Goal: Task Accomplishment & Management: Manage account settings

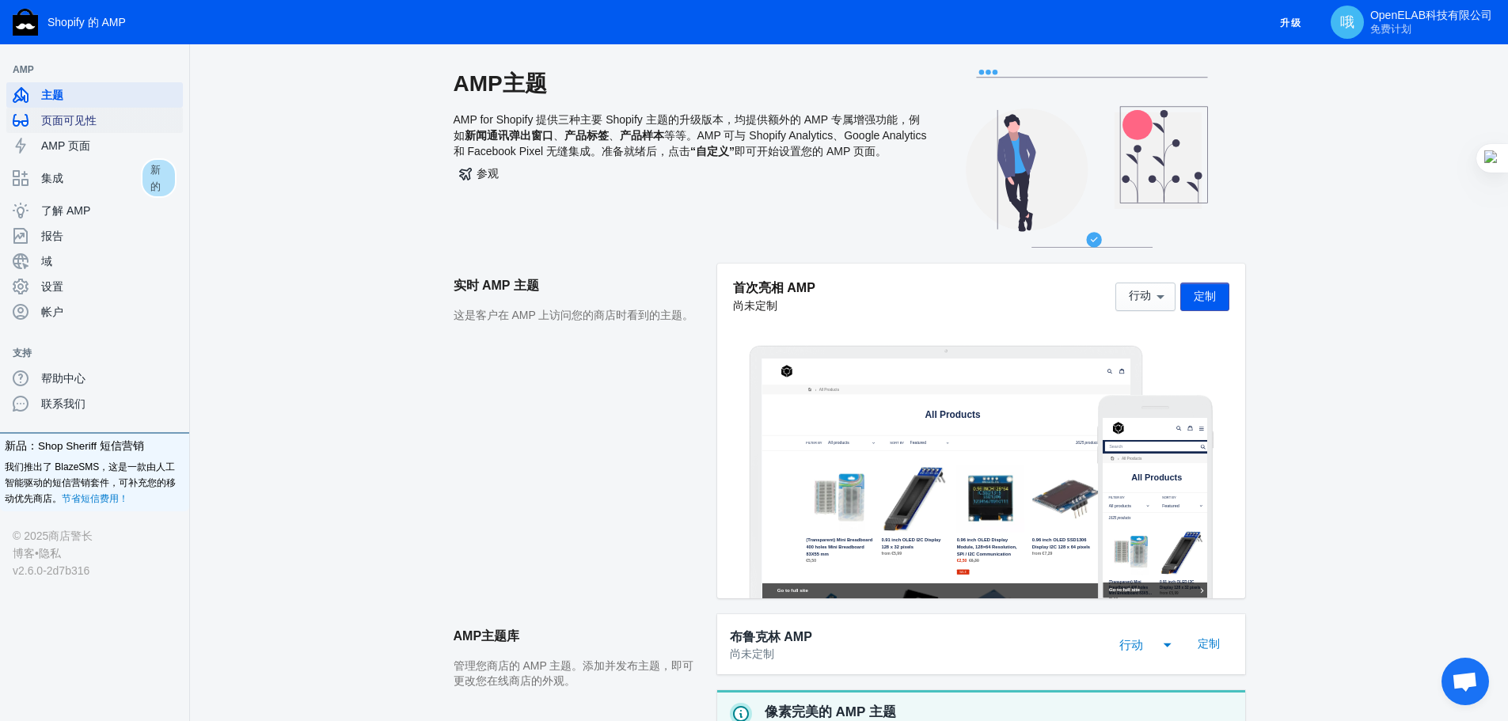
click at [120, 122] on span "页面可见性" at bounding box center [108, 120] width 135 height 16
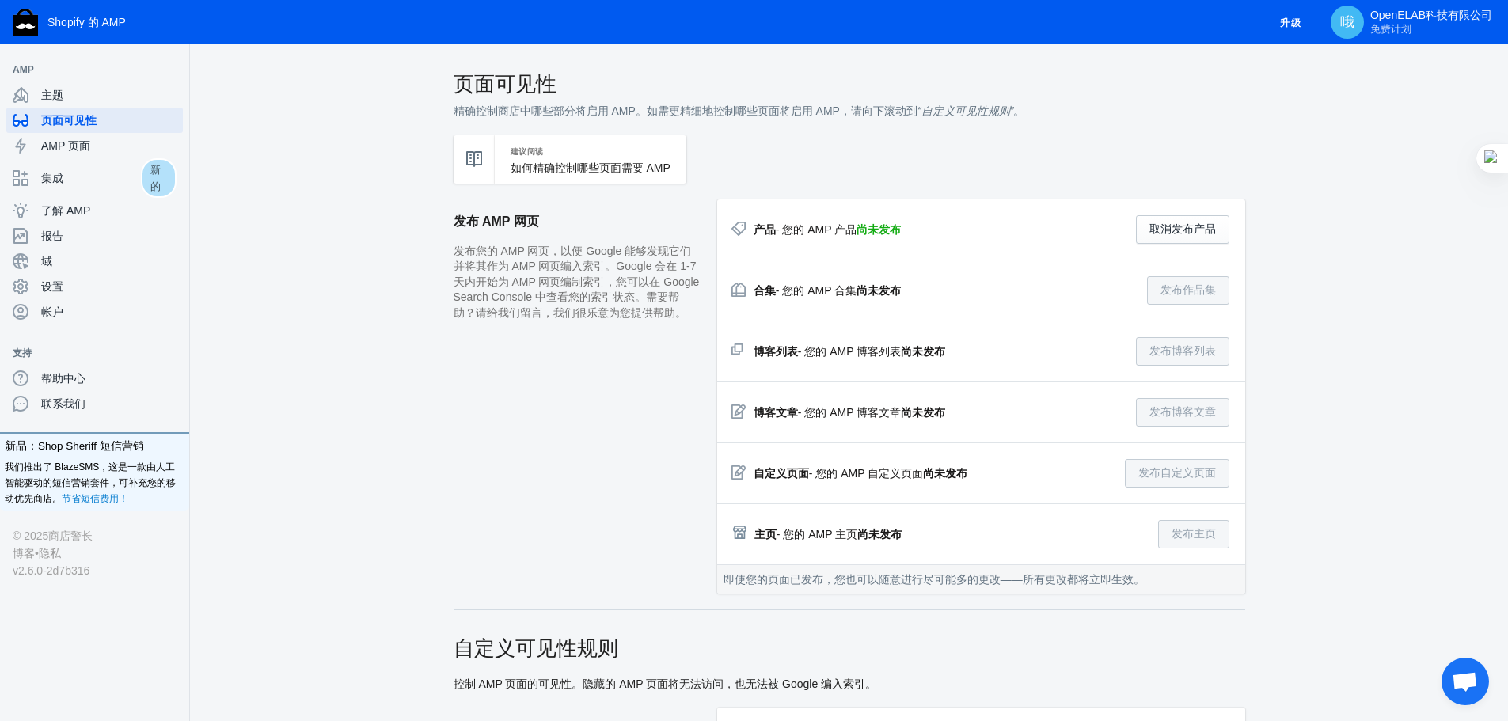
click at [874, 233] on font "尚未发布" at bounding box center [878, 229] width 44 height 13
click at [632, 115] on font "精确控制商店中哪些部分将启用 AMP。如需更精细地控制哪些页面将启用 AMP，请向下滚动到" at bounding box center [685, 110] width 464 height 13
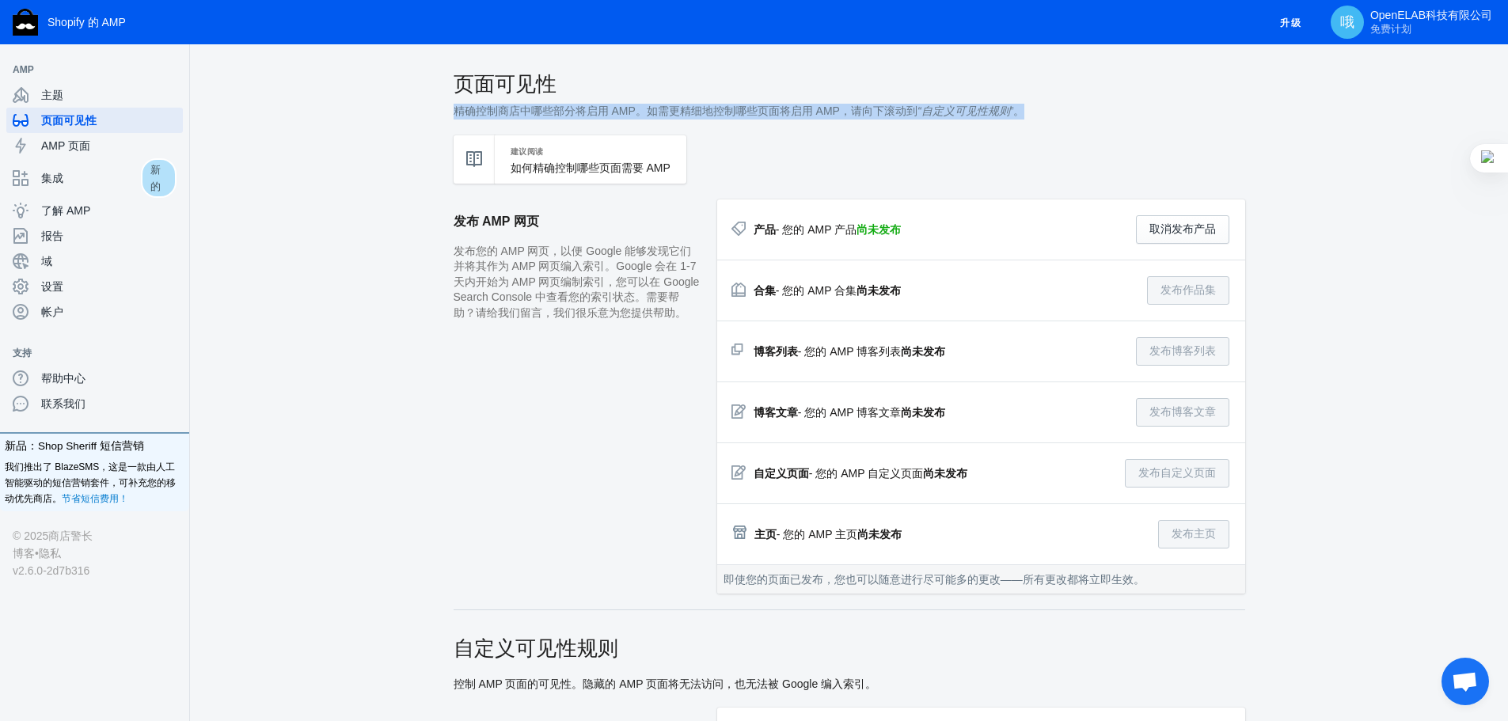
click at [632, 115] on font "精确控制商店中哪些部分将启用 AMP。如需更精细地控制哪些页面将启用 AMP，请向下滚动到" at bounding box center [685, 110] width 464 height 13
click at [692, 116] on font "精确控制商店中哪些部分将启用 AMP。如需更精细地控制哪些页面将启用 AMP，请向下滚动到" at bounding box center [685, 110] width 464 height 13
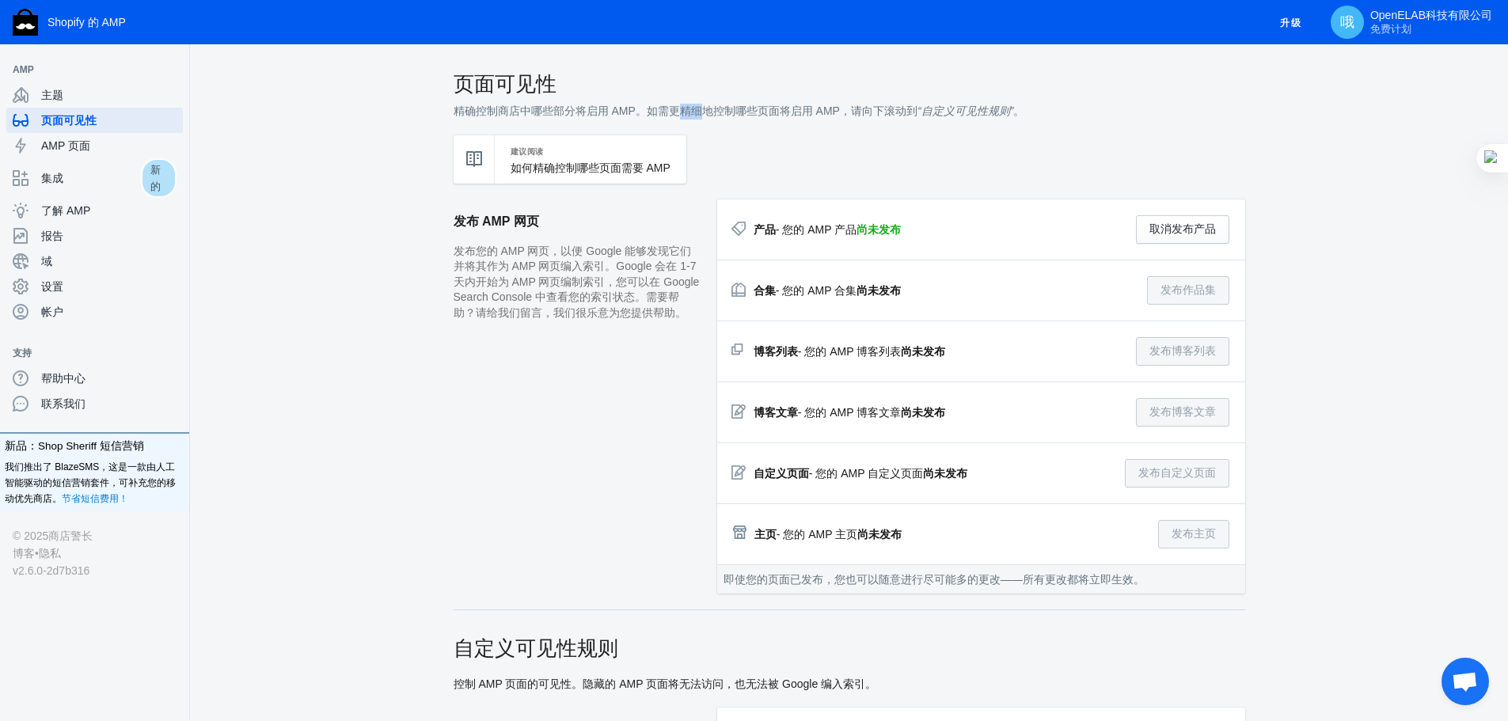
click at [692, 116] on font "精确控制商店中哪些部分将启用 AMP。如需更精细地控制哪些页面将启用 AMP，请向下滚动到" at bounding box center [685, 110] width 464 height 13
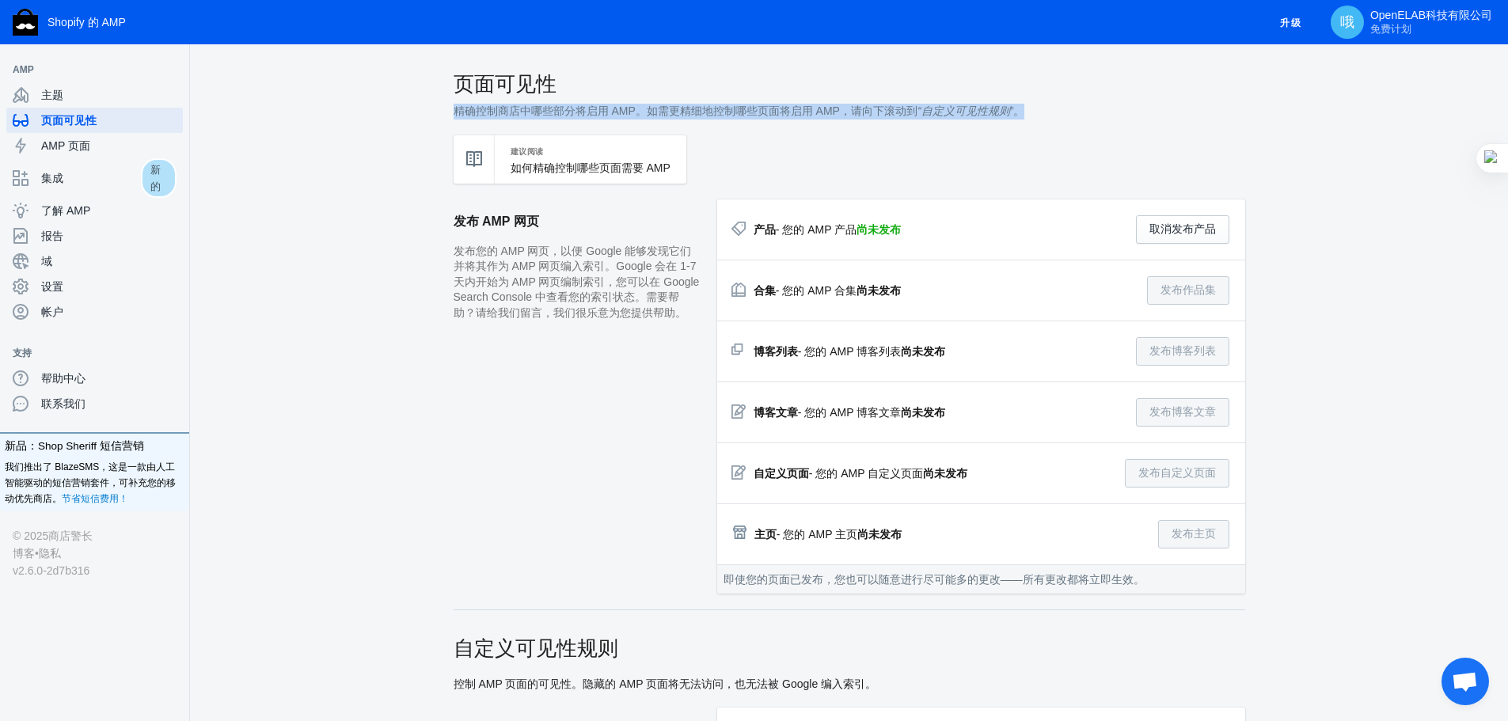
click at [692, 116] on font "精确控制商店中哪些部分将启用 AMP。如需更精细地控制哪些页面将启用 AMP，请向下滚动到" at bounding box center [685, 110] width 464 height 13
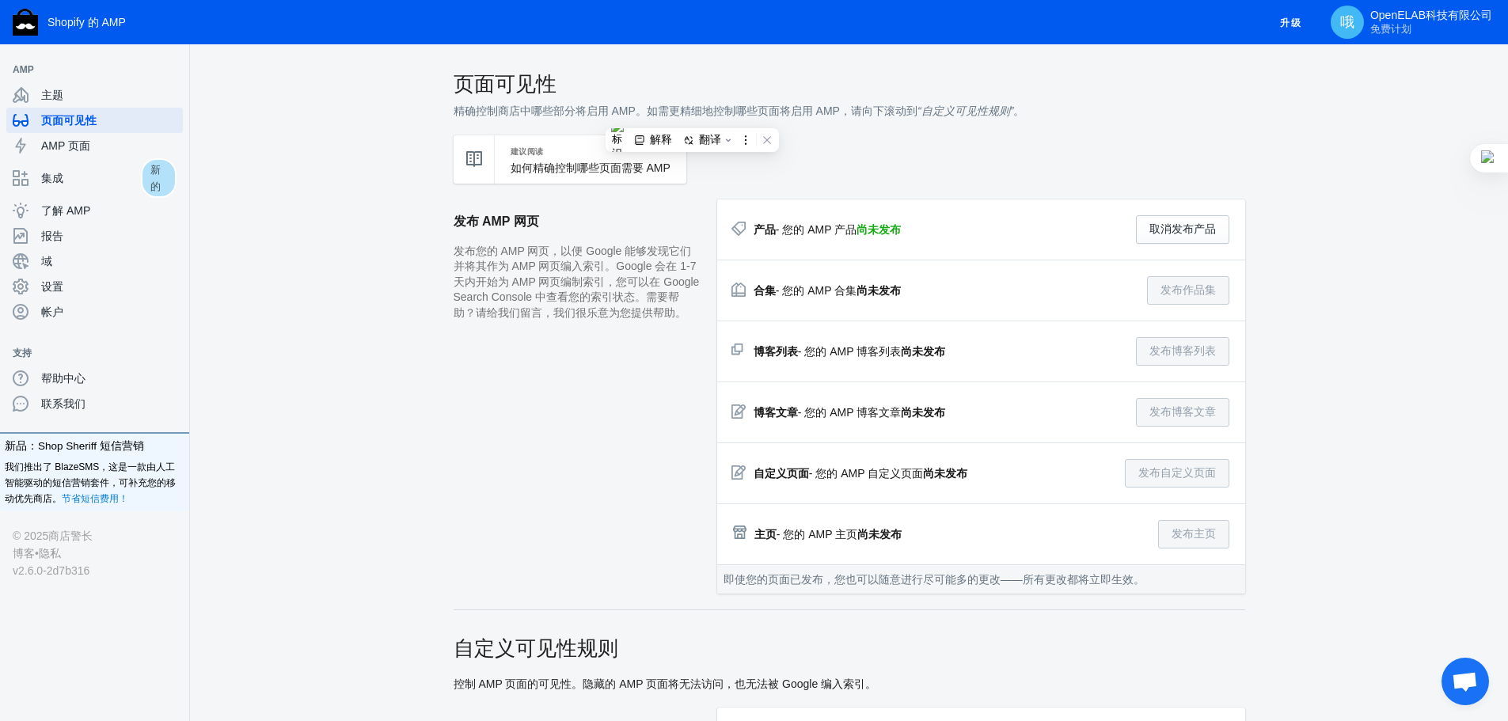
click at [811, 228] on font "- 您的 AMP 产品" at bounding box center [816, 229] width 81 height 13
click at [829, 285] on font "- 您的 AMP 合集" at bounding box center [816, 290] width 81 height 13
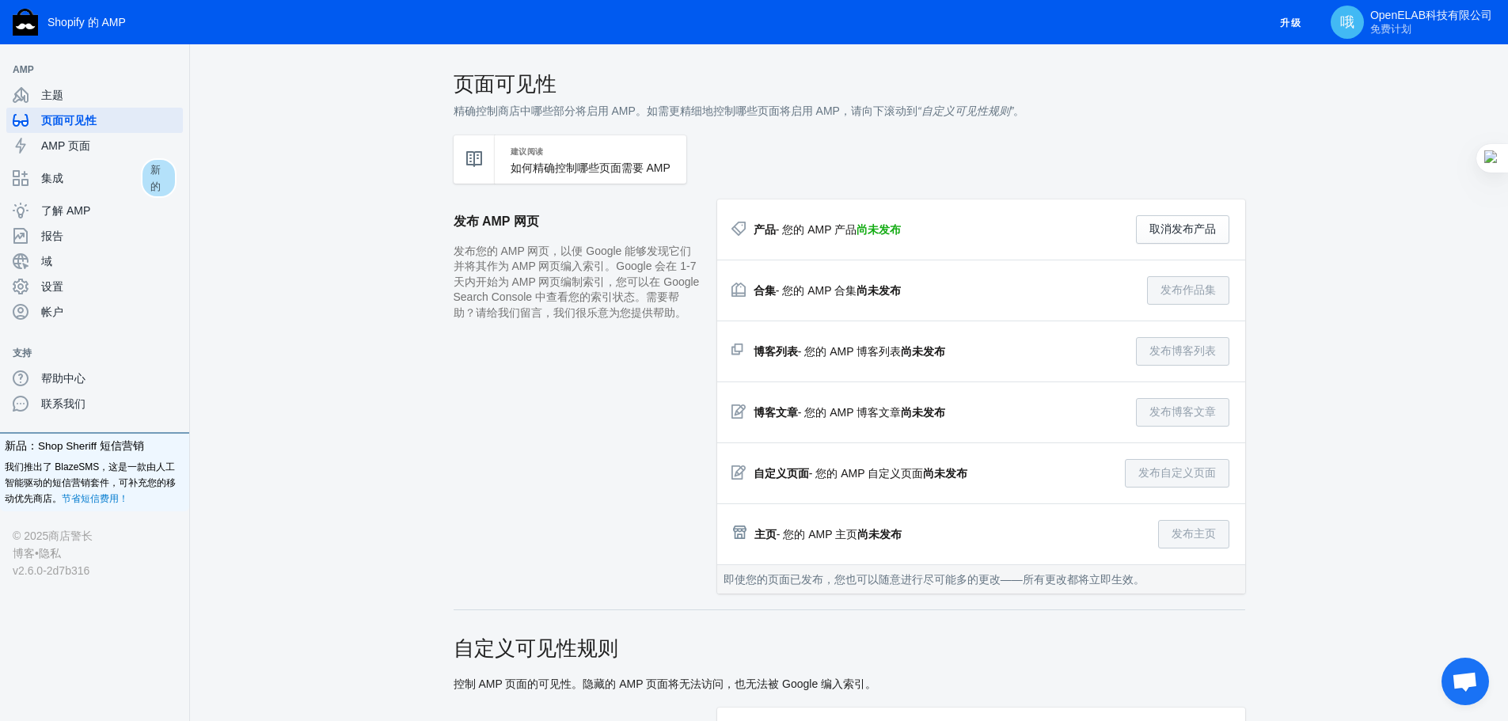
click at [829, 285] on font "- 您的 AMP 合集" at bounding box center [816, 290] width 81 height 13
click at [833, 342] on div "博客列表 - 您的 AMP 博客列表 尚未发布 发布博客列表" at bounding box center [981, 351] width 496 height 28
click at [101, 147] on span "AMP 页面" at bounding box center [108, 146] width 135 height 16
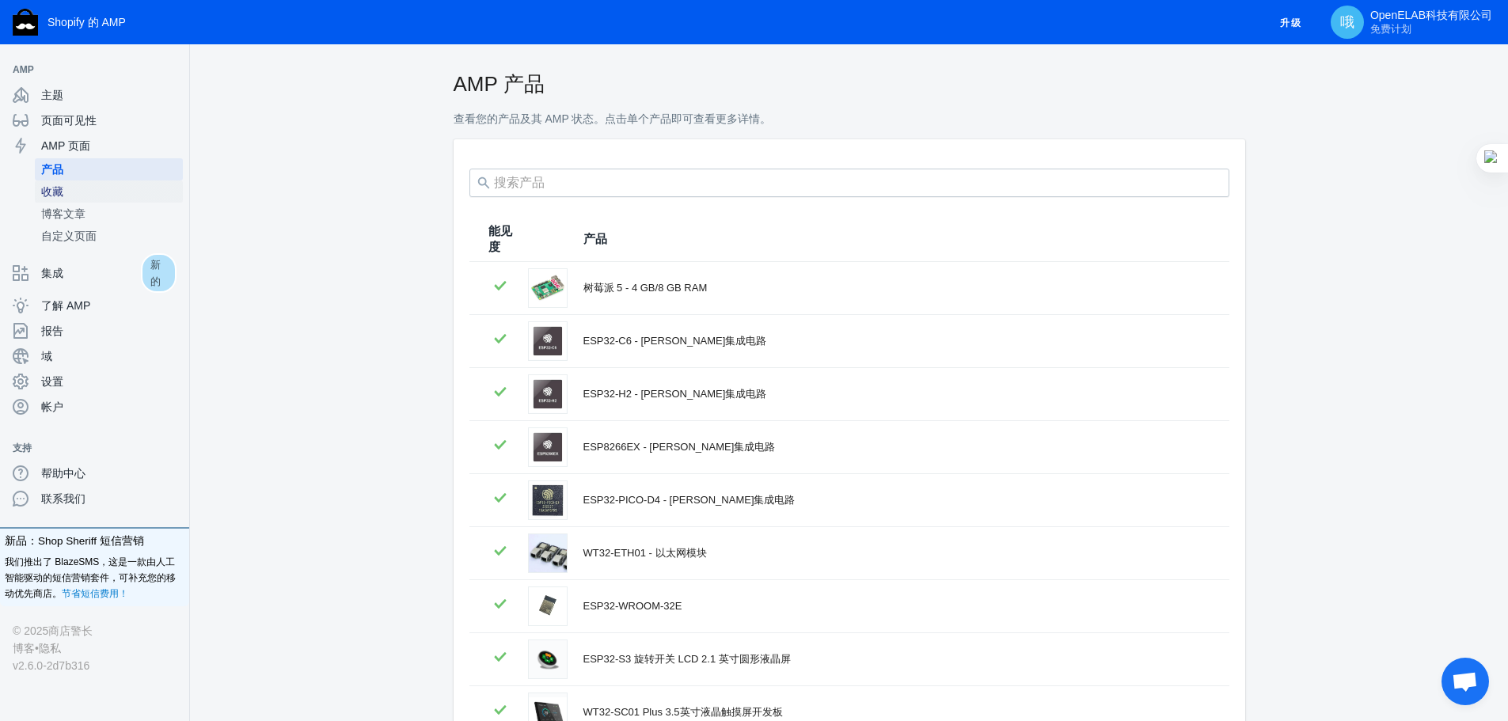
click at [51, 200] on link "收藏" at bounding box center [109, 191] width 148 height 22
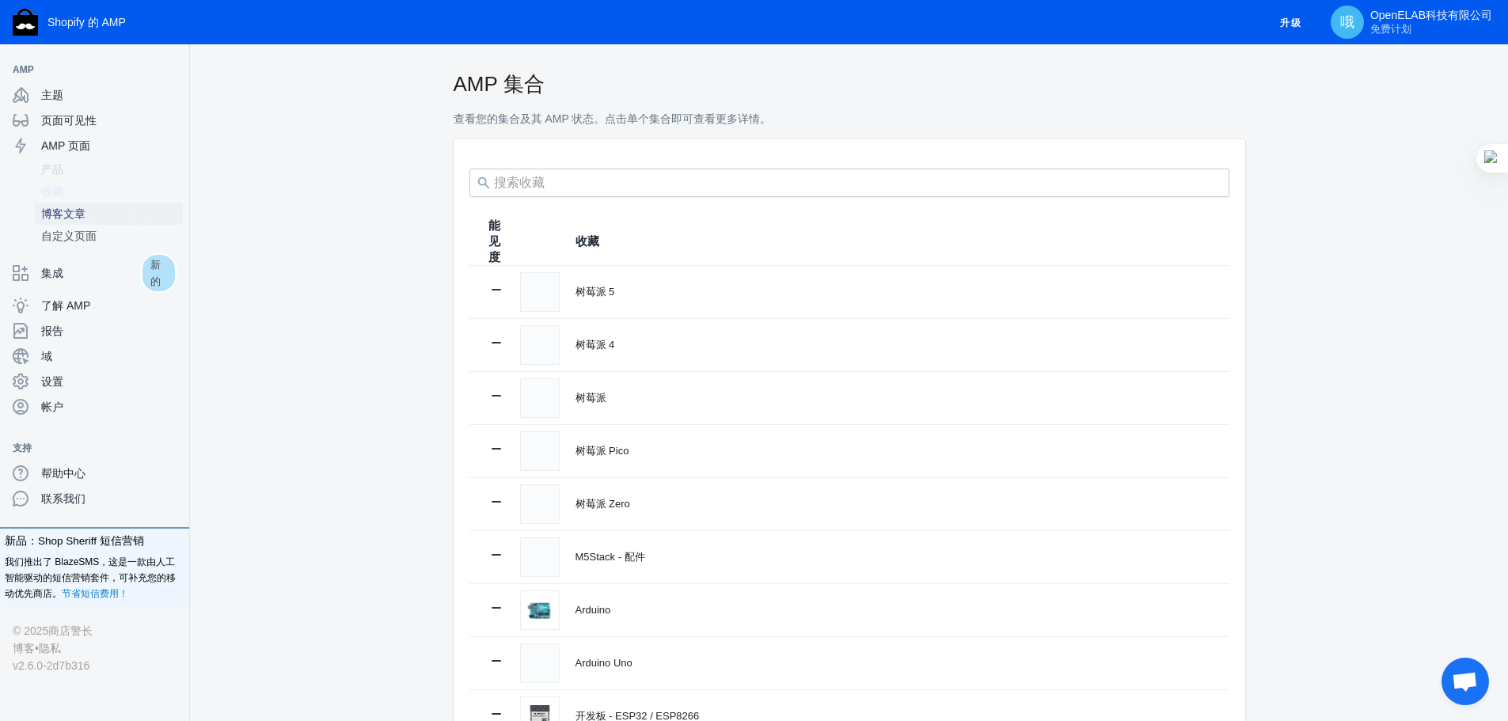
click at [63, 215] on font "博客文章" at bounding box center [63, 213] width 44 height 13
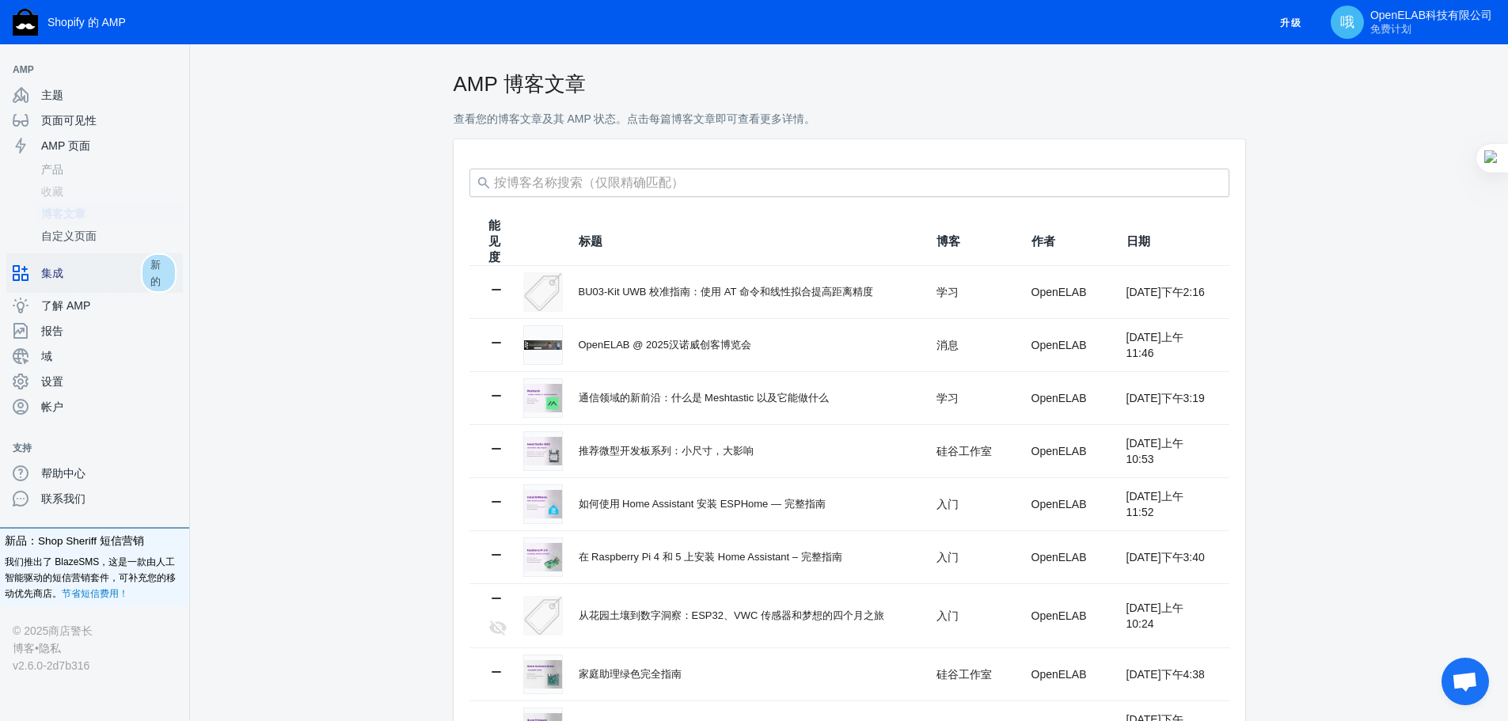
click at [89, 275] on span "集成" at bounding box center [91, 273] width 100 height 16
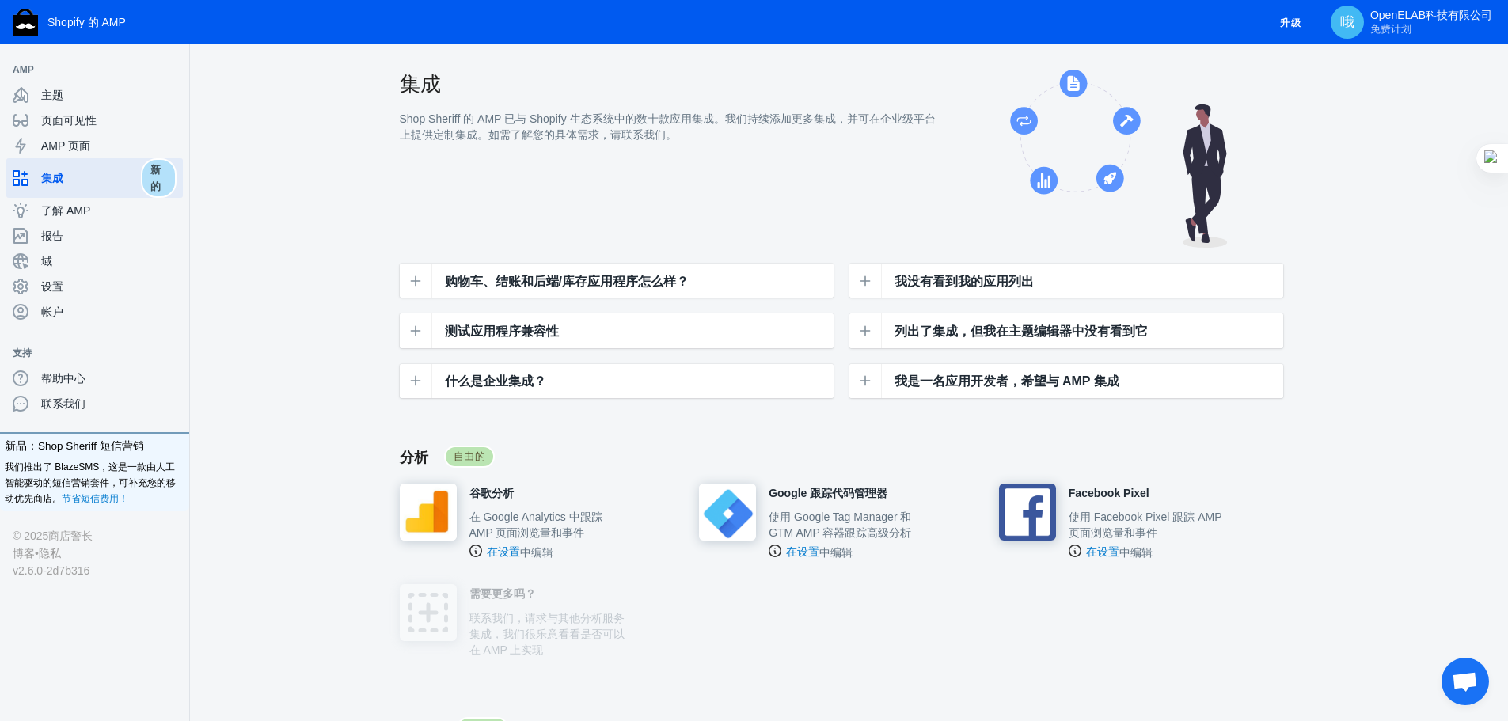
click at [546, 126] on font "Shop Sheriff 的 AMP 已与 Shopify 生态系统中的数十款应用集成。我们持续添加更多集成，并可在企业级平台上提供定制集成。如需了解您的具体…" at bounding box center [668, 126] width 536 height 28
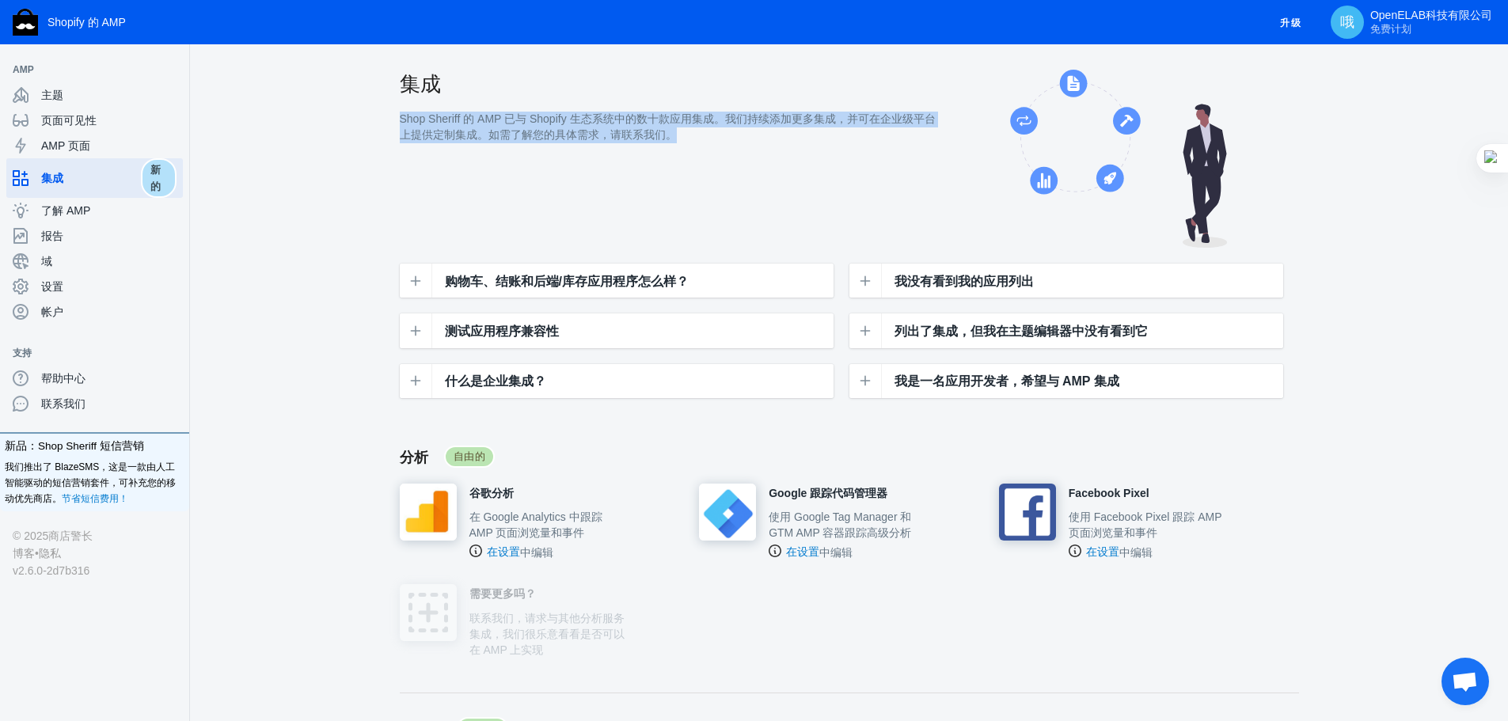
click at [546, 126] on font "Shop Sheriff 的 AMP 已与 Shopify 生态系统中的数十款应用集成。我们持续添加更多集成，并可在企业级平台上提供定制集成。如需了解您的具体…" at bounding box center [668, 126] width 536 height 28
click at [632, 126] on font "Shop Sheriff 的 AMP 已与 Shopify 生态系统中的数十款应用集成。我们持续添加更多集成，并可在企业级平台上提供定制集成。如需了解您的具体…" at bounding box center [668, 126] width 536 height 28
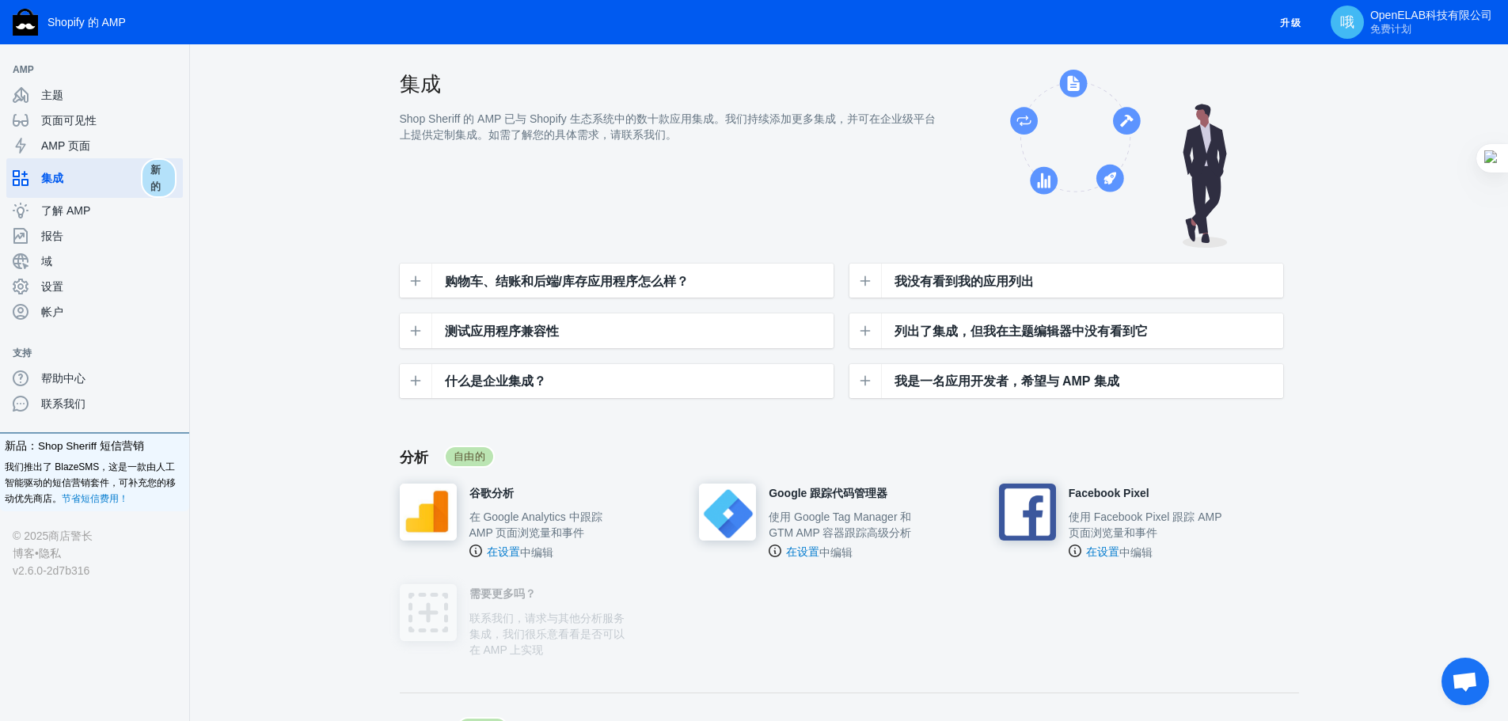
click at [659, 126] on font "Shop Sheriff 的 AMP 已与 Shopify 生态系统中的数十款应用集成。我们持续添加更多集成，并可在企业级平台上提供定制集成。如需了解您的具体…" at bounding box center [668, 126] width 536 height 28
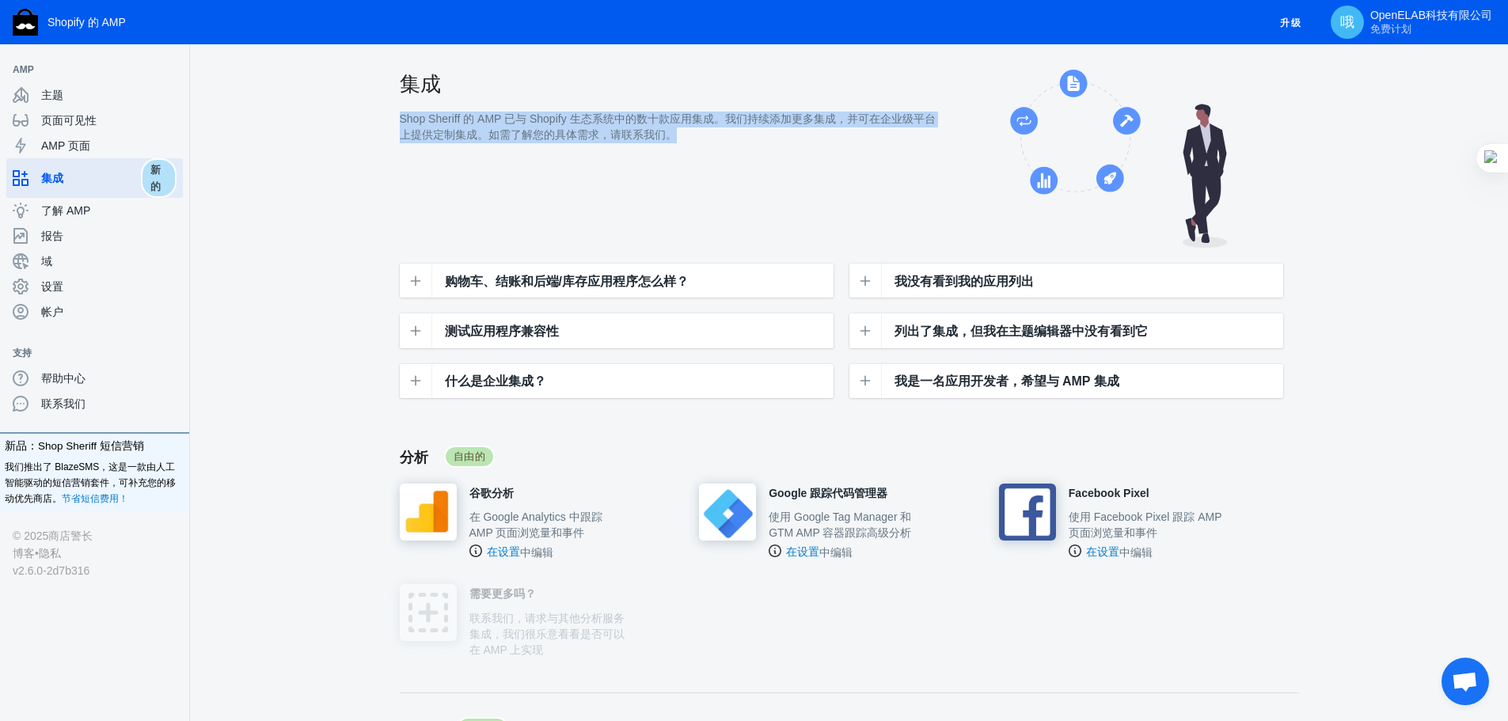
click at [659, 126] on font "Shop Sheriff 的 AMP 已与 Shopify 生态系统中的数十款应用集成。我们持续添加更多集成，并可在企业级平台上提供定制集成。如需了解您的具体…" at bounding box center [668, 126] width 536 height 28
click at [676, 121] on font "Shop Sheriff 的 AMP 已与 Shopify 生态系统中的数十款应用集成。我们持续添加更多集成，并可在企业级平台上提供定制集成。如需了解您的具体…" at bounding box center [668, 126] width 536 height 28
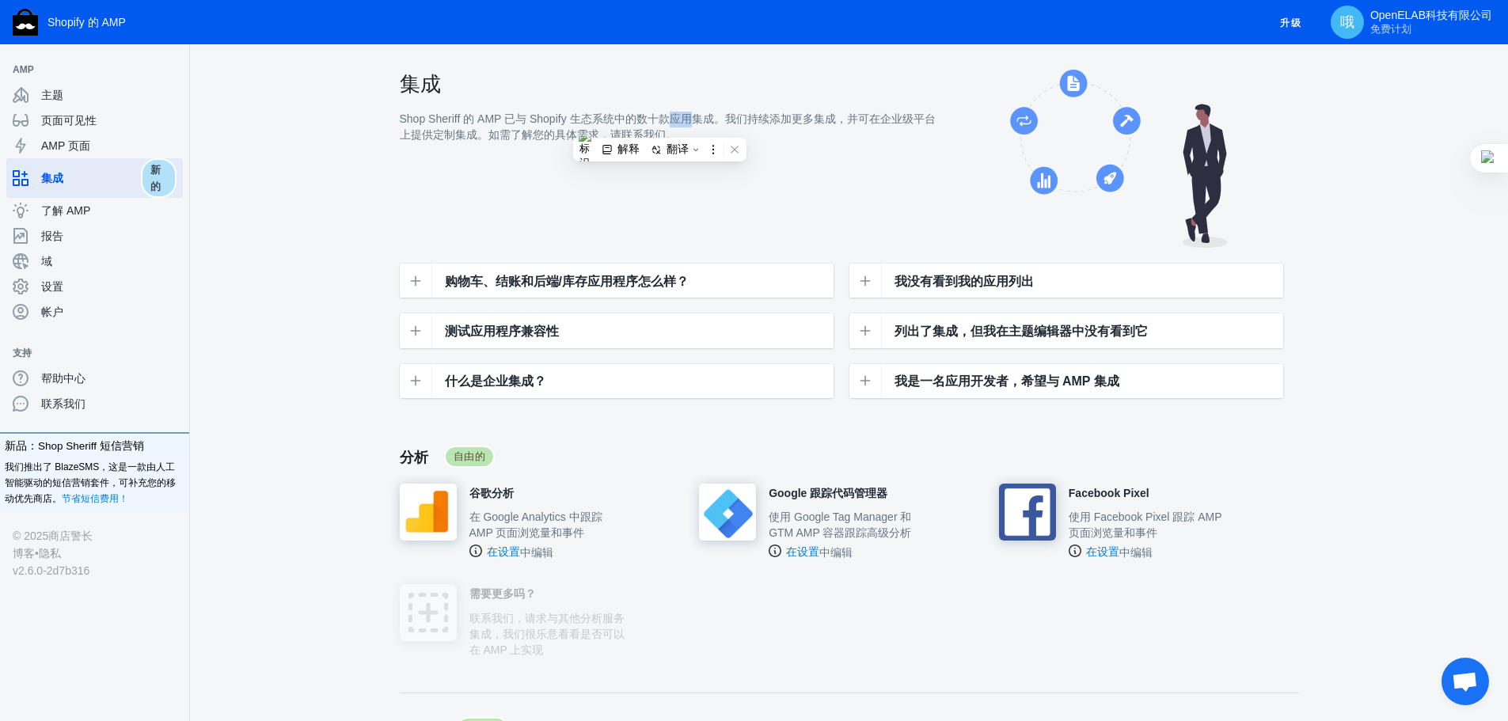
click at [676, 121] on font "Shop Sheriff 的 AMP 已与 Shopify 生态系统中的数十款应用集成。我们持续添加更多集成，并可在企业级平台上提供定制集成。如需了解您的具体…" at bounding box center [668, 126] width 536 height 28
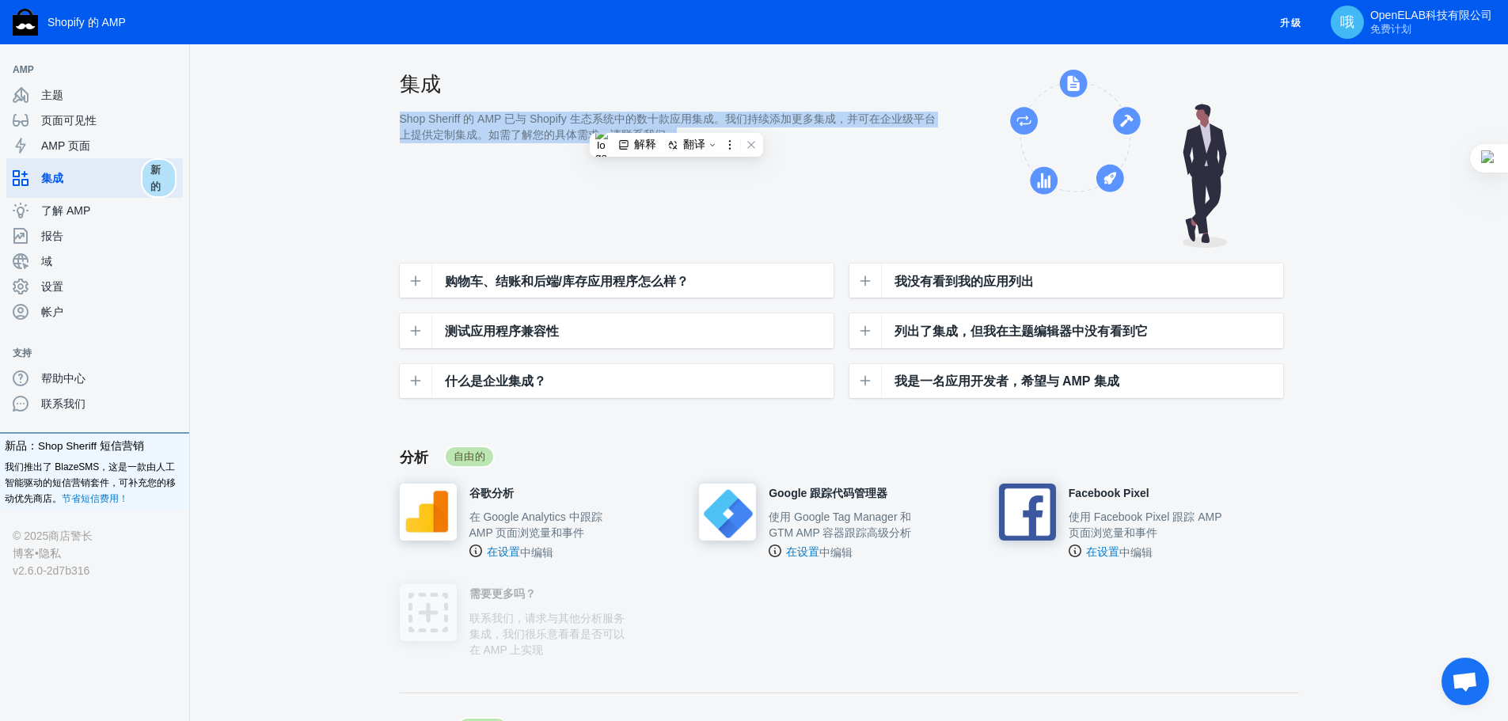
click at [676, 121] on font "Shop Sheriff 的 AMP 已与 Shopify 生态系统中的数十款应用集成。我们持续添加更多集成，并可在企业级平台上提供定制集成。如需了解您的具体…" at bounding box center [668, 126] width 536 height 28
click at [571, 137] on font "Shop Sheriff 的 AMP 已与 Shopify 生态系统中的数十款应用集成。我们持续添加更多集成，并可在企业级平台上提供定制集成。如需了解您的具体…" at bounding box center [668, 126] width 536 height 28
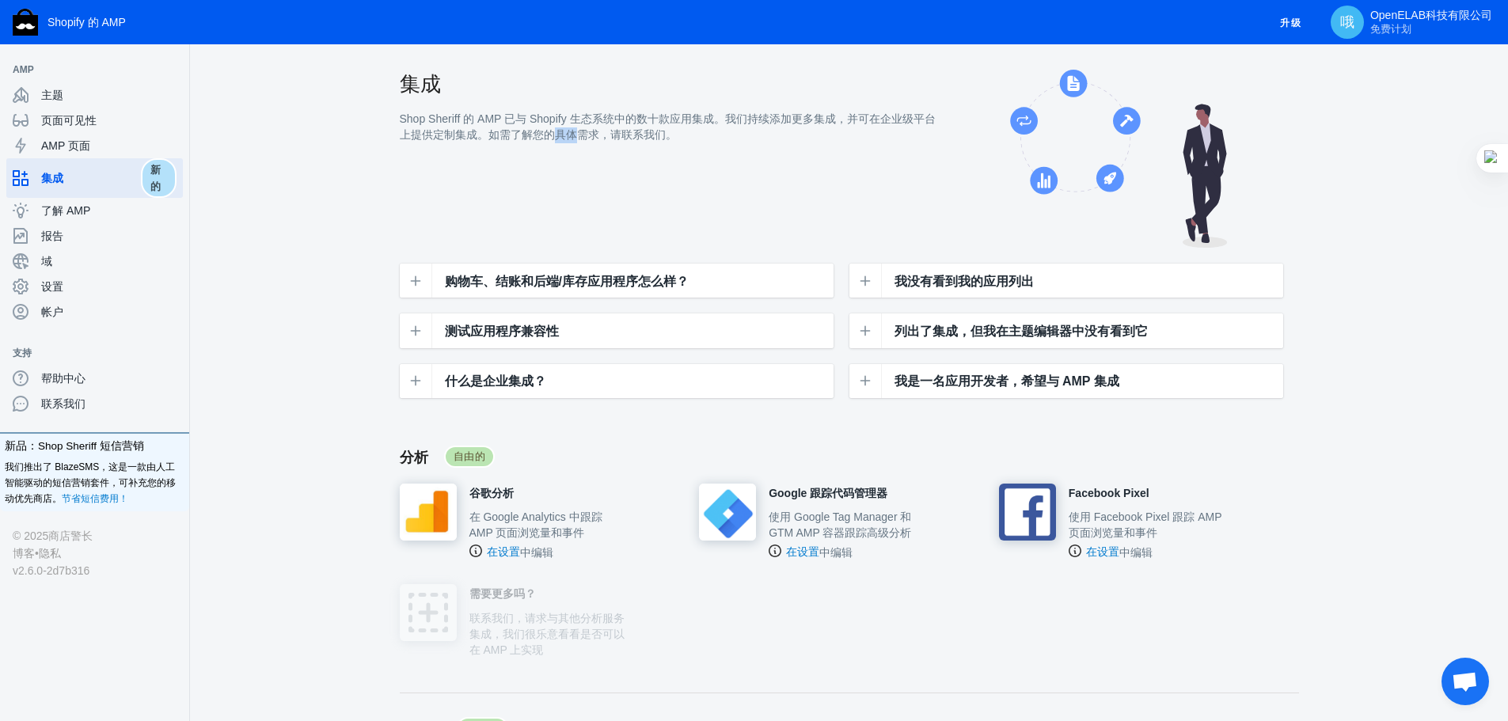
click at [571, 137] on font "Shop Sheriff 的 AMP 已与 Shopify 生态系统中的数十款应用集成。我们持续添加更多集成，并可在企业级平台上提供定制集成。如需了解您的具体…" at bounding box center [668, 126] width 536 height 28
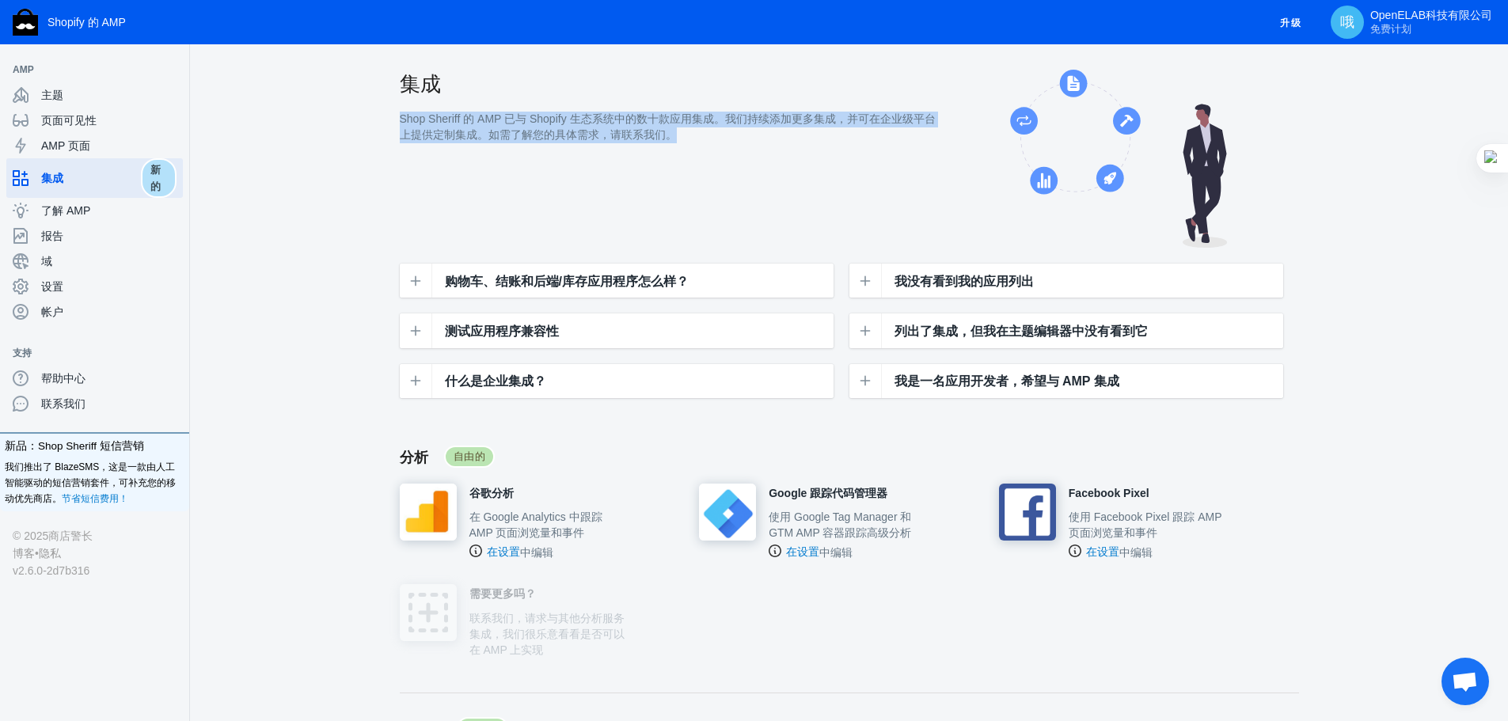
click at [571, 137] on font "Shop Sheriff 的 AMP 已与 Shopify 生态系统中的数十款应用集成。我们持续添加更多集成，并可在企业级平台上提供定制集成。如需了解您的具体…" at bounding box center [668, 126] width 536 height 28
click at [93, 207] on span "了解 AMP" at bounding box center [108, 211] width 135 height 16
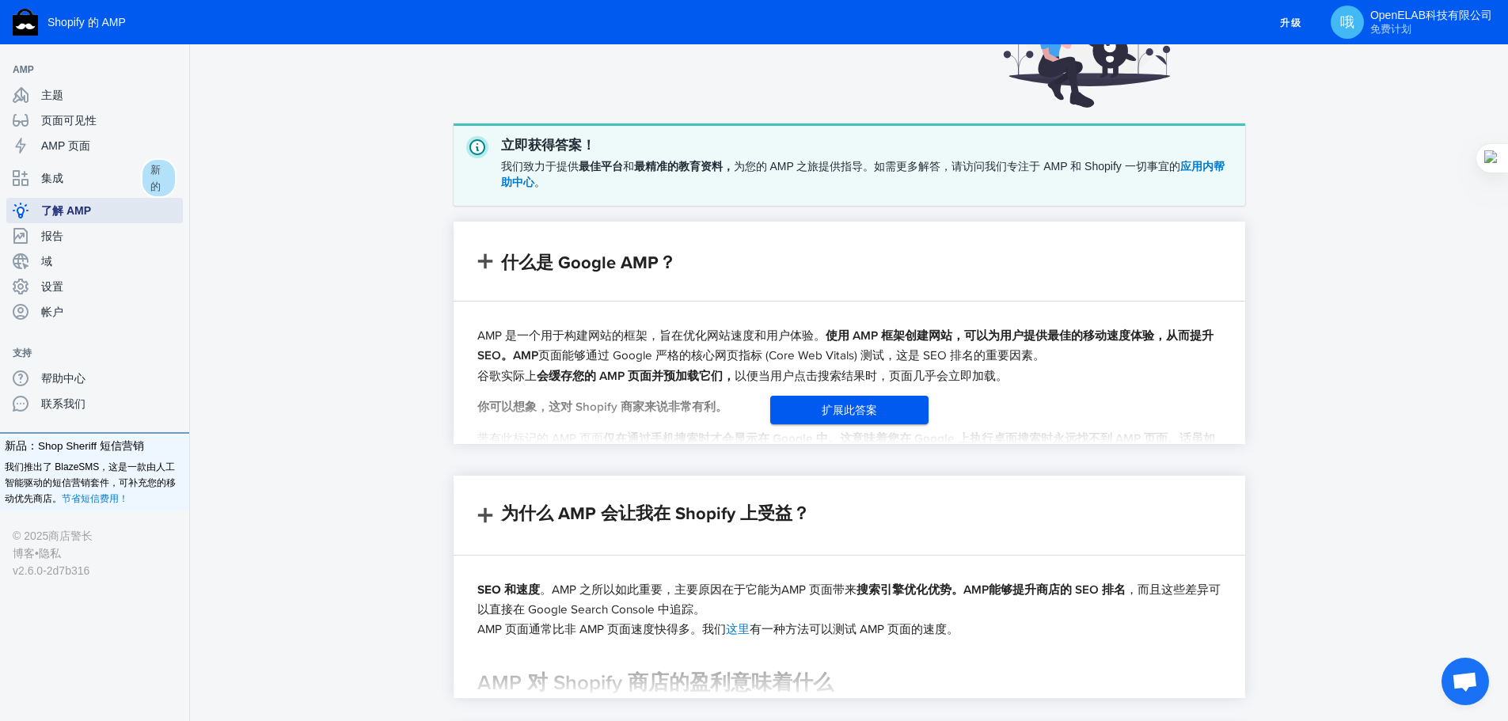
scroll to position [158, 0]
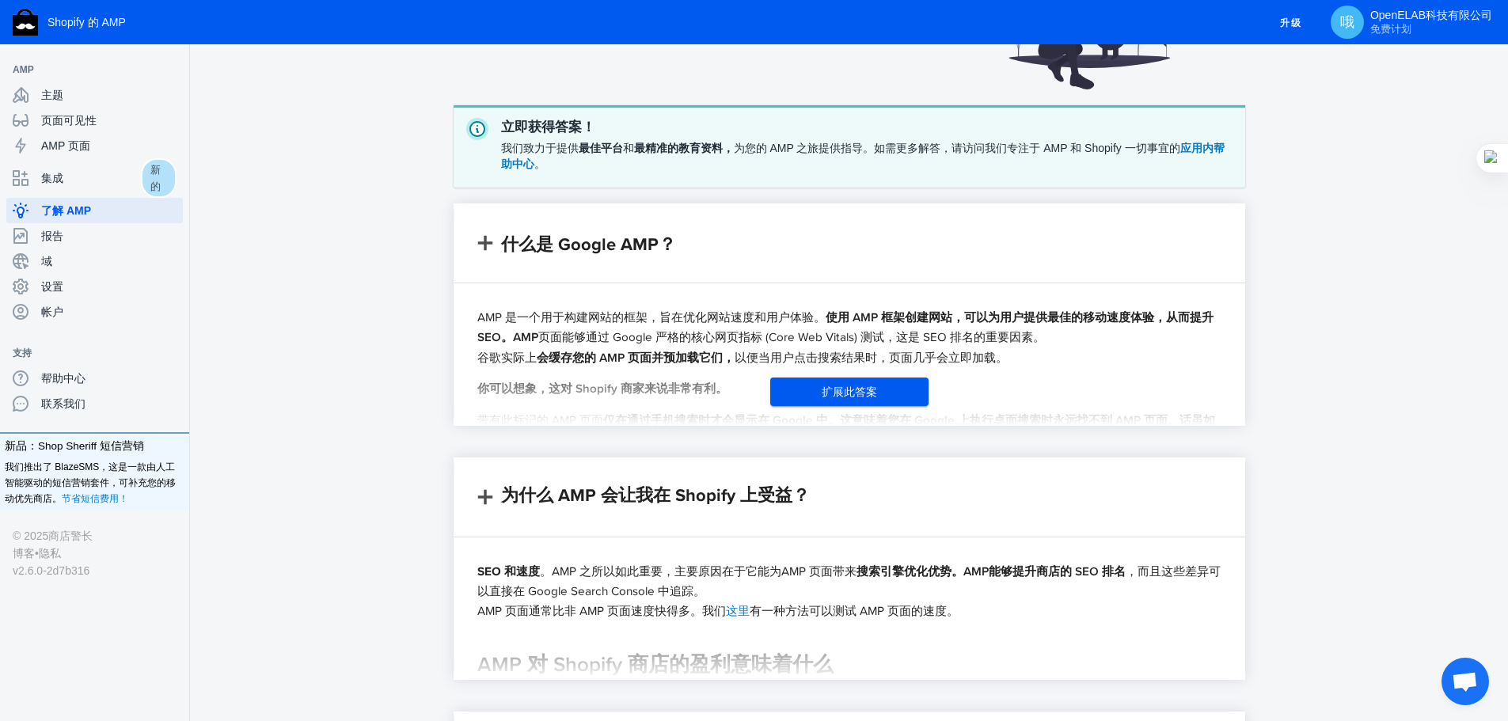
click at [667, 314] on font "AMP 是一个用于构建网站的框架，旨在优化网站速度和用户体验。" at bounding box center [651, 316] width 348 height 17
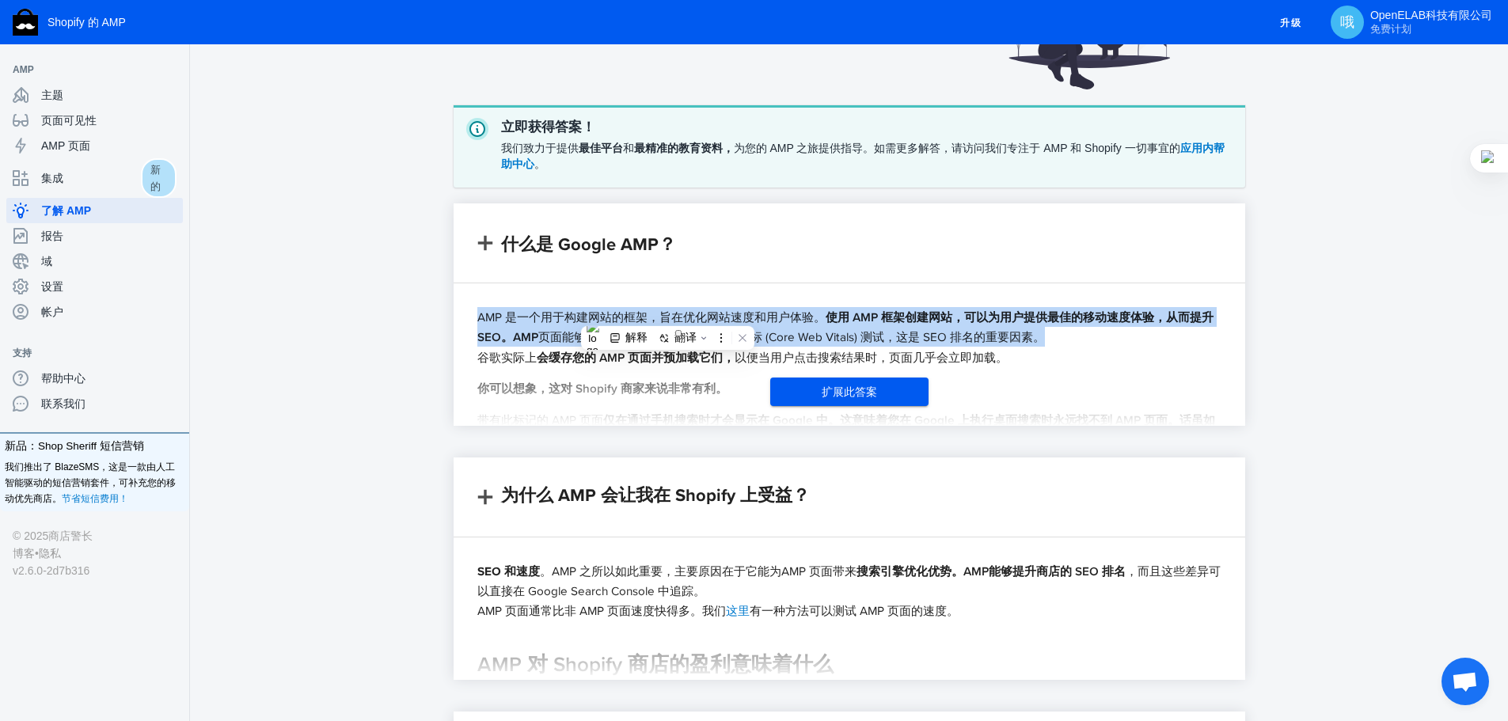
click at [667, 314] on font "AMP 是一个用于构建网站的框架，旨在优化网站速度和用户体验。" at bounding box center [651, 316] width 348 height 17
click at [1006, 302] on div "AMP 是一个用于构建网站的框架，旨在优化网站速度和用户体验。 使用 AMP 框架创建网站，可以为用户提供最佳的移动速度体验，从而提升 SEO。AMP 页面能…" at bounding box center [848, 354] width 791 height 142
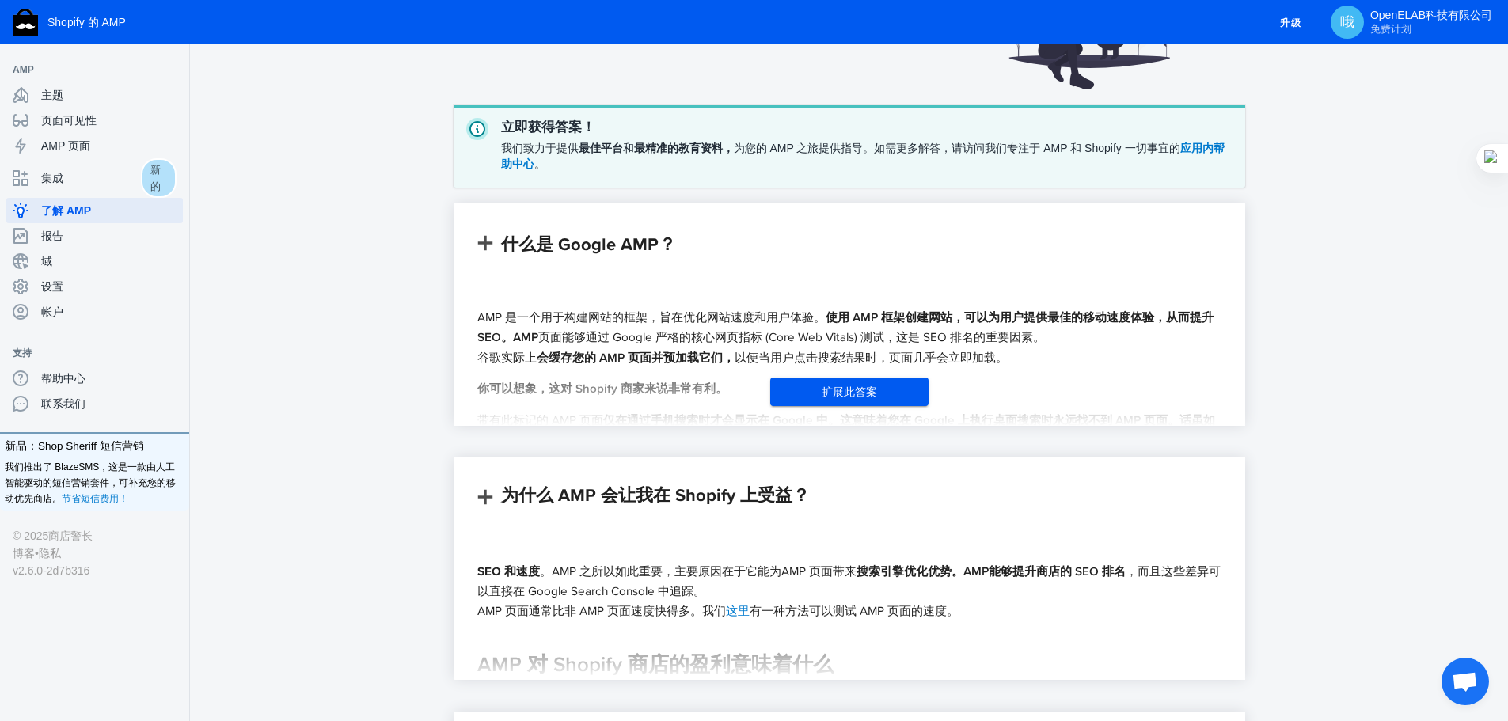
click at [1002, 307] on div "AMP 是一个用于构建网站的框架，旨在优化网站速度和用户体验。 使用 AMP 框架创建网站，可以为用户提供最佳的移动速度体验，从而提升 SEO。AMP 页面能…" at bounding box center [849, 560] width 744 height 506
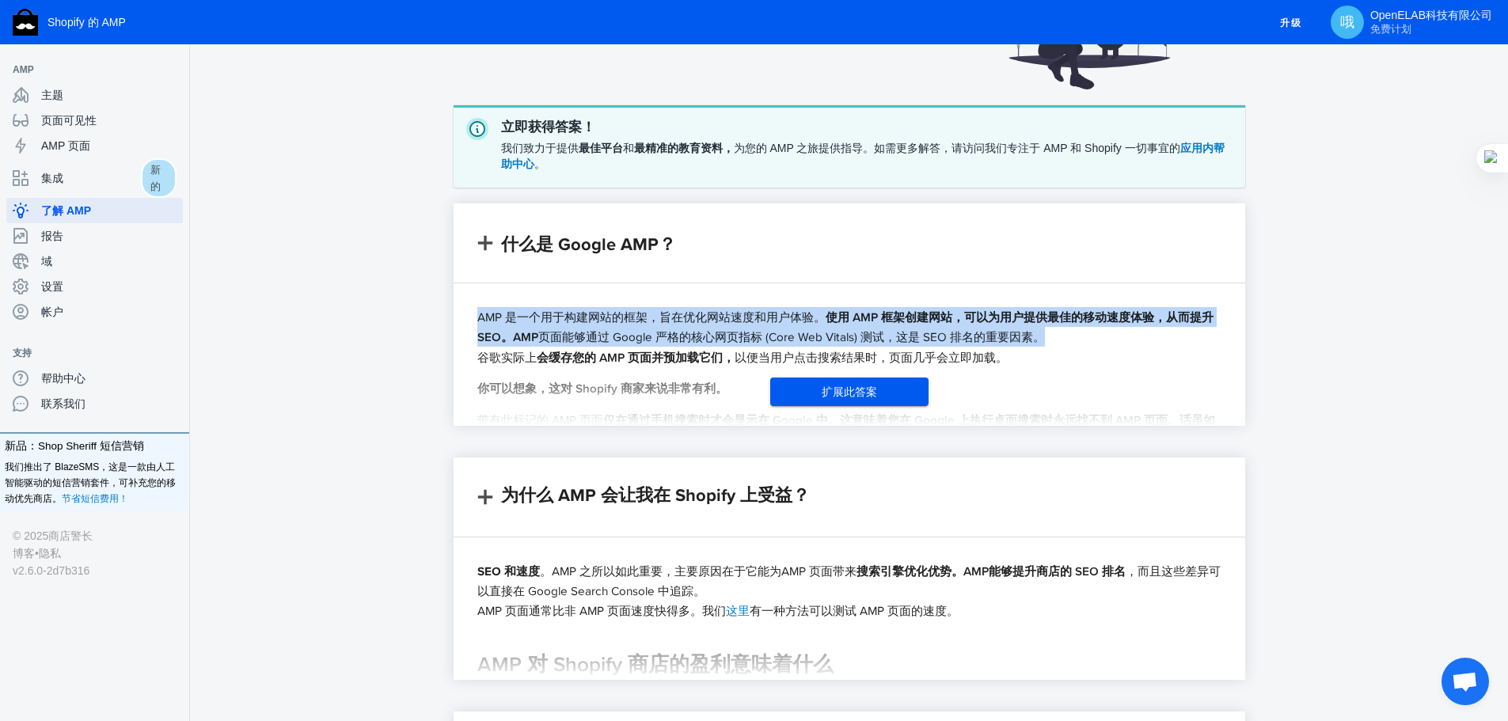
click at [1002, 307] on div "AMP 是一个用于构建网站的框架，旨在优化网站速度和用户体验。 使用 AMP 框架创建网站，可以为用户提供最佳的移动速度体验，从而提升 SEO。AMP 页面能…" at bounding box center [849, 560] width 744 height 506
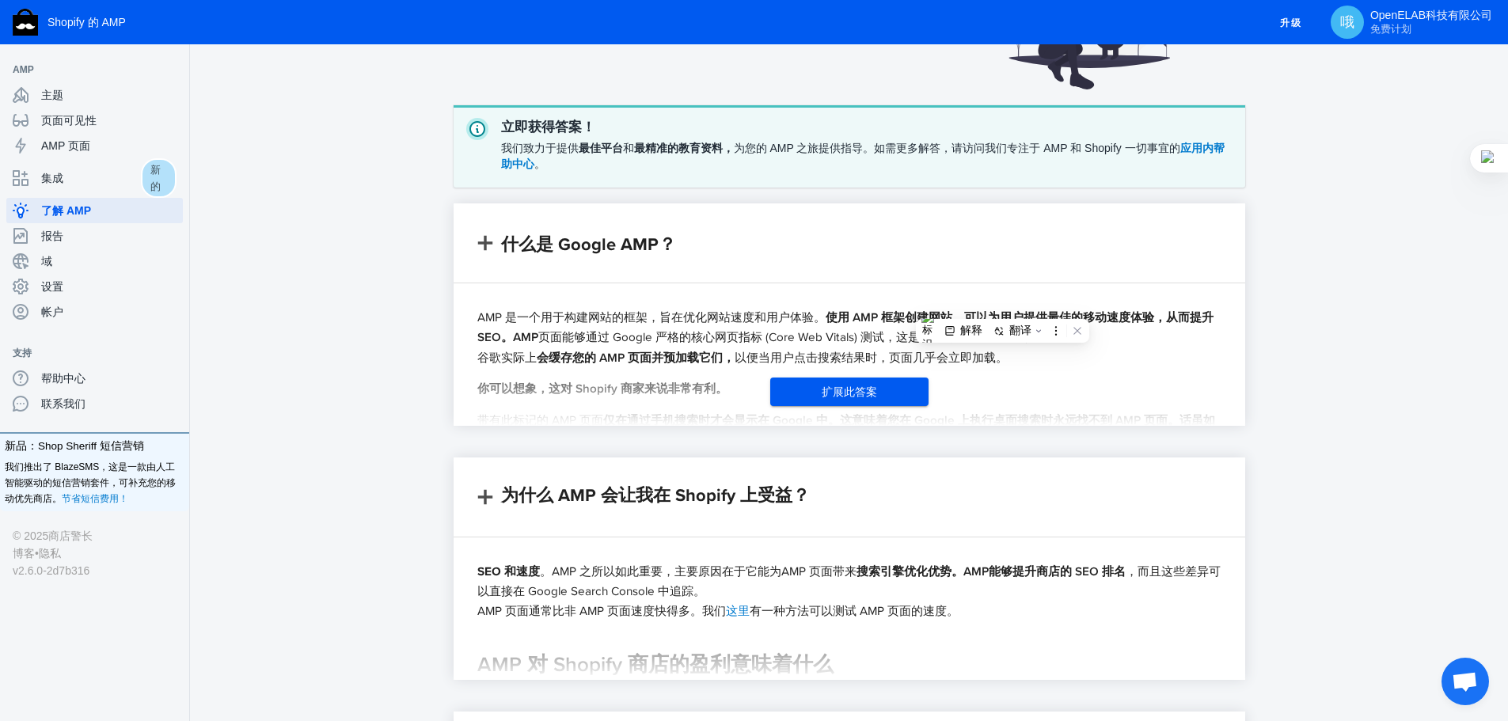
click at [715, 355] on font "会缓存您的 AMP 页面并预加载它们，" at bounding box center [636, 357] width 198 height 18
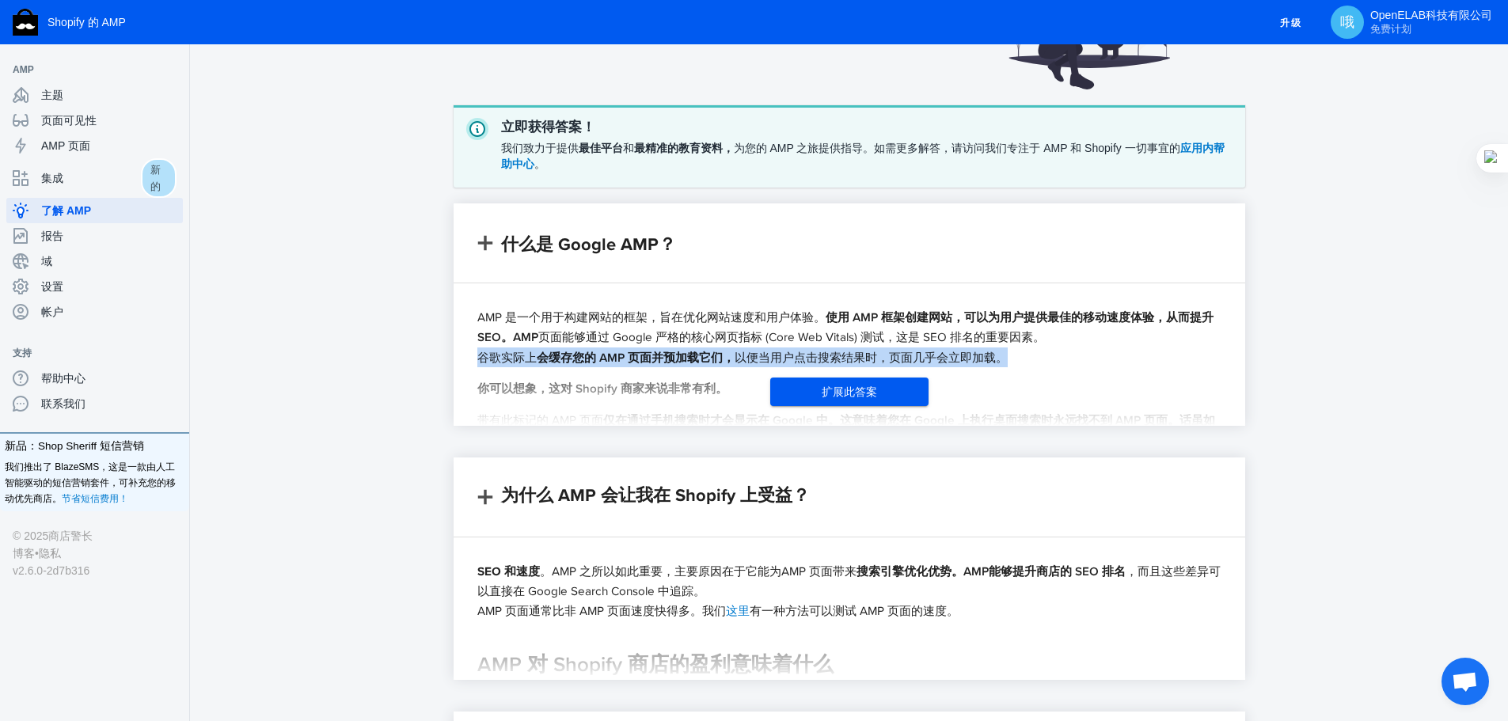
click at [715, 355] on font "会缓存您的 AMP 页面并预加载它们，" at bounding box center [636, 357] width 198 height 18
click at [799, 387] on div at bounding box center [790, 378] width 21 height 21
click at [856, 402] on button "扩展此答案" at bounding box center [849, 391] width 158 height 28
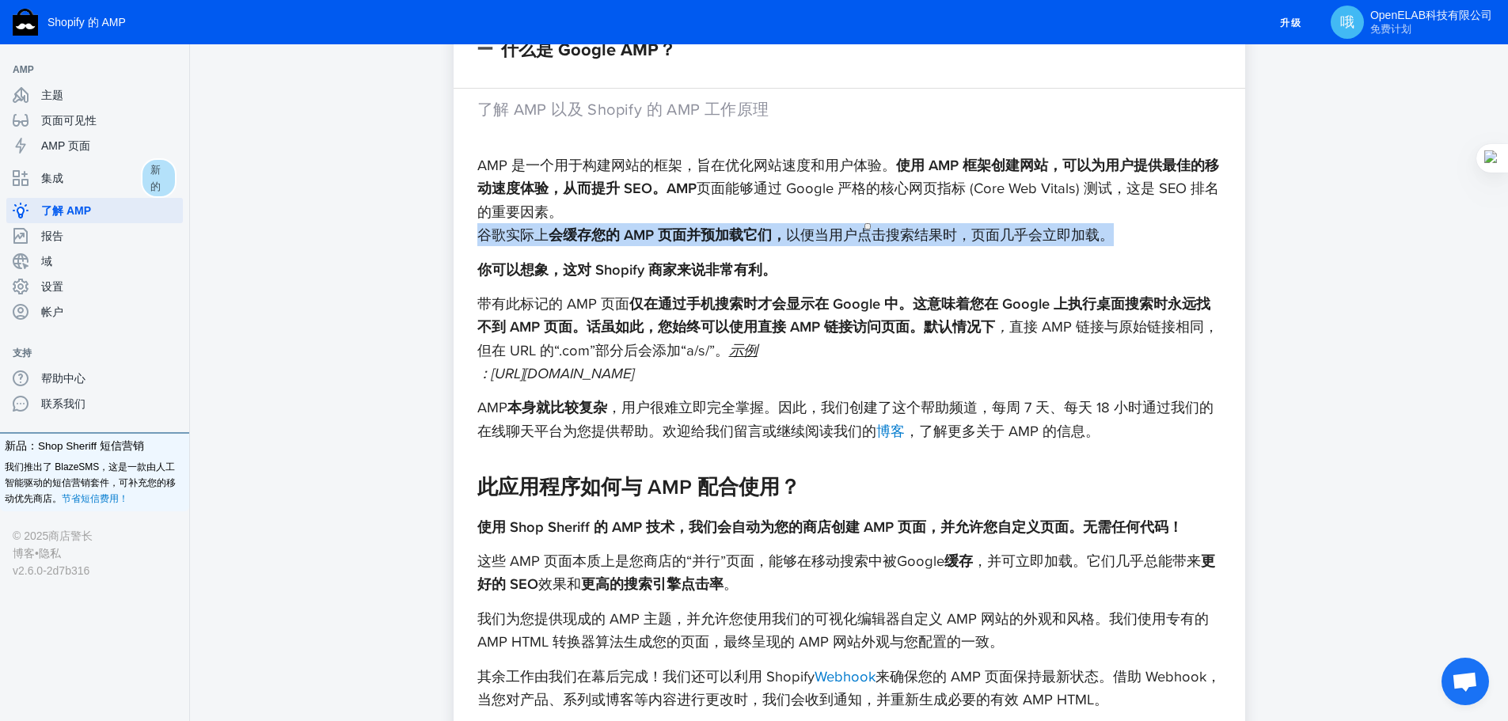
scroll to position [396, 0]
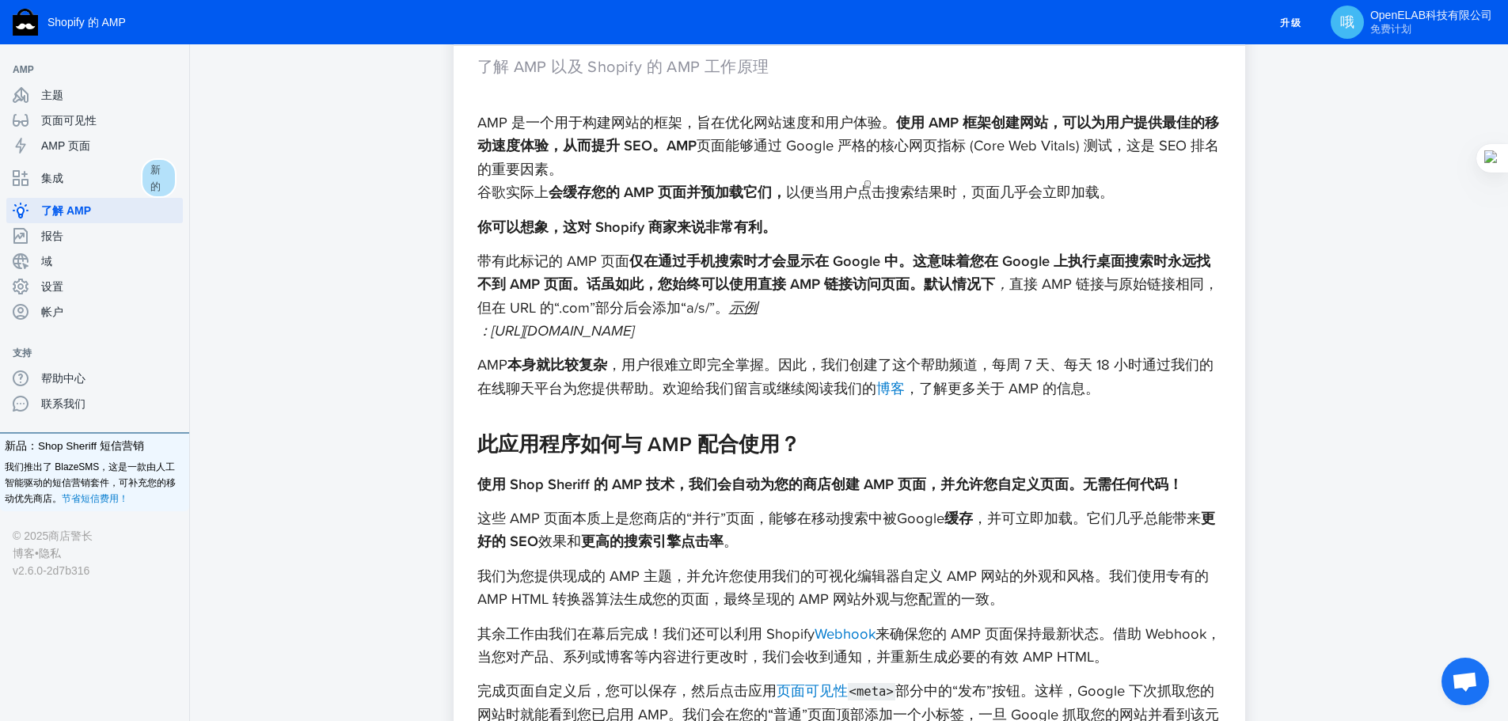
click at [673, 237] on p "你可以想象，这对 Shopify 商家来说非常有利。" at bounding box center [849, 226] width 744 height 23
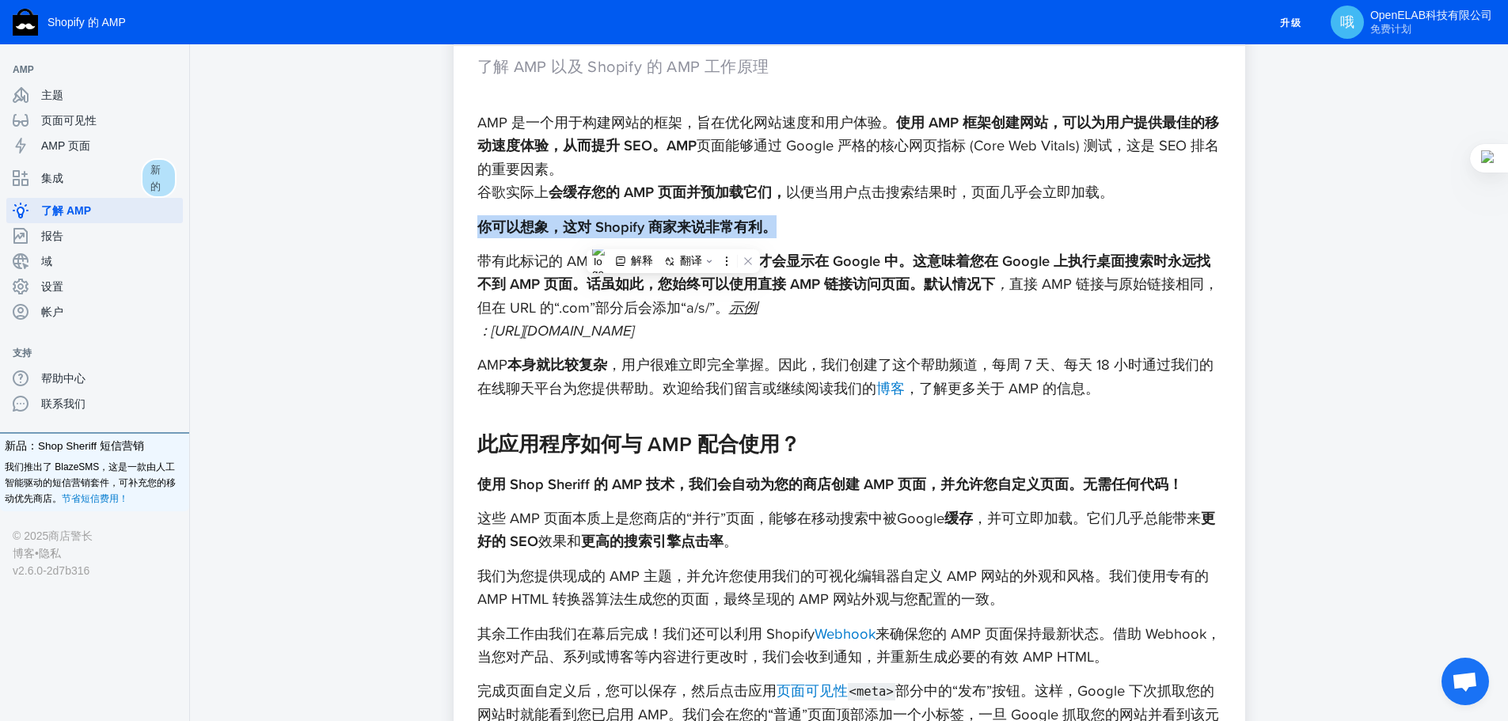
click at [673, 237] on p "你可以想象，这对 Shopify 商家来说非常有利。" at bounding box center [849, 226] width 744 height 23
click at [645, 266] on font "解释" at bounding box center [642, 260] width 22 height 13
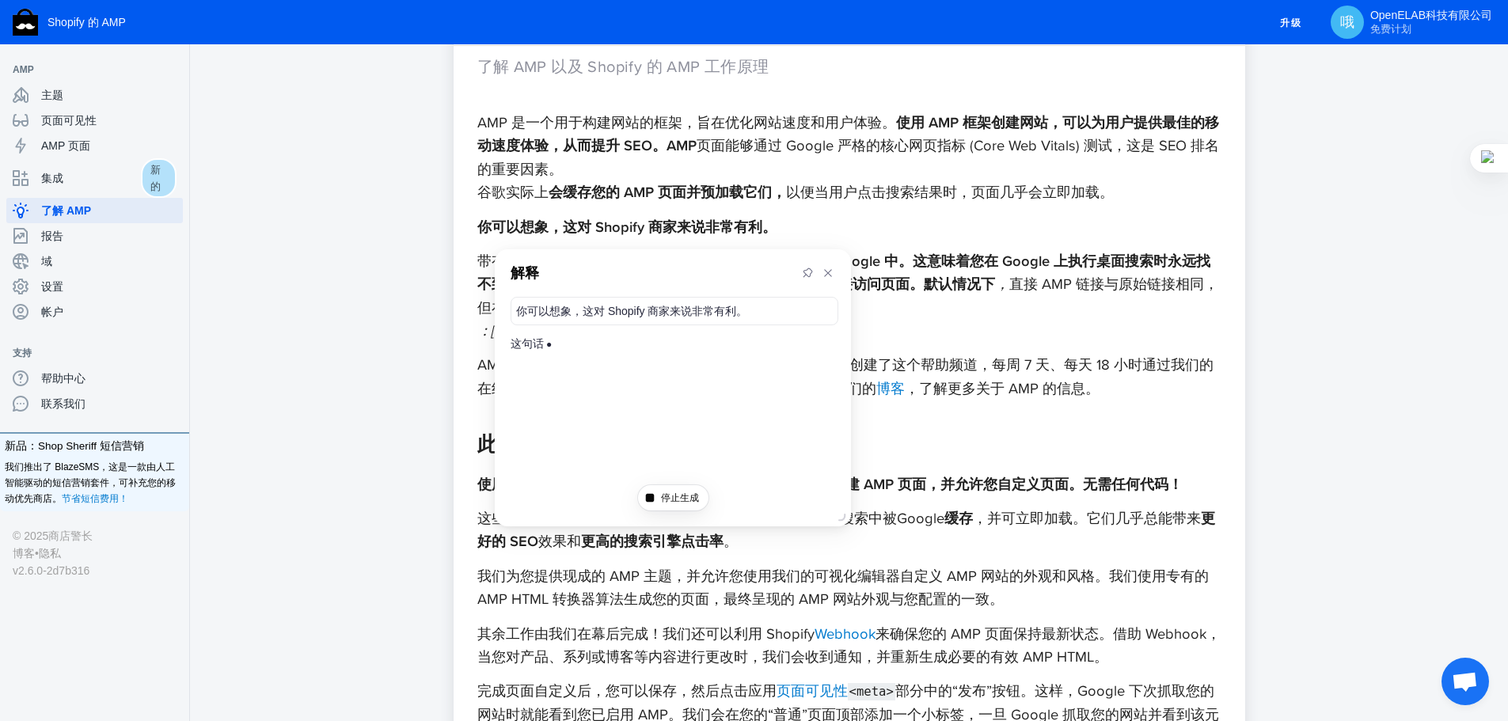
click at [954, 277] on font "仅在通过手机搜索时才会显示在 Google 中。这意味着您在 Google 上执行桌面搜索时永远找不到 AMP 页面。话虽如此，您始终可以使用直接 AMP 链…" at bounding box center [843, 272] width 733 height 44
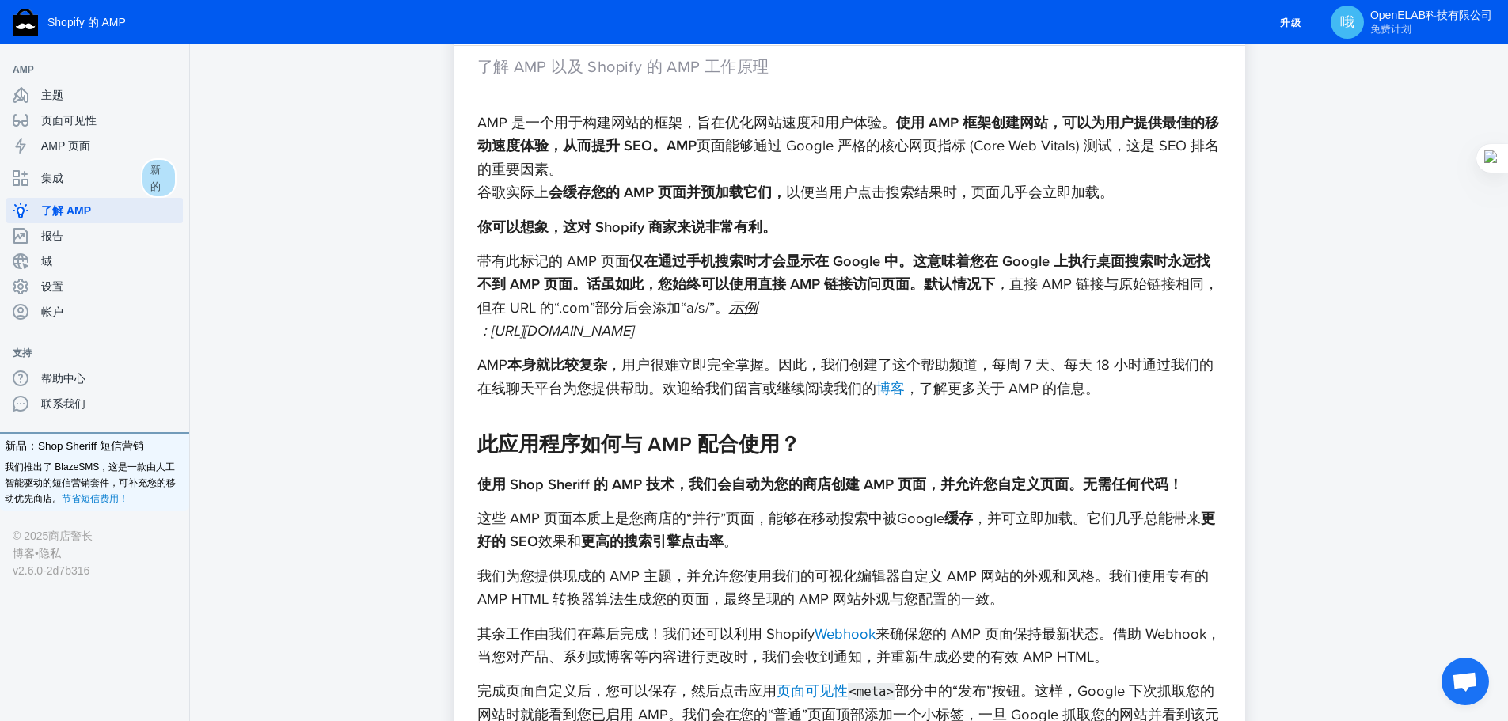
click at [924, 281] on font "仅在通过手机搜索时才会显示在 Google 中。这意味着您在 Google 上执行桌面搜索时永远找不到 AMP 页面。话虽如此，您始终可以使用直接 AMP 链…" at bounding box center [843, 272] width 733 height 44
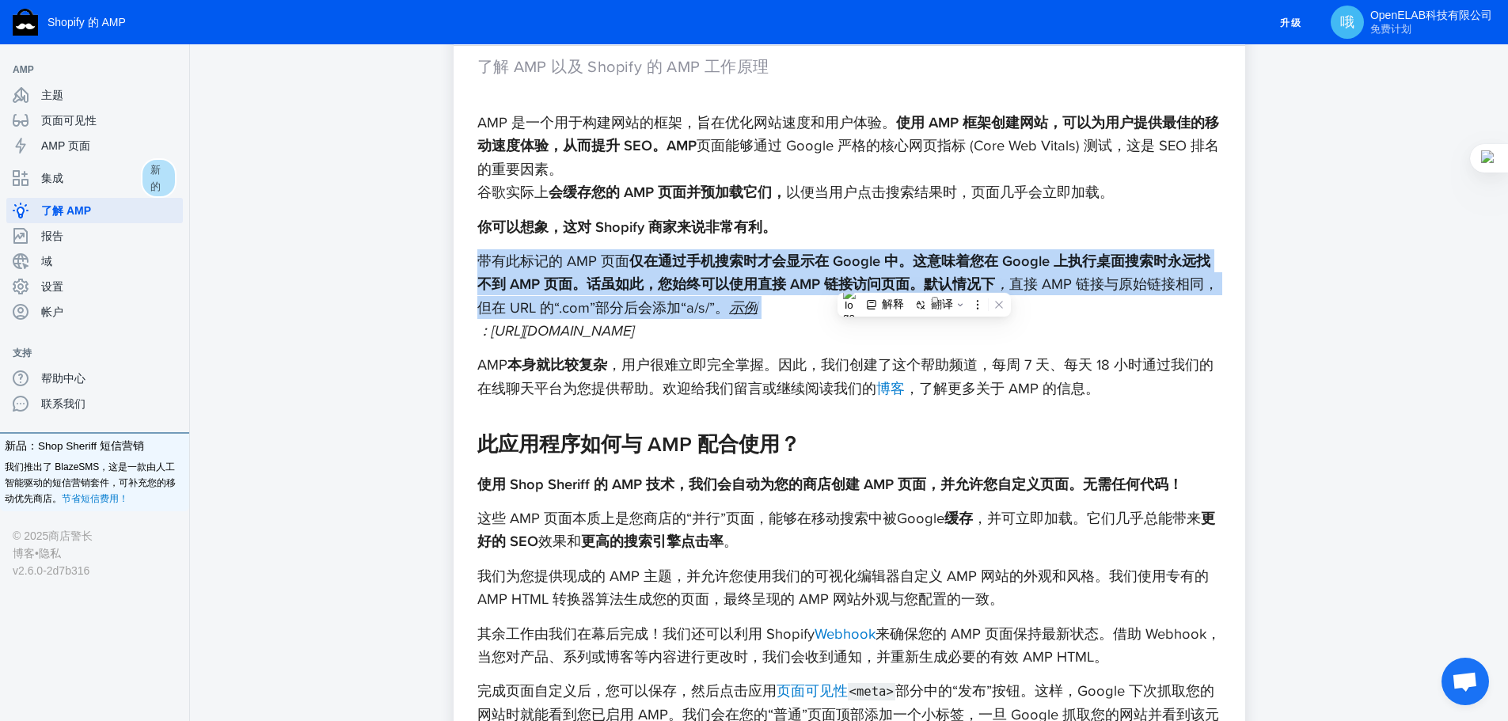
click at [924, 281] on font "仅在通过手机搜索时才会显示在 Google 中。这意味着您在 Google 上执行桌面搜索时永远找不到 AMP 页面。话虽如此，您始终可以使用直接 AMP 链…" at bounding box center [843, 272] width 733 height 44
click at [647, 299] on font "直接 AMP 链接与原始链接相同，但在 URL 的“.com”部分后会添加“a/s/”。" at bounding box center [847, 295] width 741 height 44
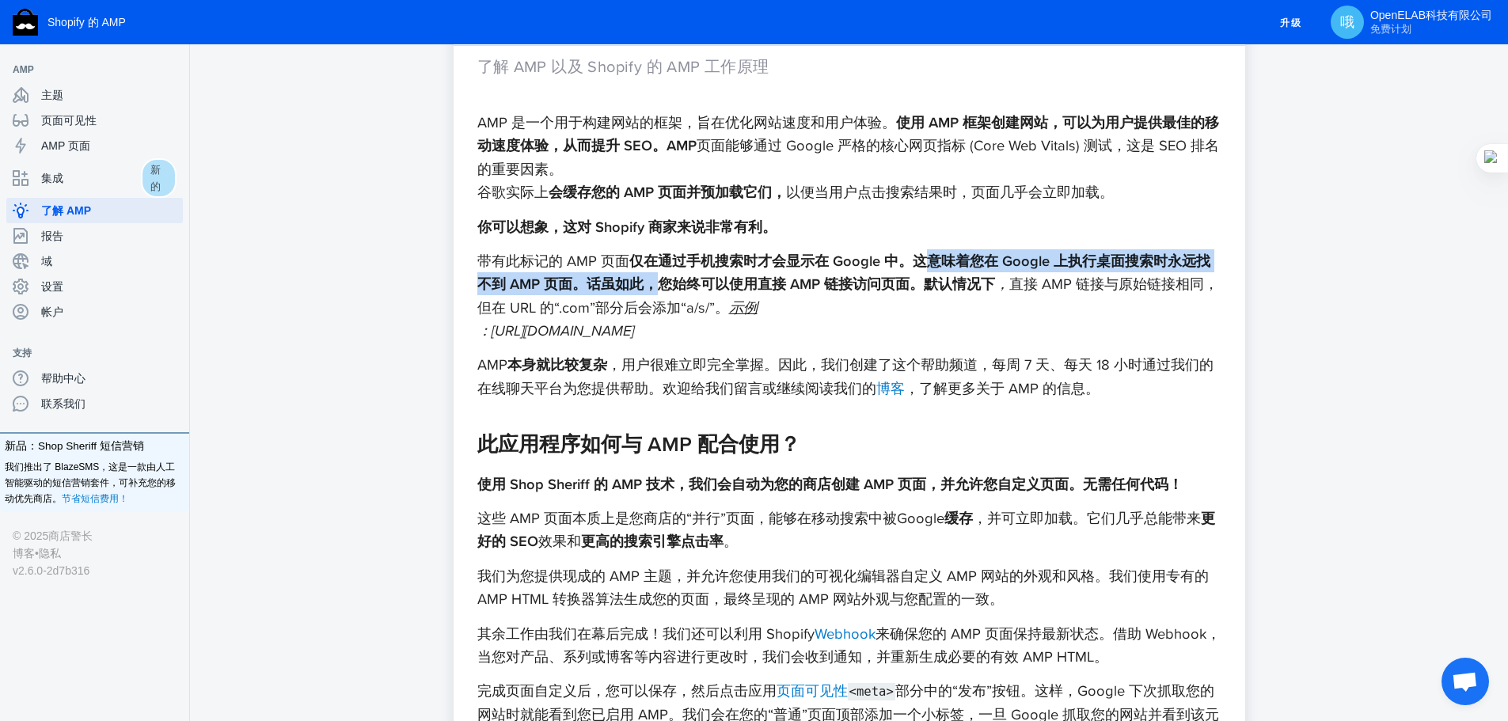
drag, startPoint x: 925, startPoint y: 266, endPoint x: 654, endPoint y: 280, distance: 271.0
click at [654, 280] on font "仅在通过手机搜索时才会显示在 Google 中。这意味着您在 Google 上执行桌面搜索时永远找不到 AMP 页面。话虽如此，您始终可以使用直接 AMP 链…" at bounding box center [843, 272] width 733 height 44
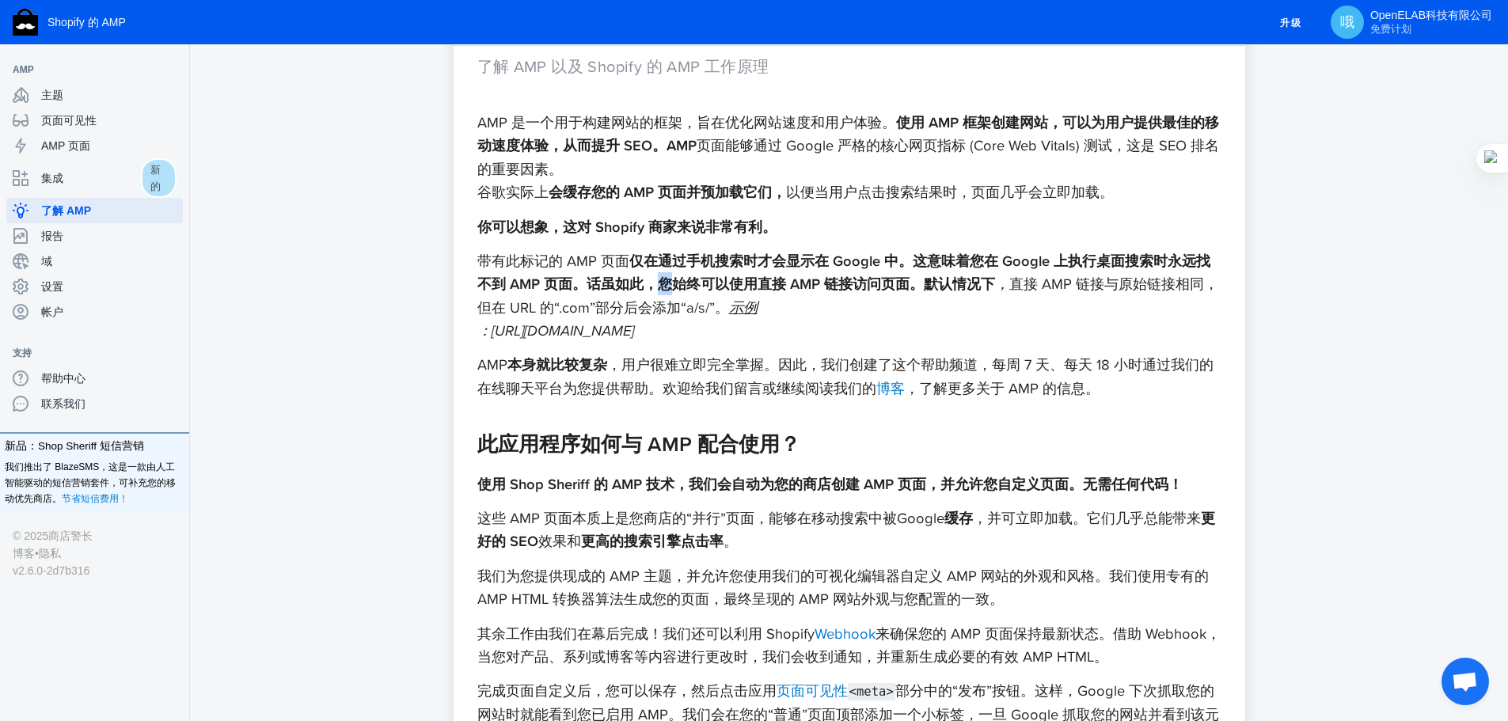
click at [654, 280] on font "仅在通过手机搜索时才会显示在 Google 中。这意味着您在 Google 上执行桌面搜索时永远找不到 AMP 页面。话虽如此，您始终可以使用直接 AMP 链…" at bounding box center [843, 272] width 733 height 44
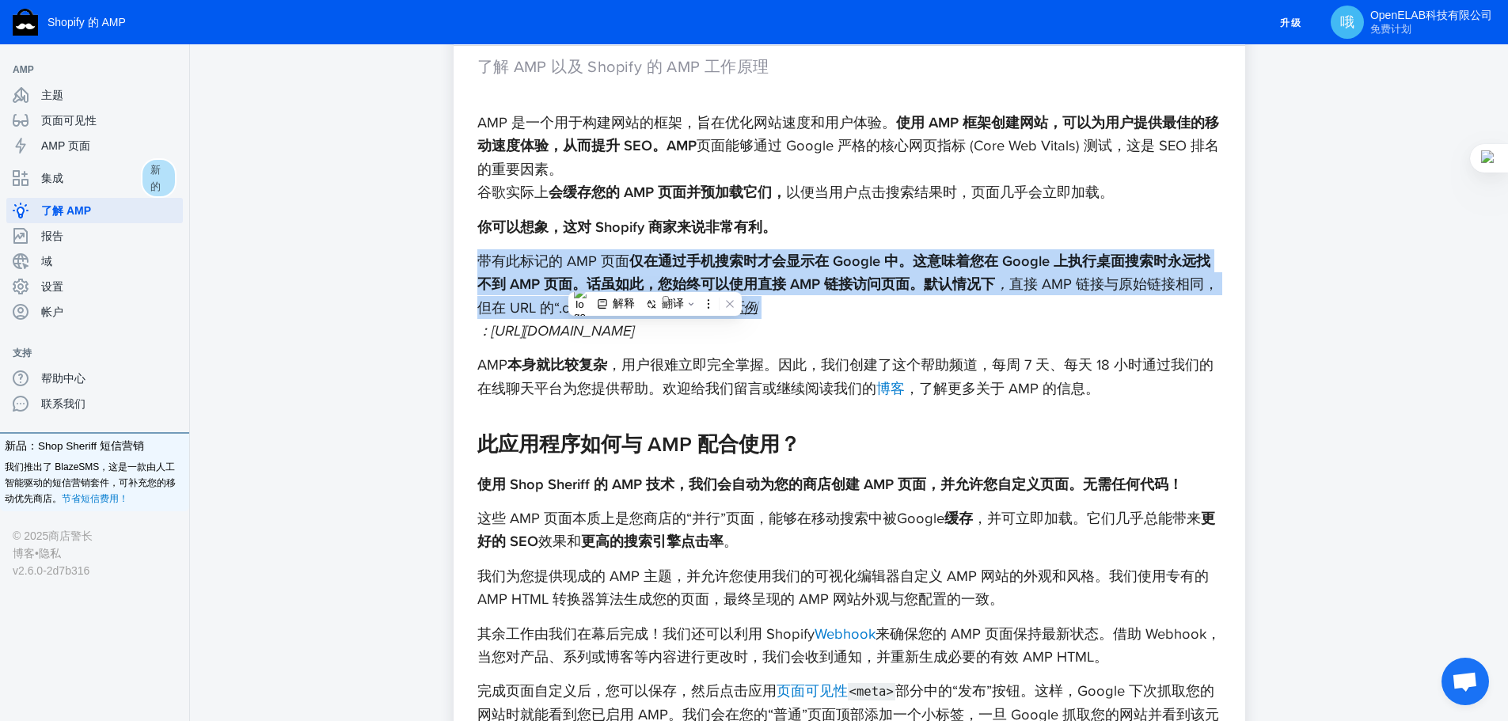
click at [654, 280] on font "仅在通过手机搜索时才会显示在 Google 中。这意味着您在 Google 上执行桌面搜索时永远找不到 AMP 页面。话虽如此，您始终可以使用直接 AMP 链…" at bounding box center [843, 272] width 733 height 44
click at [696, 279] on font "仅在通过手机搜索时才会显示在 Google 中。这意味着您在 Google 上执行桌面搜索时永远找不到 AMP 页面。话虽如此，您始终可以使用直接 AMP 链…" at bounding box center [843, 272] width 733 height 44
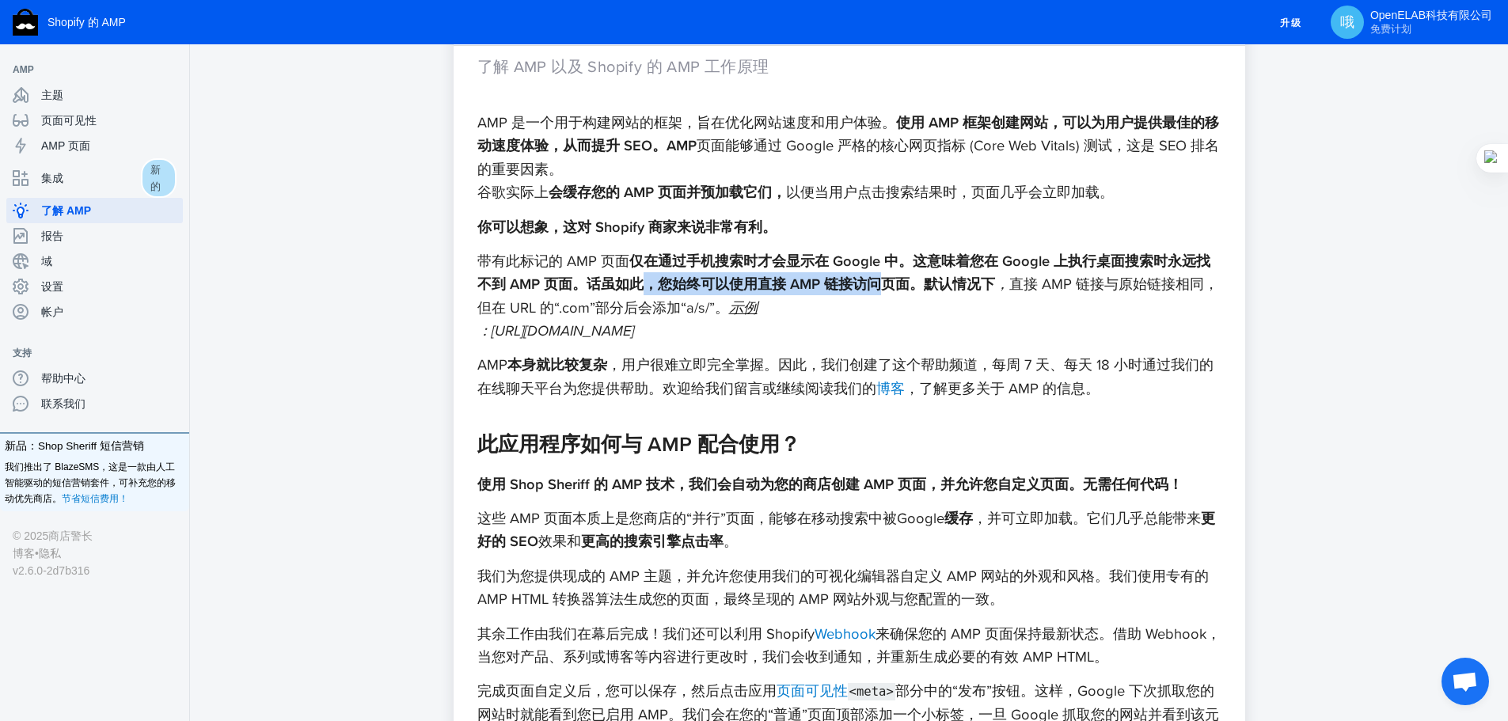
drag, startPoint x: 642, startPoint y: 286, endPoint x: 882, endPoint y: 286, distance: 240.6
click at [882, 286] on font "仅在通过手机搜索时才会显示在 Google 中。这意味着您在 Google 上执行桌面搜索时永远找不到 AMP 页面。话虽如此，您始终可以使用直接 AMP 链…" at bounding box center [843, 272] width 733 height 44
click at [914, 282] on font "仅在通过手机搜索时才会显示在 Google 中。这意味着您在 Google 上执行桌面搜索时永远找不到 AMP 页面。话虽如此，您始终可以使用直接 AMP 链…" at bounding box center [843, 272] width 733 height 44
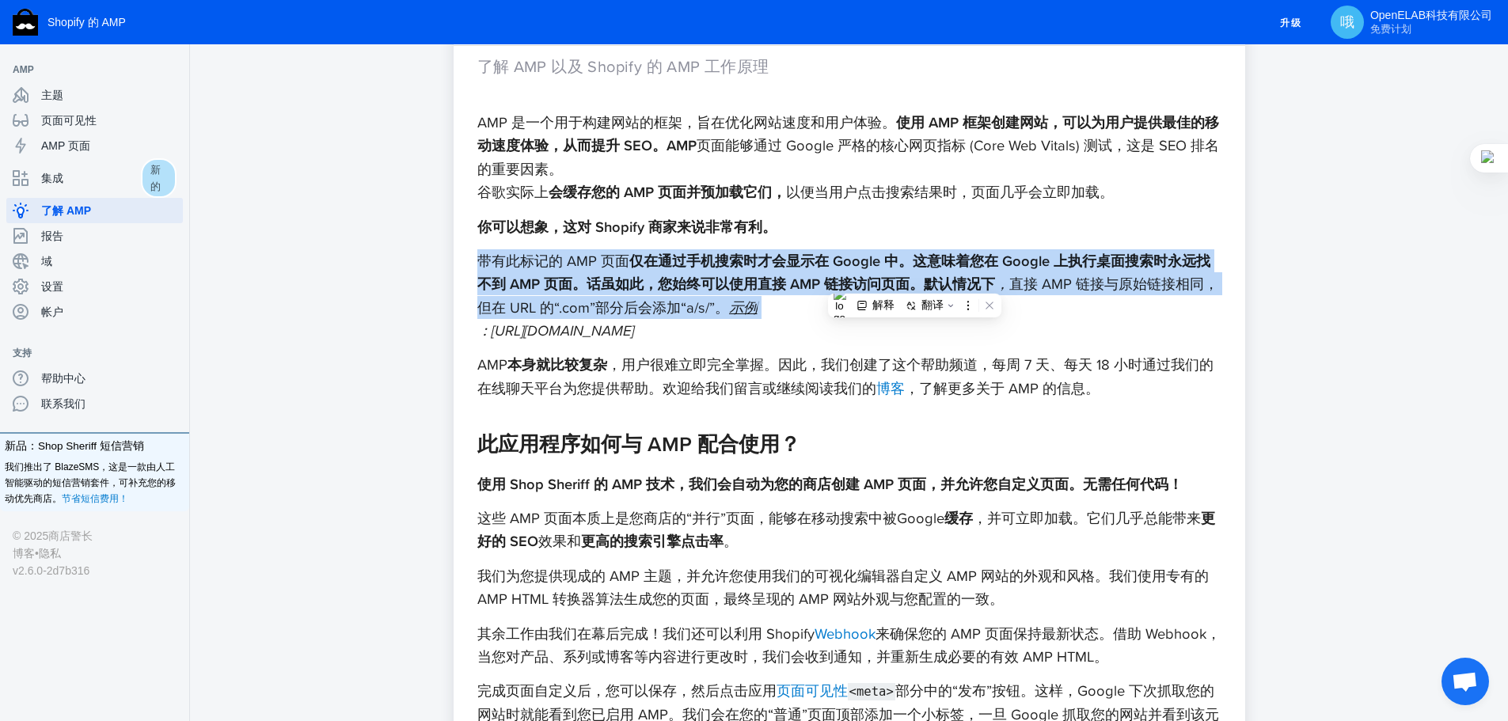
click at [914, 282] on font "仅在通过手机搜索时才会显示在 Google 中。这意味着您在 Google 上执行桌面搜索时永远找不到 AMP 页面。话虽如此，您始终可以使用直接 AMP 链…" at bounding box center [843, 272] width 733 height 44
click at [838, 291] on font "仅在通过手机搜索时才会显示在 Google 中。这意味着您在 Google 上执行桌面搜索时永远找不到 AMP 页面。话虽如此，您始终可以使用直接 AMP 链…" at bounding box center [843, 272] width 733 height 44
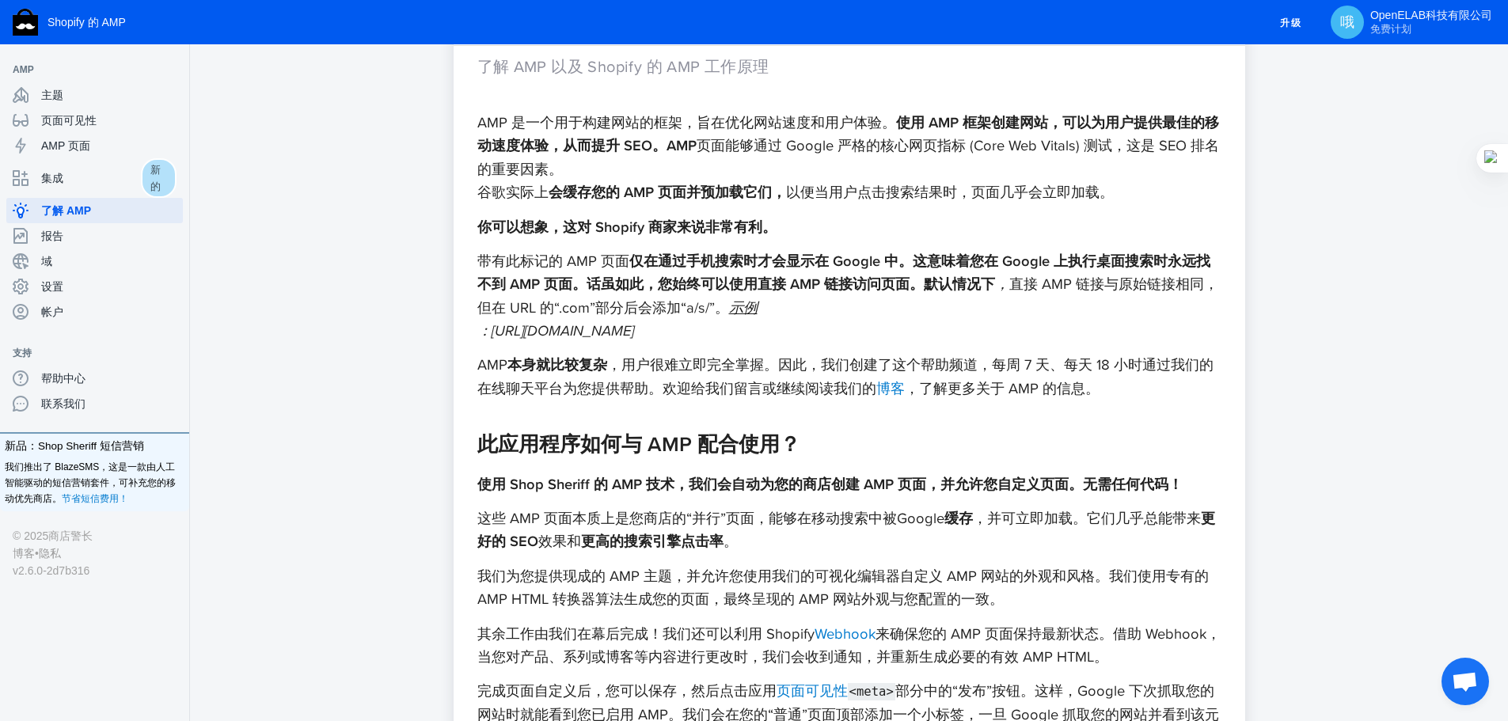
click at [920, 283] on font "仅在通过手机搜索时才会显示在 Google 中。这意味着您在 Google 上执行桌面搜索时永远找不到 AMP 页面。话虽如此，您始终可以使用直接 AMP 链…" at bounding box center [843, 272] width 733 height 44
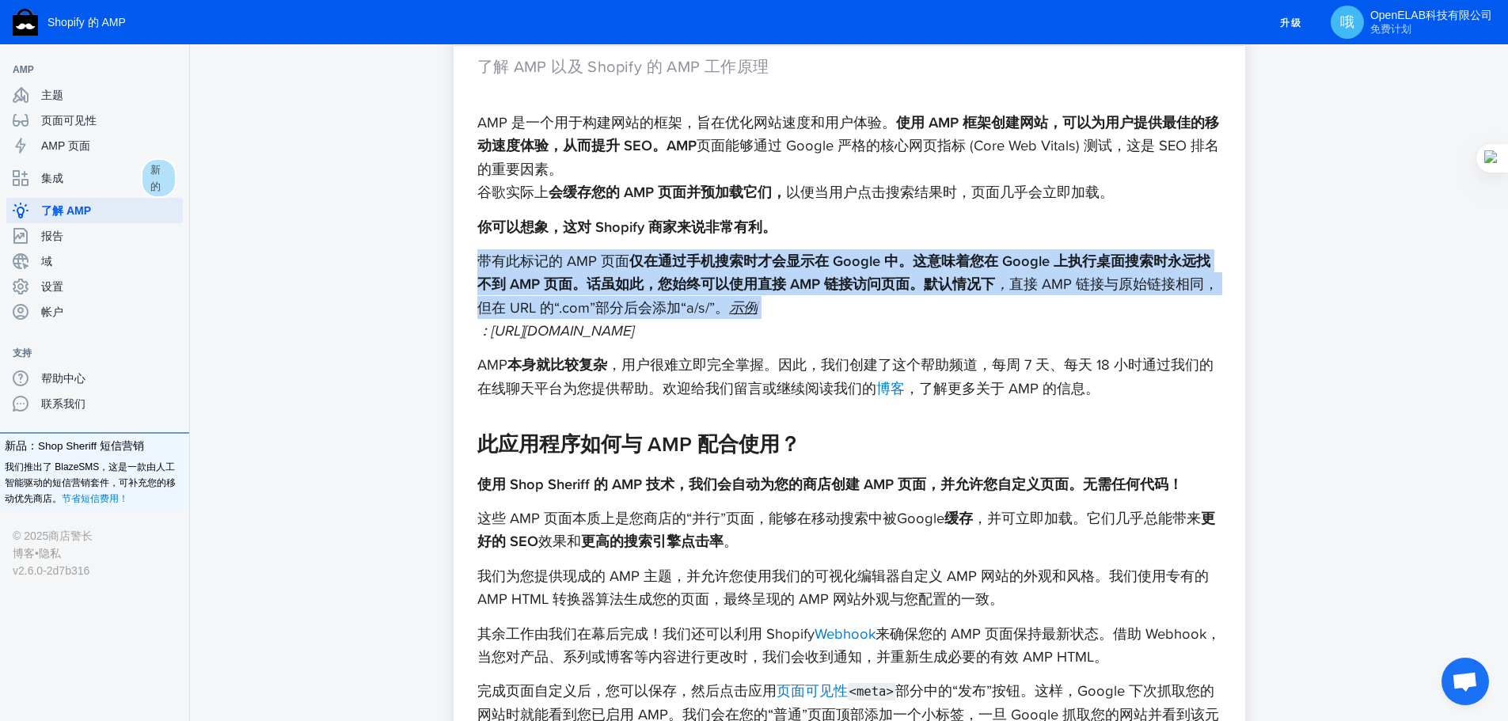
click at [920, 283] on font "仅在通过手机搜索时才会显示在 Google 中。这意味着您在 Google 上执行桌面搜索时永远找不到 AMP 页面。话虽如此，您始终可以使用直接 AMP 链…" at bounding box center [843, 272] width 733 height 44
click at [730, 280] on font "仅在通过手机搜索时才会显示在 Google 中。这意味着您在 Google 上执行桌面搜索时永远找不到 AMP 页面。话虽如此，您始终可以使用直接 AMP 链…" at bounding box center [843, 272] width 733 height 44
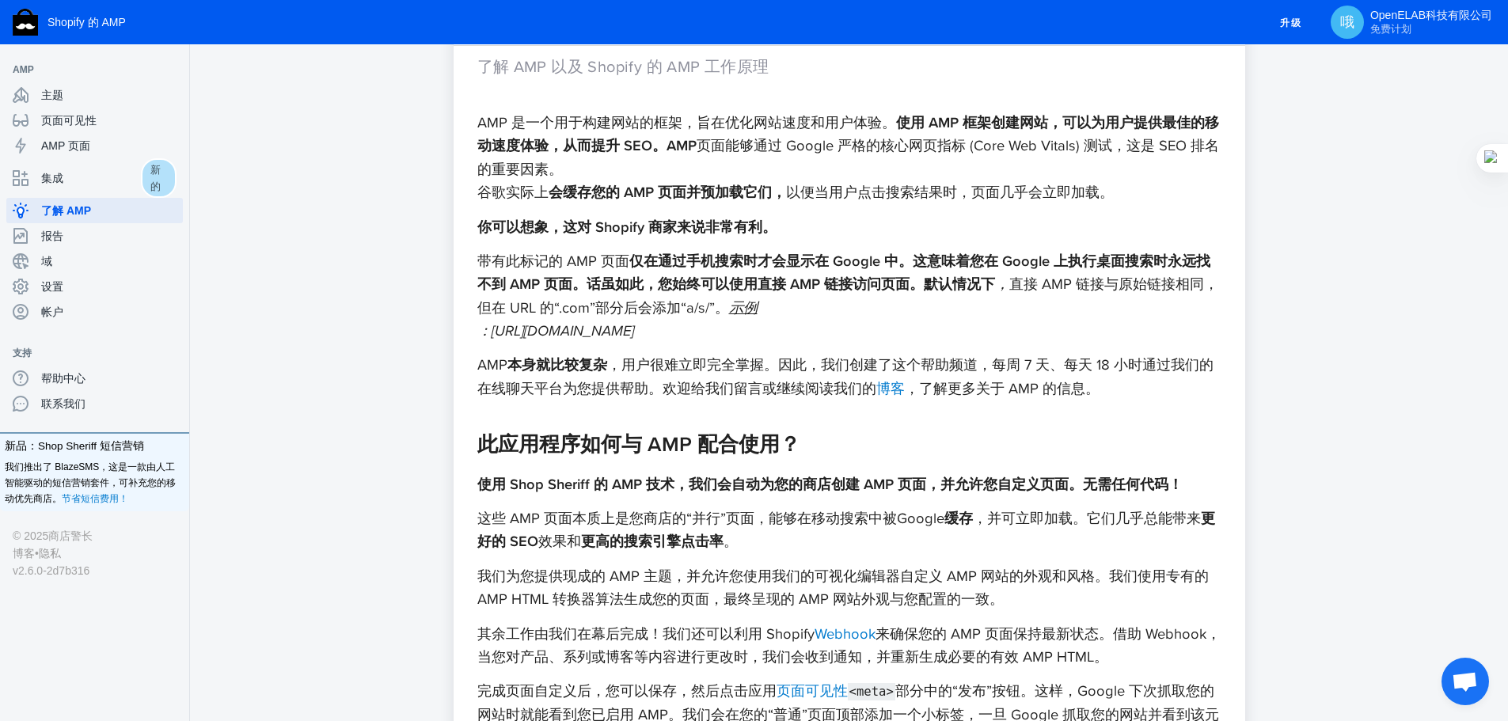
click at [579, 358] on font "本身就比较复杂" at bounding box center [557, 364] width 100 height 21
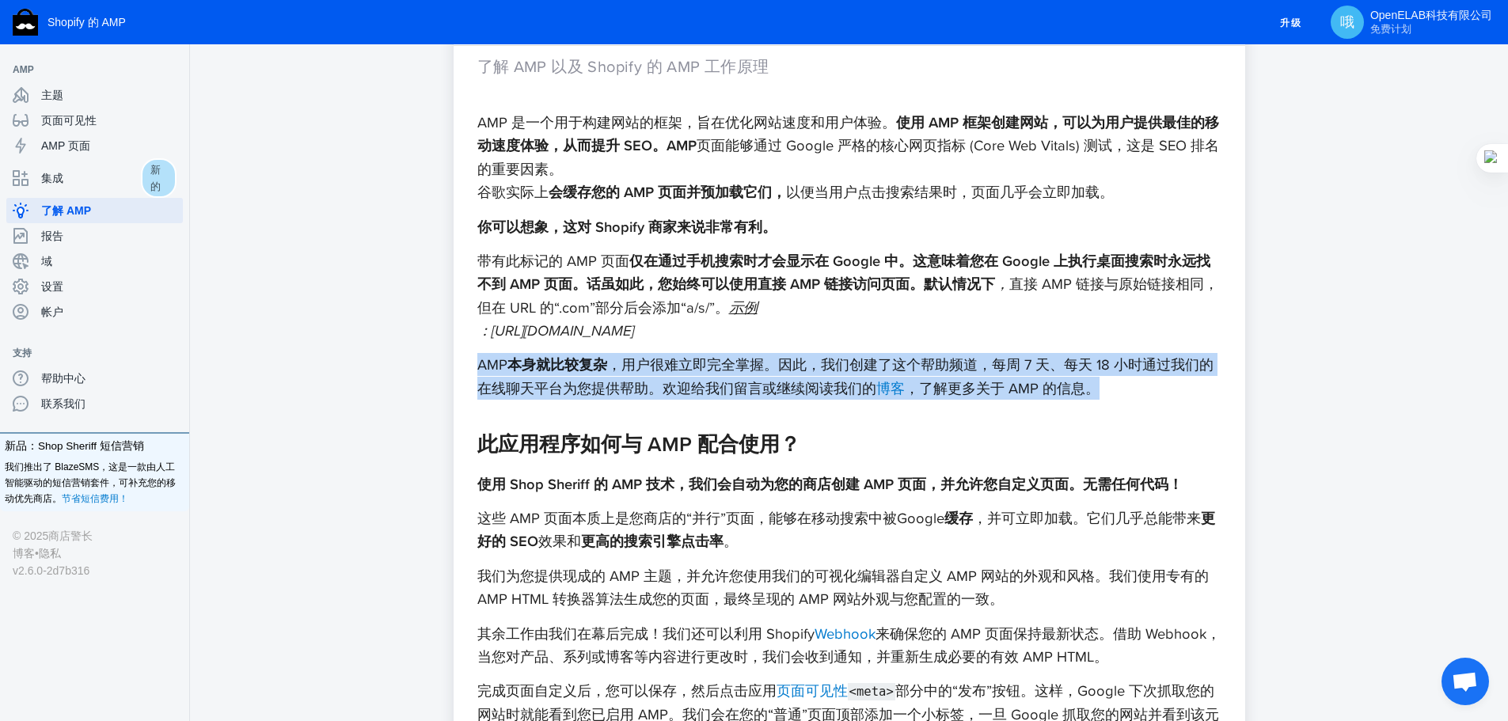
click at [579, 358] on font "本身就比较复杂" at bounding box center [557, 364] width 100 height 21
click at [614, 357] on font "，用户很难立即完全掌握。因此，我们创建了这个帮助频道，每周 7 天、每天 18 小时通过我们的在线聊天平台为您提供帮助。欢迎给我们留言或继续阅读我们的" at bounding box center [845, 376] width 736 height 44
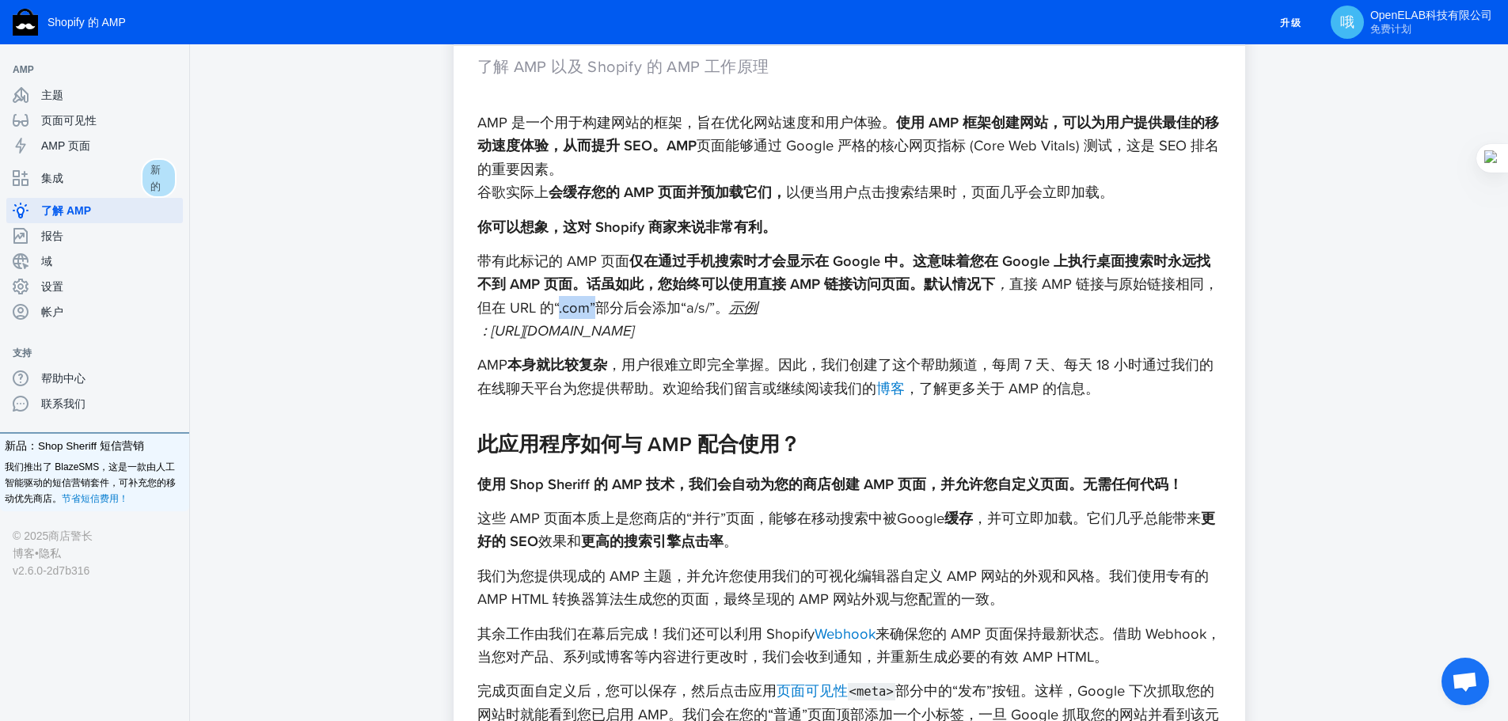
drag, startPoint x: 590, startPoint y: 308, endPoint x: 626, endPoint y: 308, distance: 36.4
click at [626, 308] on font "直接 AMP 链接与原始链接相同，但在 URL 的“.com”部分后会添加“a/s/”。" at bounding box center [847, 295] width 741 height 44
click at [642, 305] on font "直接 AMP 链接与原始链接相同，但在 URL 的“.com”部分后会添加“a/s/”。" at bounding box center [847, 295] width 741 height 44
click at [657, 305] on font "直接 AMP 链接与原始链接相同，但在 URL 的“.com”部分后会添加“a/s/”。" at bounding box center [847, 295] width 741 height 44
click at [658, 305] on font "直接 AMP 链接与原始链接相同，但在 URL 的“.com”部分后会添加“a/s/”。" at bounding box center [847, 295] width 741 height 44
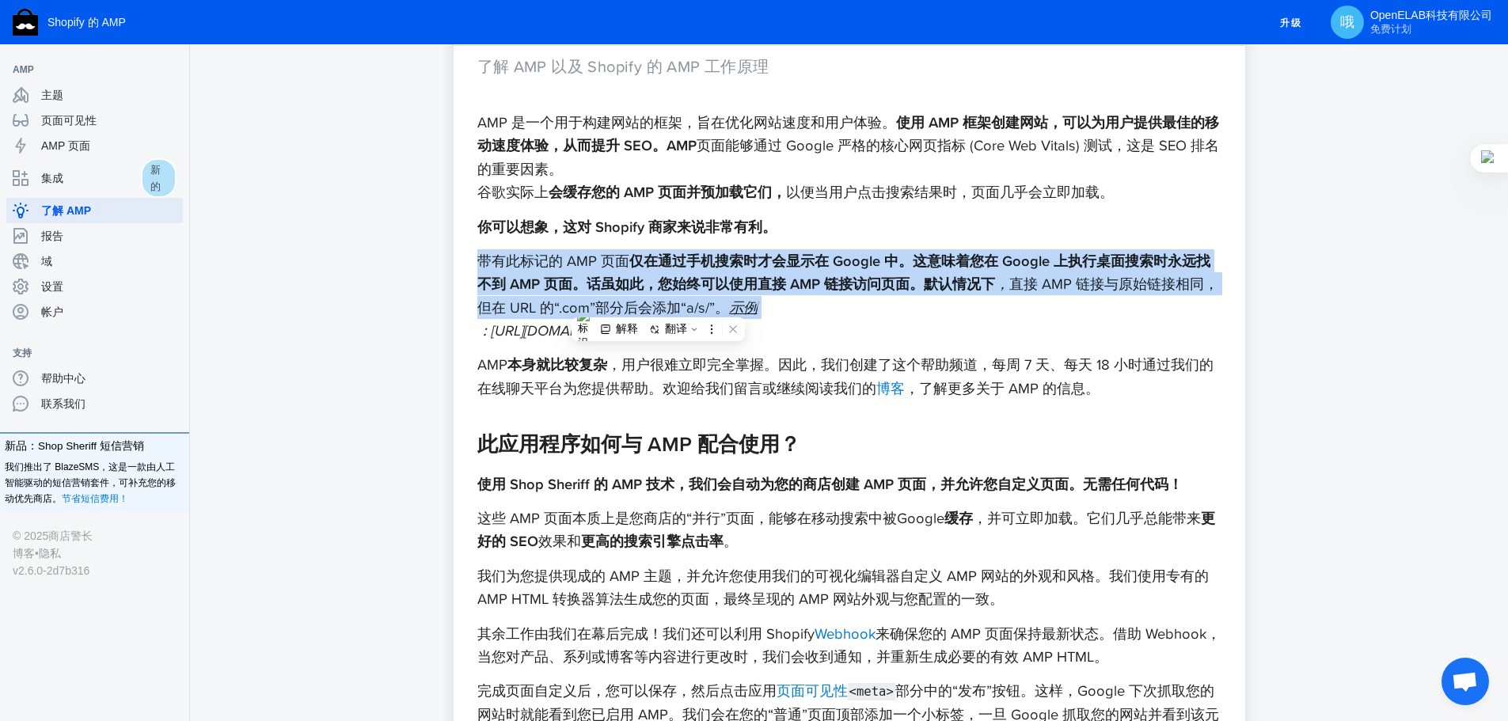
click at [658, 305] on font "直接 AMP 链接与原始链接相同，但在 URL 的“.com”部分后会添加“a/s/”。" at bounding box center [847, 295] width 741 height 44
click at [1007, 250] on font "仅在通过手机搜索时才会显示在 Google 中。这意味着您在 Google 上执行桌面搜索时永远找不到 AMP 页面。话虽如此，您始终可以使用直接 AMP 链…" at bounding box center [843, 272] width 733 height 44
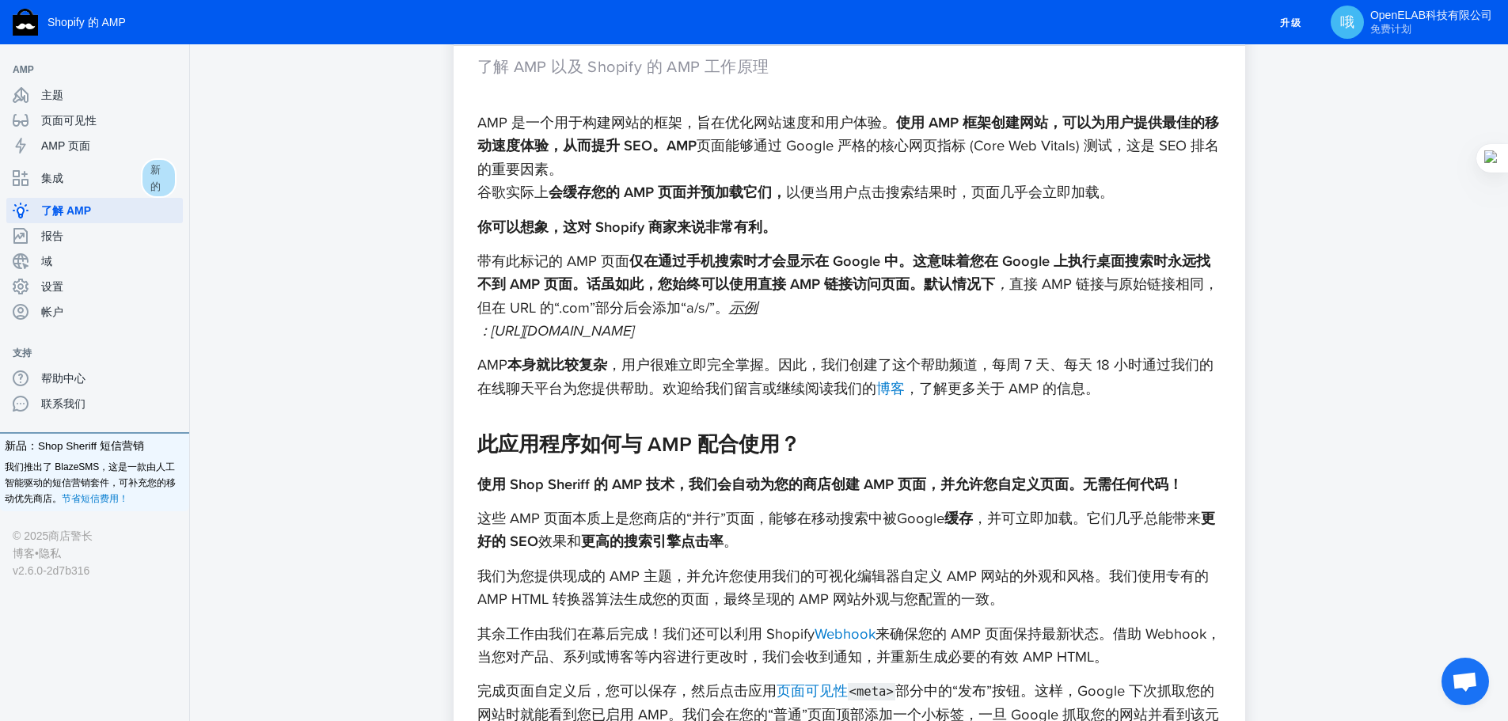
click at [638, 364] on font "，用户很难立即完全掌握。因此，我们创建了这个帮助频道，每周 7 天、每天 18 小时通过我们的在线聊天平台为您提供帮助。欢迎给我们留言或继续阅读我们的" at bounding box center [845, 376] width 736 height 44
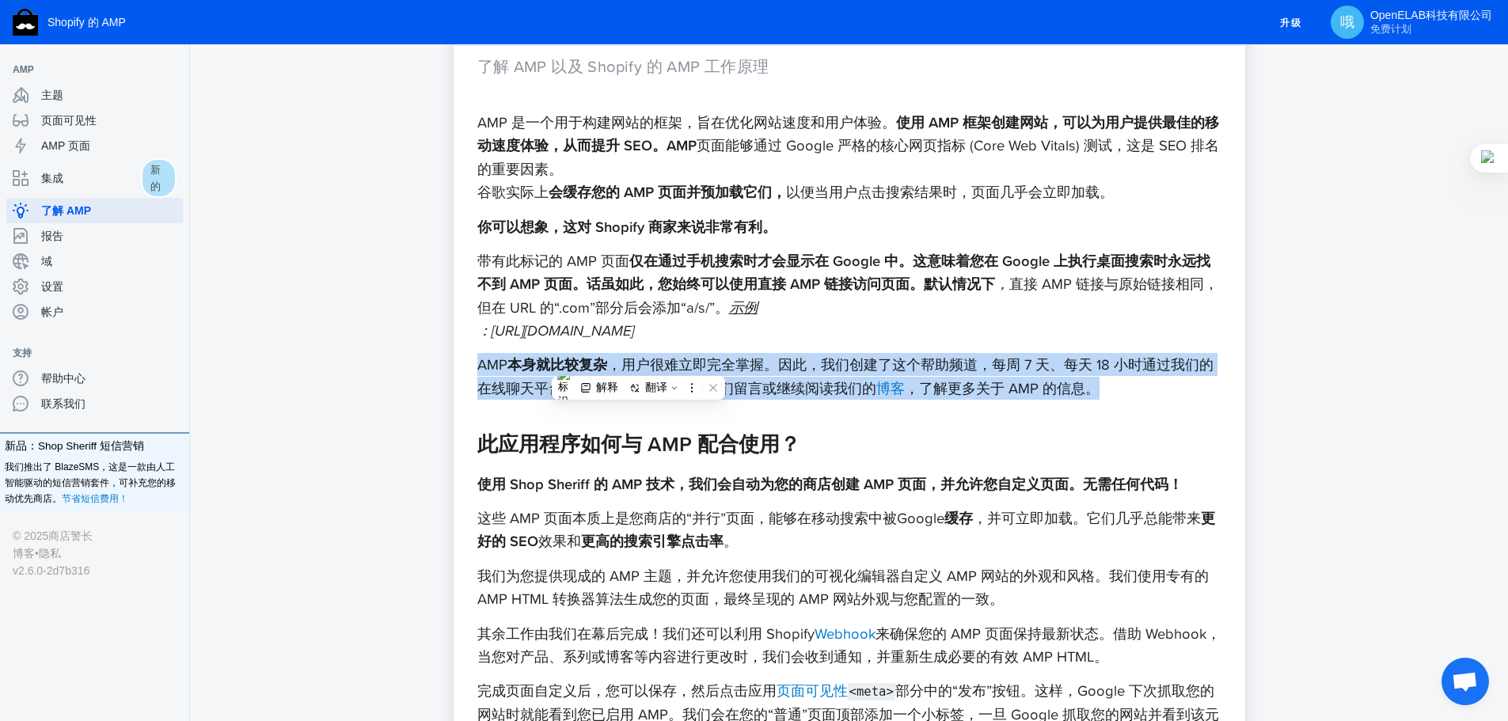
click at [638, 364] on font "，用户很难立即完全掌握。因此，我们创建了这个帮助频道，每周 7 天、每天 18 小时通过我们的在线聊天平台为您提供帮助。欢迎给我们留言或继续阅读我们的" at bounding box center [845, 376] width 736 height 44
click at [695, 361] on font "，用户很难立即完全掌握。因此，我们创建了这个帮助频道，每周 7 天、每天 18 小时通过我们的在线聊天平台为您提供帮助。欢迎给我们留言或继续阅读我们的" at bounding box center [845, 376] width 736 height 44
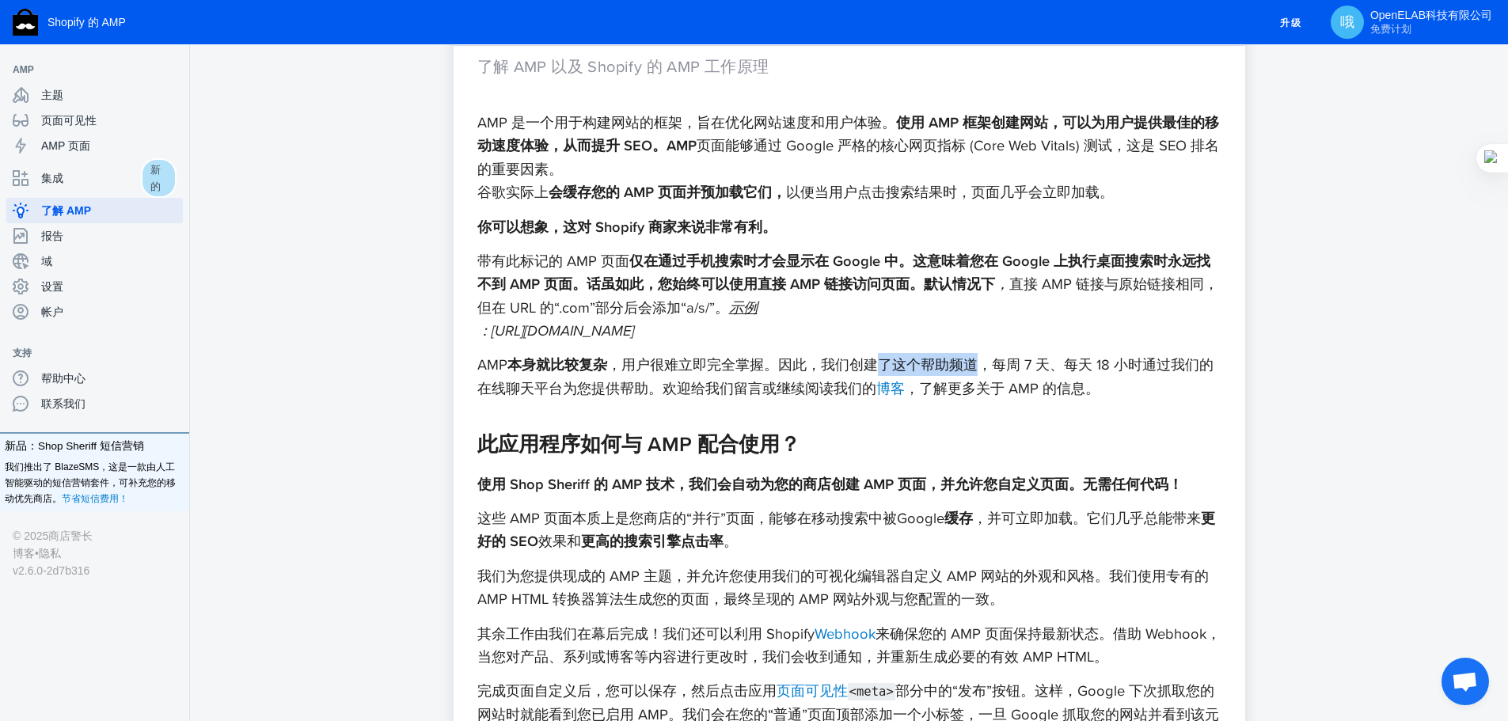
drag, startPoint x: 917, startPoint y: 371, endPoint x: 997, endPoint y: 373, distance: 79.9
click at [989, 374] on font "，用户很难立即完全掌握。因此，我们创建了这个帮助频道，每周 7 天、每天 18 小时通过我们的在线聊天平台为您提供帮助。欢迎给我们留言或继续阅读我们的" at bounding box center [845, 376] width 736 height 44
click at [1024, 362] on font "，用户很难立即完全掌握。因此，我们创建了这个帮助频道，每周 7 天、每天 18 小时通过我们的在线聊天平台为您提供帮助。欢迎给我们留言或继续阅读我们的" at bounding box center [845, 376] width 736 height 44
click at [1023, 361] on font "，用户很难立即完全掌握。因此，我们创建了这个帮助频道，每周 7 天、每天 18 小时通过我们的在线聊天平台为您提供帮助。欢迎给我们留言或继续阅读我们的" at bounding box center [845, 376] width 736 height 44
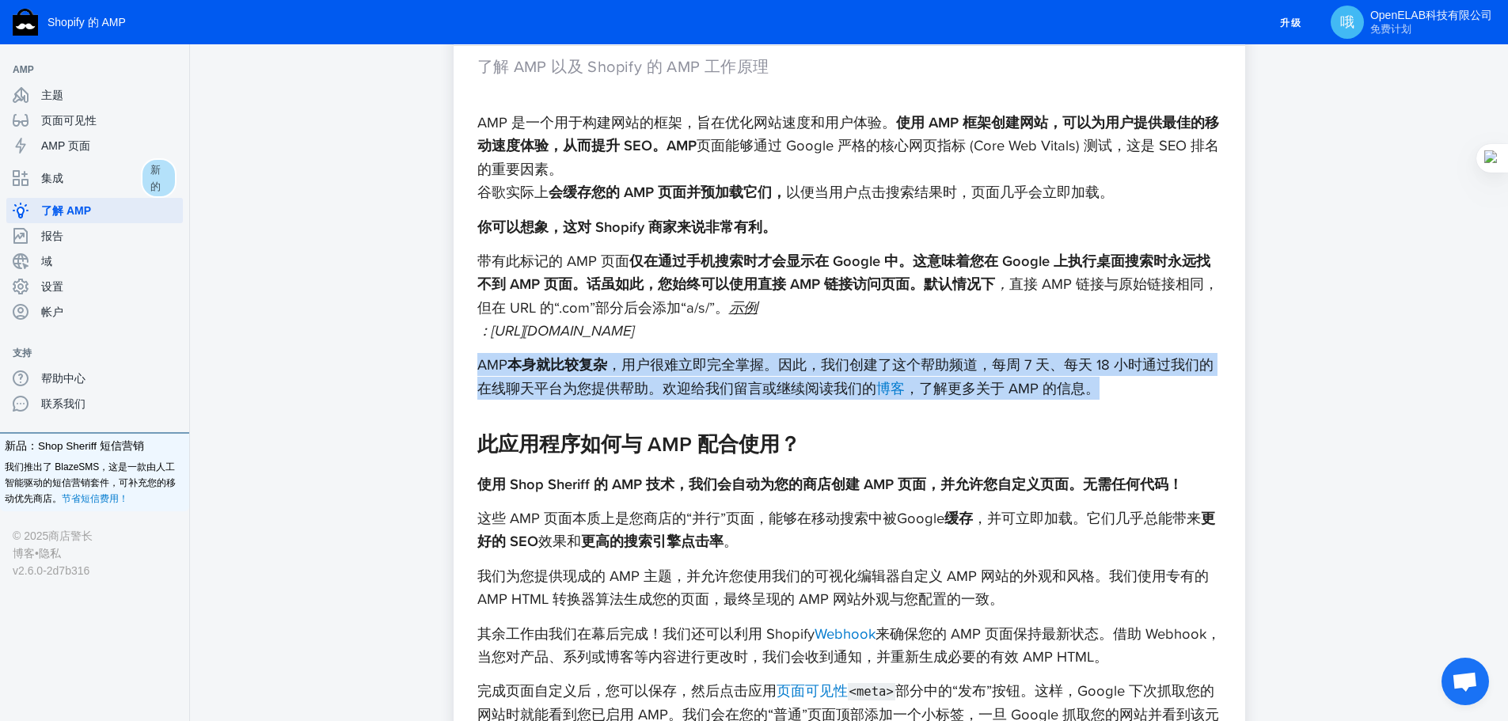
click at [1023, 361] on font "，用户很难立即完全掌握。因此，我们创建了这个帮助频道，每周 7 天、每天 18 小时通过我们的在线聊天平台为您提供帮助。欢迎给我们留言或继续阅读我们的" at bounding box center [845, 376] width 736 height 44
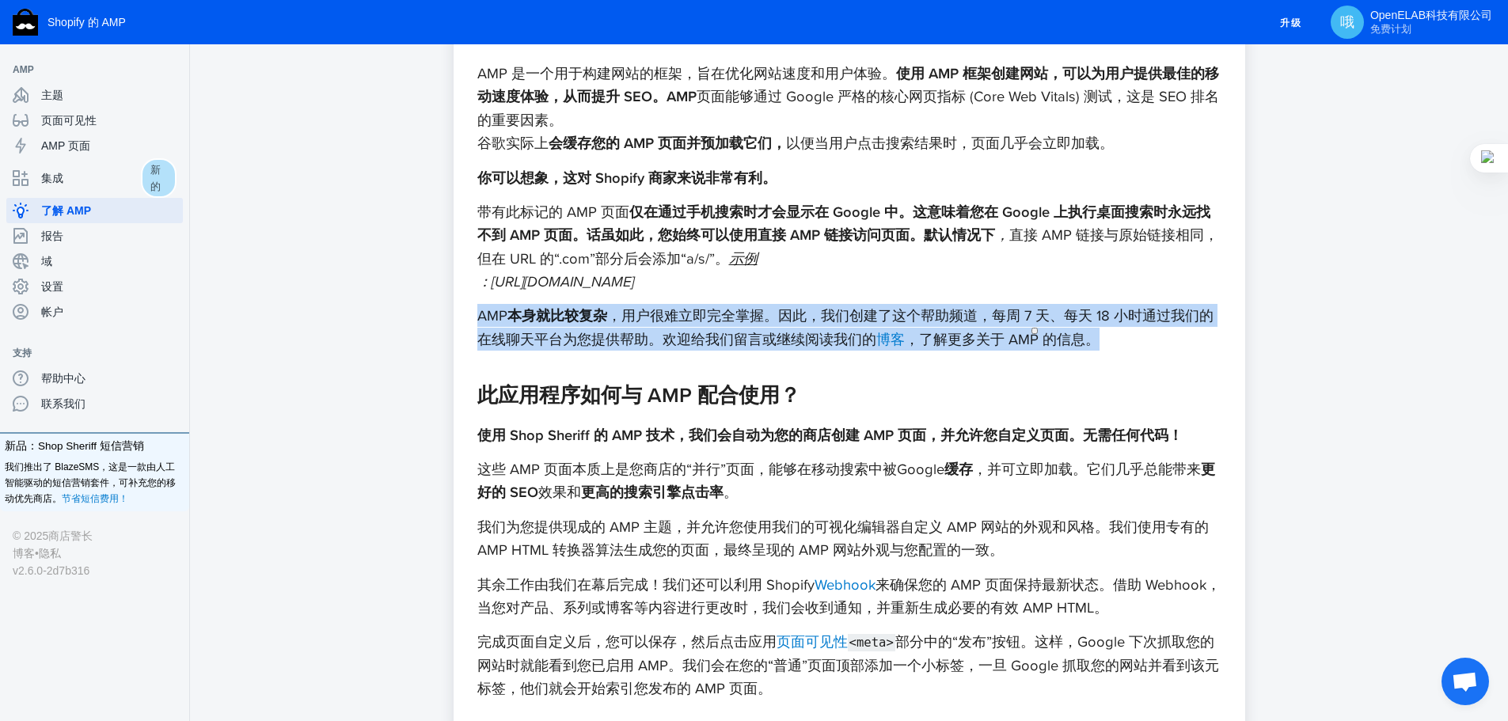
scroll to position [633, 0]
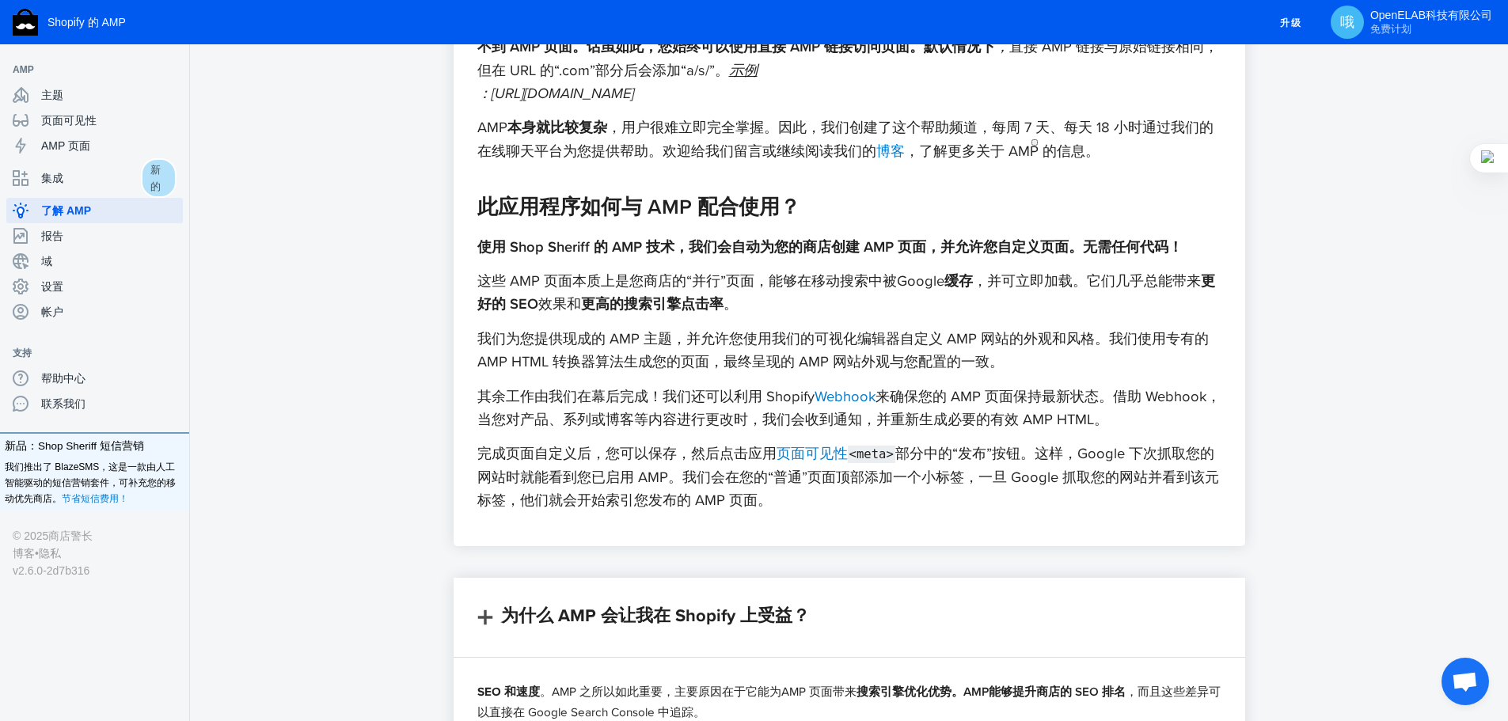
click at [757, 237] on font "使用 Shop Sheriff 的 AMP 技术，我们会自动为您的商店创建 AMP 页面，并允许您自定义页面。无需任何代码！" at bounding box center [829, 246] width 705 height 21
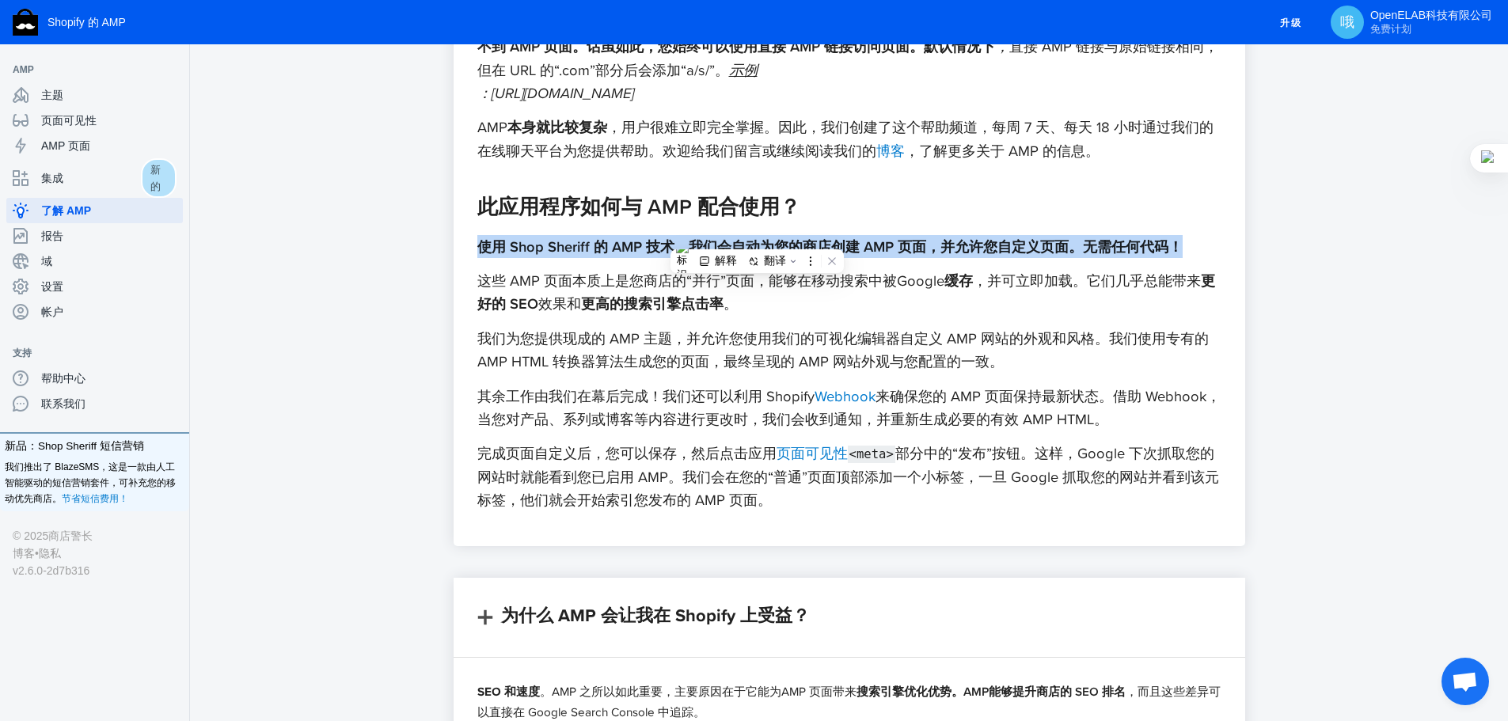
click at [757, 237] on font "使用 Shop Sheriff 的 AMP 技术，我们会自动为您的商店创建 AMP 页面，并允许您自定义页面。无需任何代码！" at bounding box center [829, 246] width 705 height 21
click at [987, 253] on font "使用 Shop Sheriff 的 AMP 技术，我们会自动为您的商店创建 AMP 页面，并允许您自定义页面。无需任何代码！" at bounding box center [829, 246] width 705 height 21
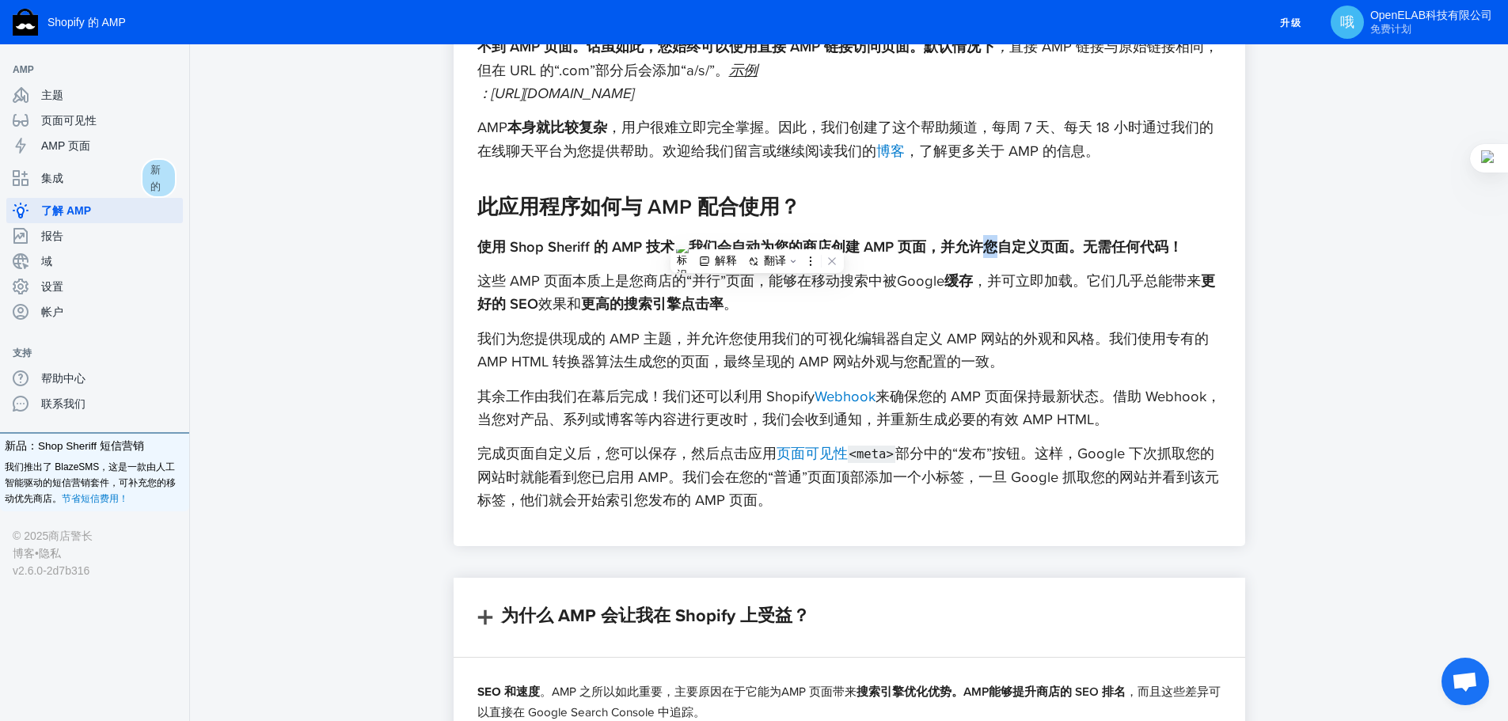
click at [987, 253] on font "使用 Shop Sheriff 的 AMP 技术，我们会自动为您的商店创建 AMP 页面，并允许您自定义页面。无需任何代码！" at bounding box center [829, 246] width 705 height 21
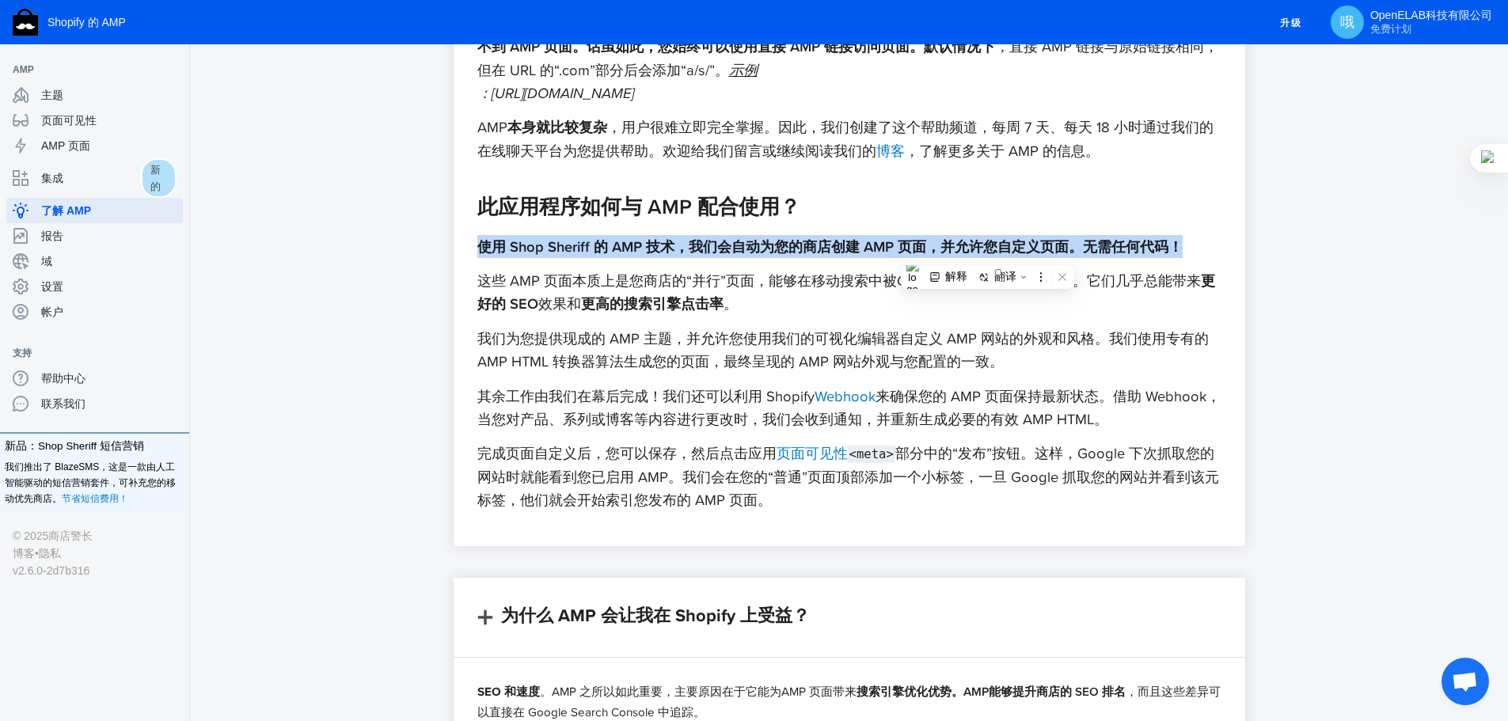
click at [987, 253] on font "使用 Shop Sheriff 的 AMP 技术，我们会自动为您的商店创建 AMP 页面，并允许您自定义页面。无需任何代码！" at bounding box center [829, 246] width 705 height 21
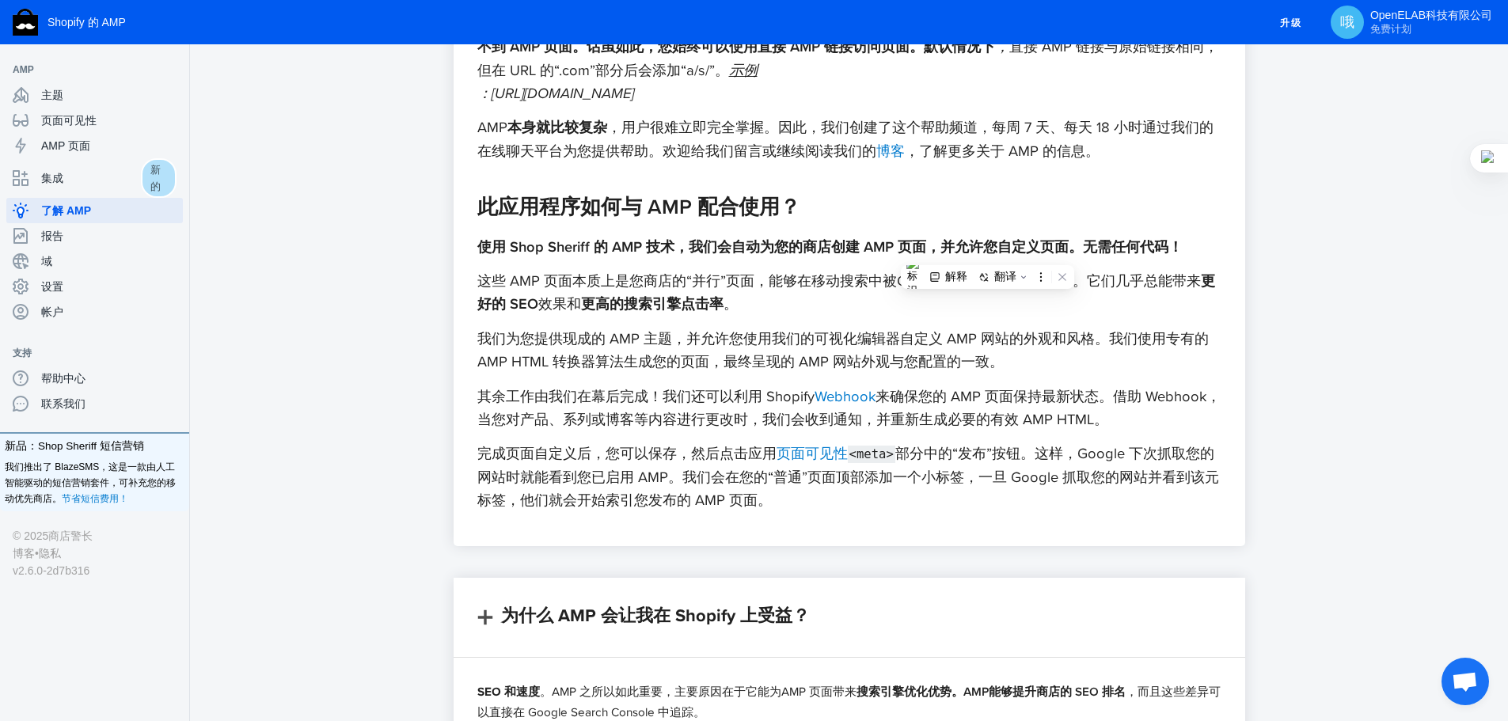
click at [571, 261] on div "AMP 是一个用于构建网站的框架，旨在优化网站速度和用户体验。 使用 AMP 框架创建网站，可以为用户提供最佳的移动速度体验，从而提升 SEO。AMP 页面能…" at bounding box center [849, 192] width 744 height 638
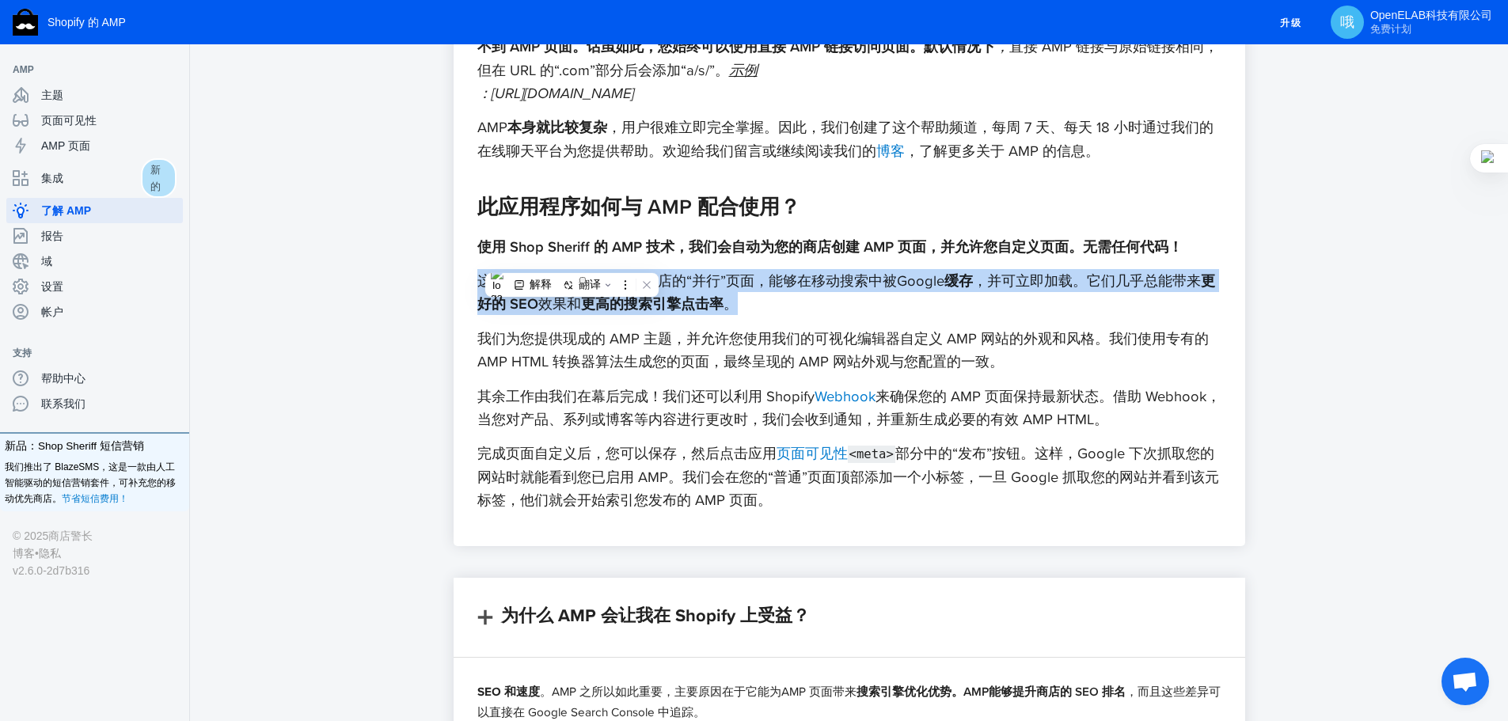
click at [571, 261] on div "AMP 是一个用于构建网站的框架，旨在优化网站速度和用户体验。 使用 AMP 框架创建网站，可以为用户提供最佳的移动速度体验，从而提升 SEO。AMP 页面能…" at bounding box center [849, 192] width 744 height 638
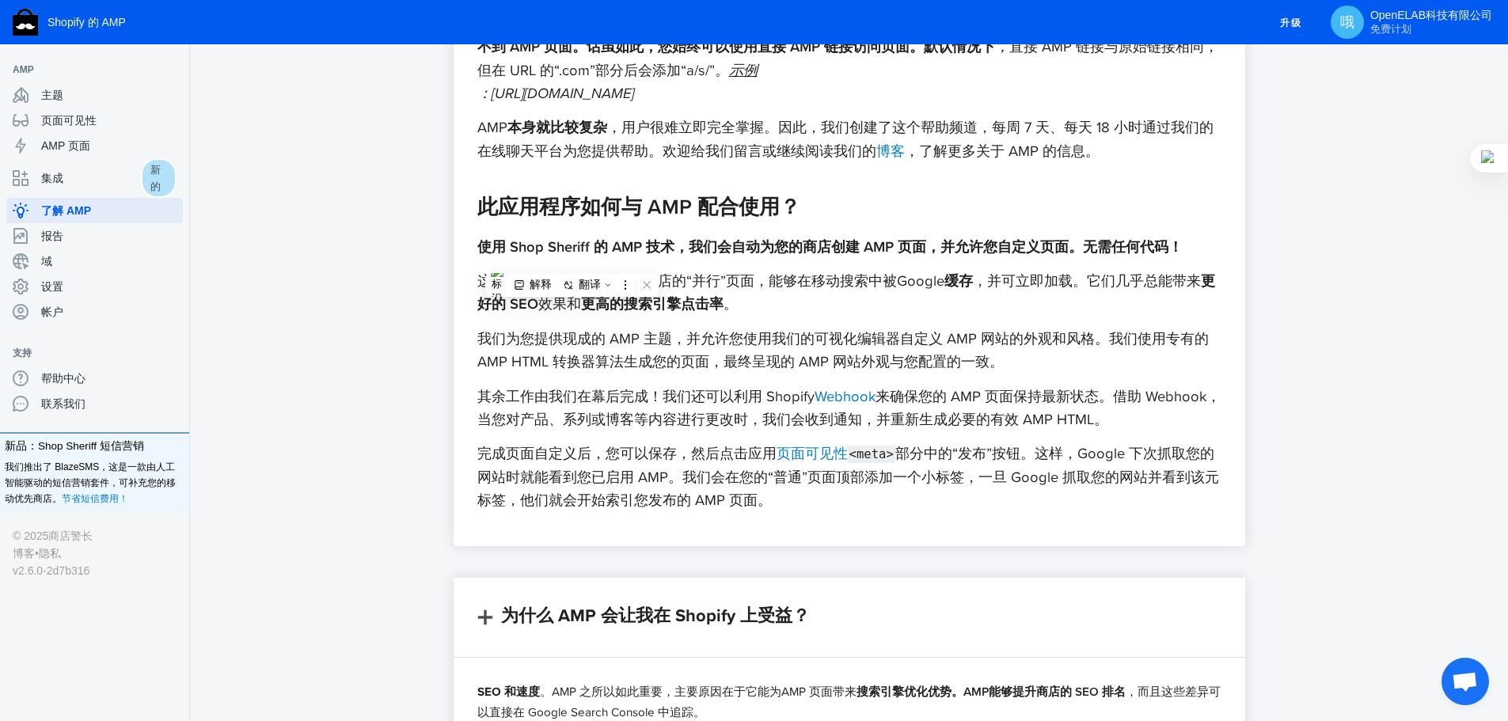
click at [887, 238] on font "使用 Shop Sheriff 的 AMP 技术，我们会自动为您的商店创建 AMP 页面，并允许您自定义页面。无需任何代码！" at bounding box center [829, 246] width 705 height 21
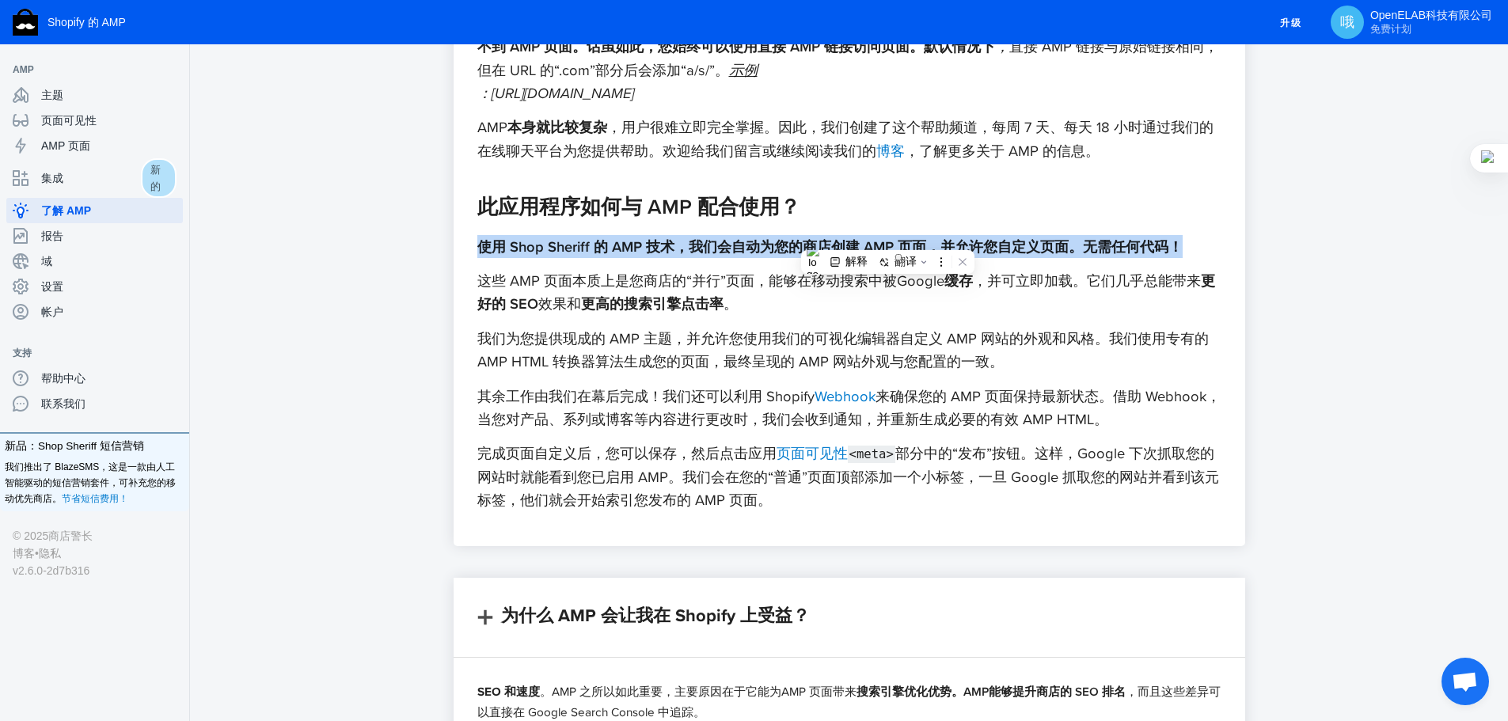
click at [887, 238] on font "使用 Shop Sheriff 的 AMP 技术，我们会自动为您的商店创建 AMP 页面，并允许您自定义页面。无需任何代码！" at bounding box center [829, 246] width 705 height 21
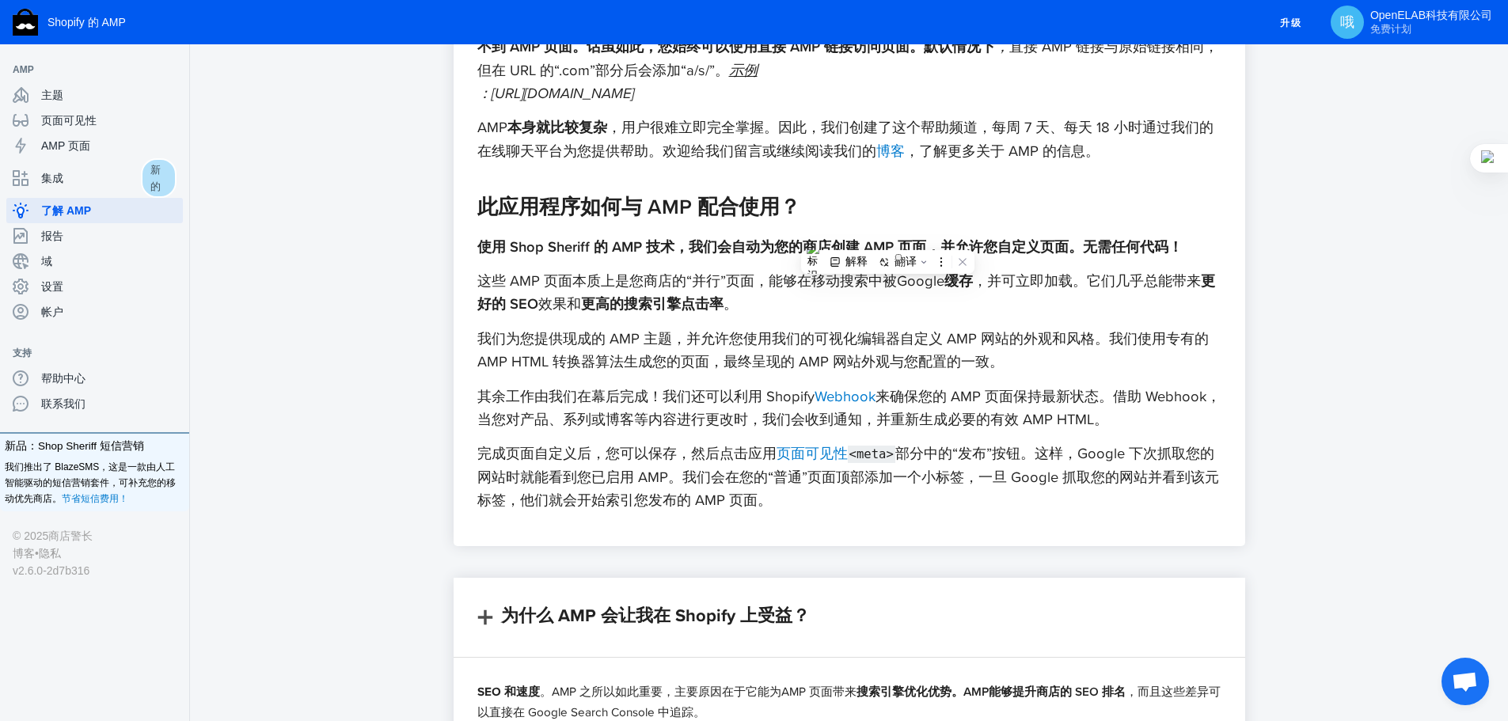
click at [646, 283] on font "这些 AMP 页面本质上是您商店的“并行”页面，能够在移动搜索中被Google" at bounding box center [710, 280] width 467 height 21
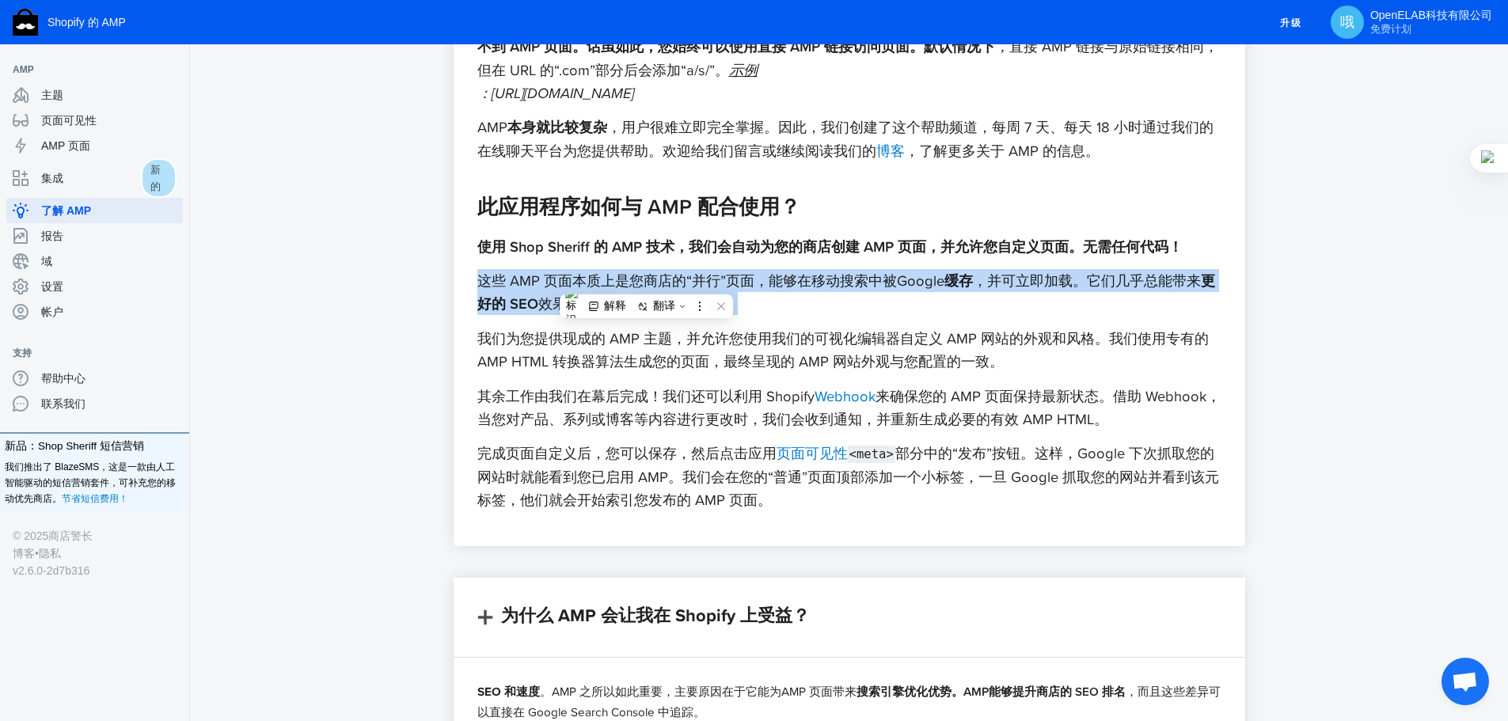
click at [646, 283] on font "这些 AMP 页面本质上是您商店的“并行”页面，能够在移动搜索中被Google" at bounding box center [710, 280] width 467 height 21
click at [837, 280] on font "这些 AMP 页面本质上是您商店的“并行”页面，能够在移动搜索中被Google" at bounding box center [710, 280] width 467 height 21
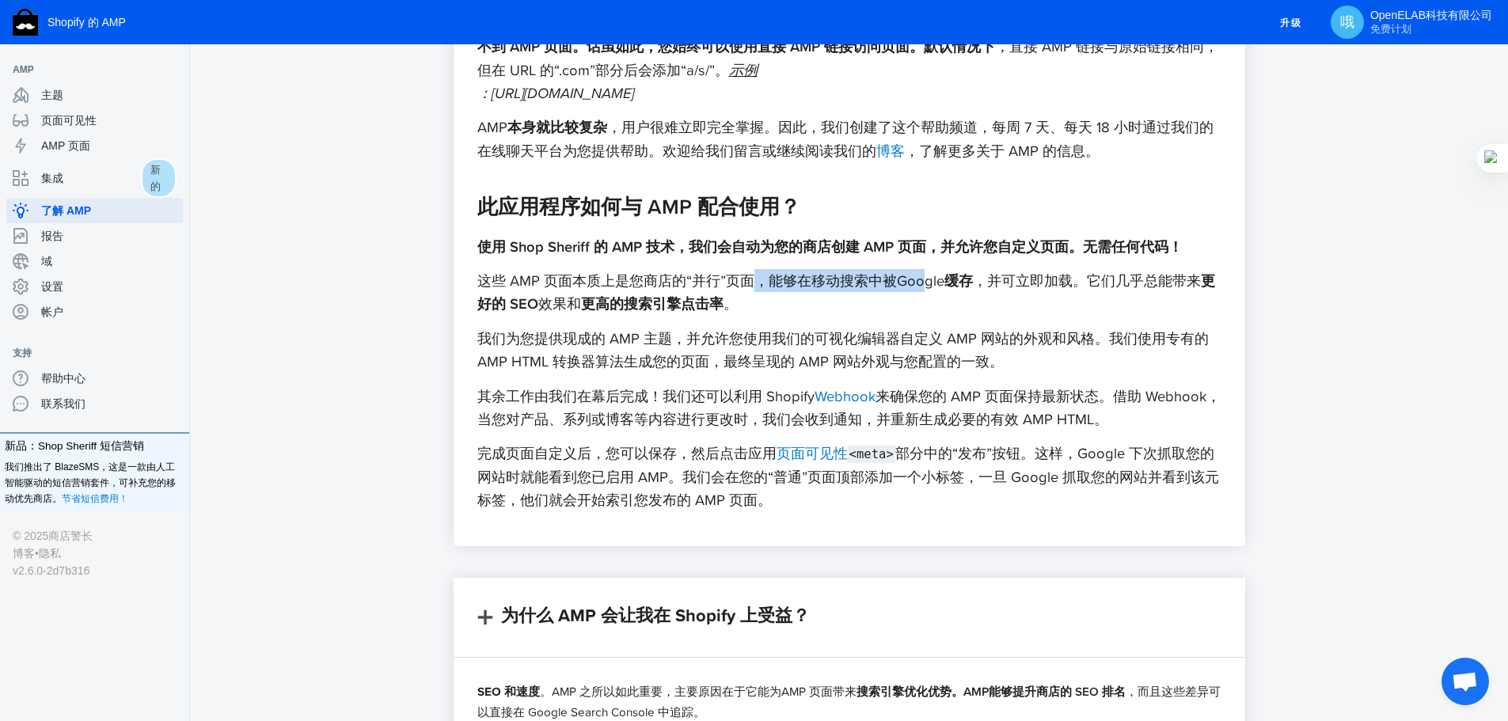
drag, startPoint x: 764, startPoint y: 279, endPoint x: 933, endPoint y: 283, distance: 169.4
click at [933, 283] on font "这些 AMP 页面本质上是您商店的“并行”页面，能够在移动搜索中被Google" at bounding box center [710, 280] width 467 height 21
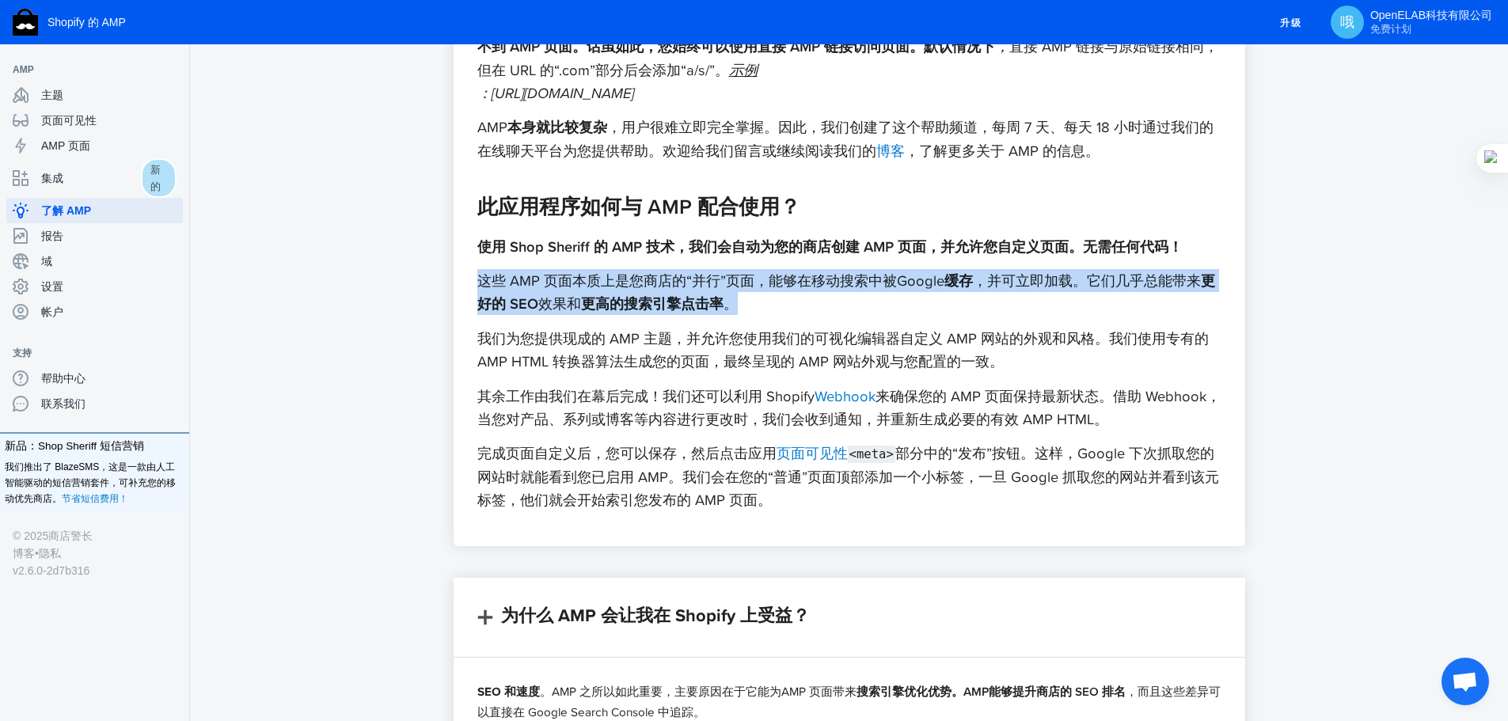
click at [933, 283] on font "这些 AMP 页面本质上是您商店的“并行”页面，能够在移动搜索中被Google" at bounding box center [710, 280] width 467 height 21
click at [778, 282] on font "这些 AMP 页面本质上是您商店的“并行”页面，能够在移动搜索中被Google" at bounding box center [710, 280] width 467 height 21
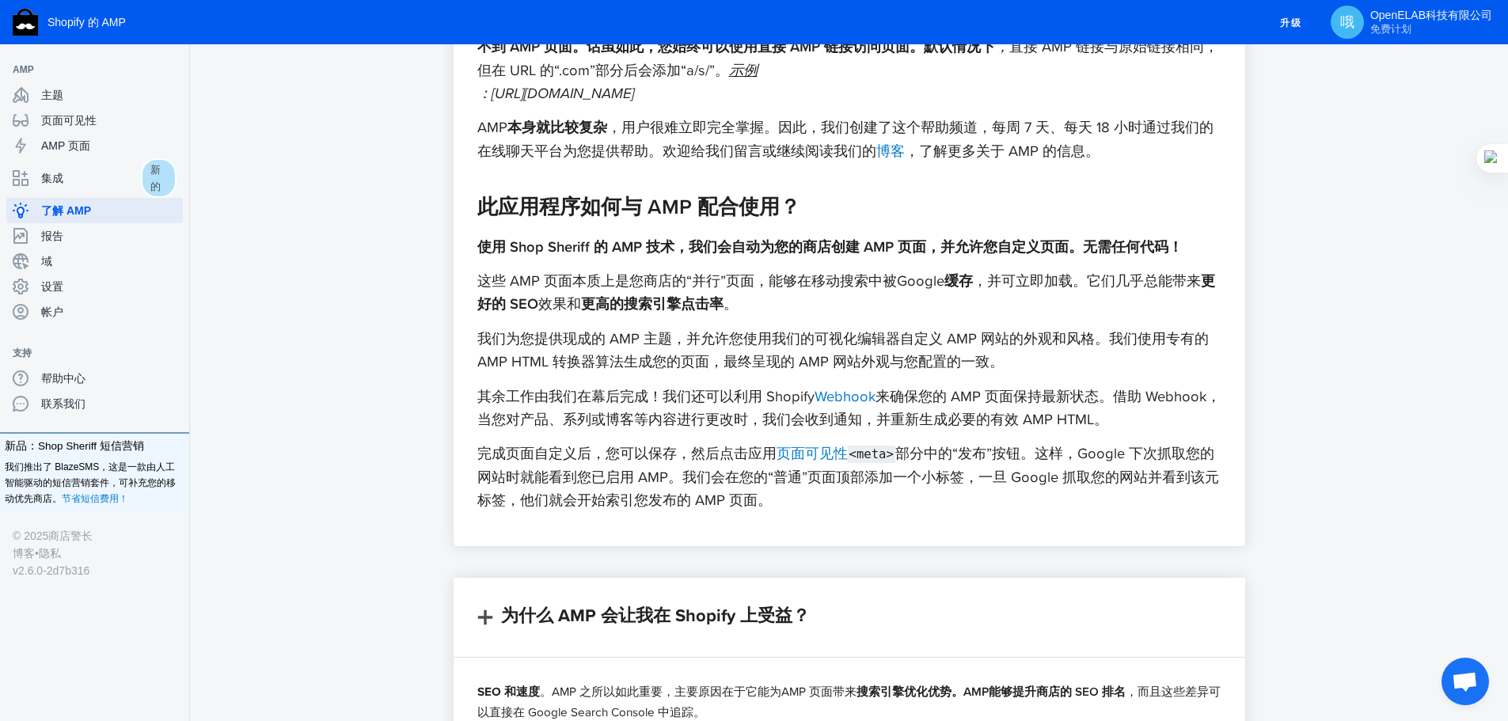
click at [529, 302] on font "更好的 SEO" at bounding box center [846, 292] width 738 height 44
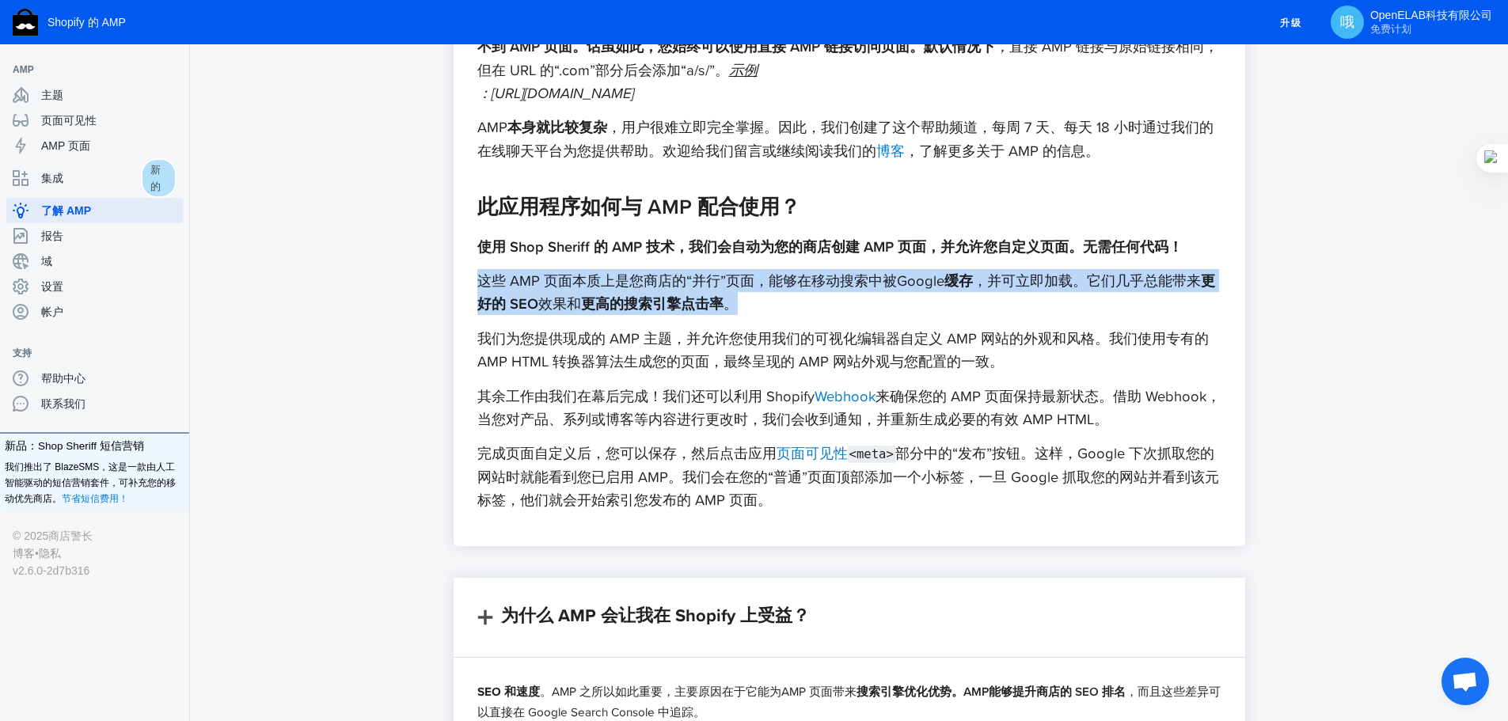
click at [529, 302] on font "更好的 SEO" at bounding box center [846, 292] width 738 height 44
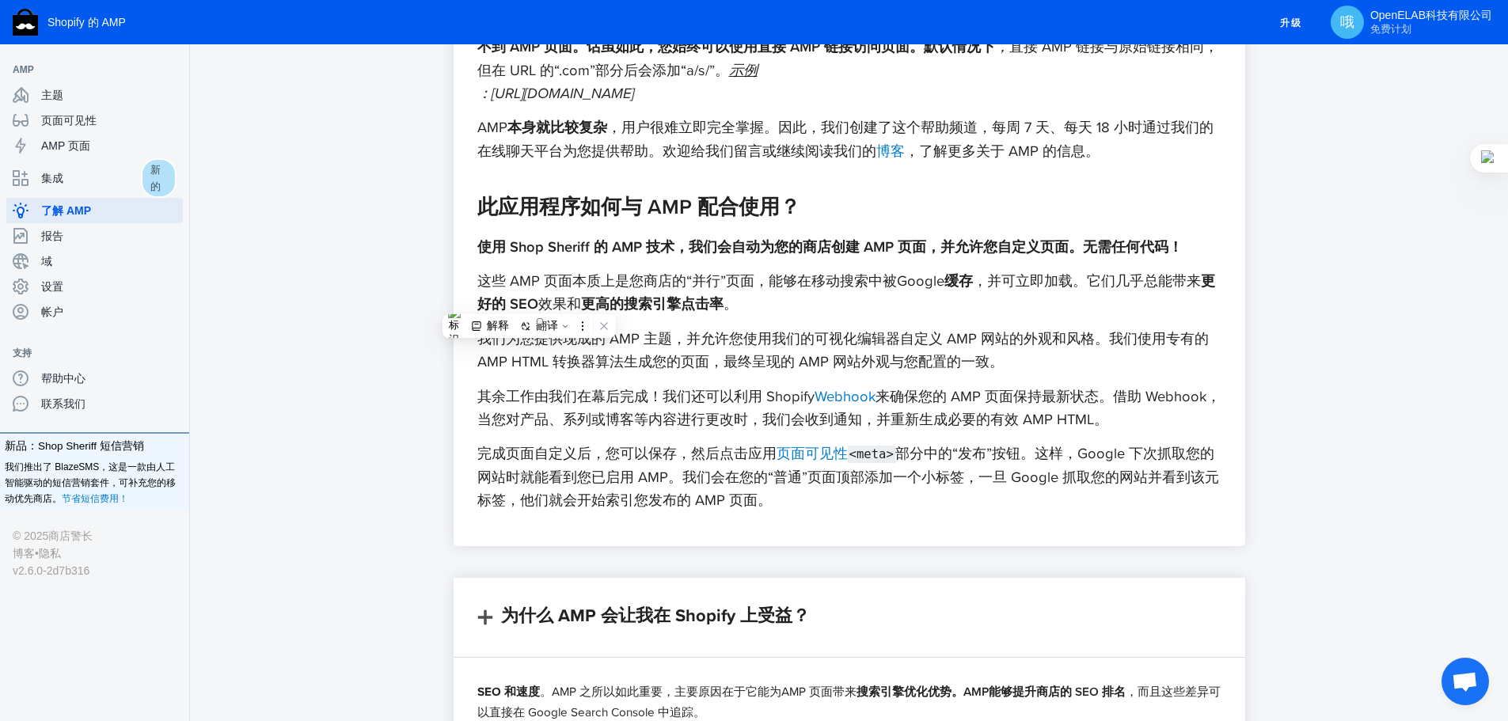
click at [613, 351] on font "我们为您提供现成的 AMP 主题，并允许您使用我们的可视化编辑器自定义 AMP 网站的外观和风格。我们使用专有的 AMP HTML 转换器算法生成您的页面，最…" at bounding box center [842, 350] width 731 height 44
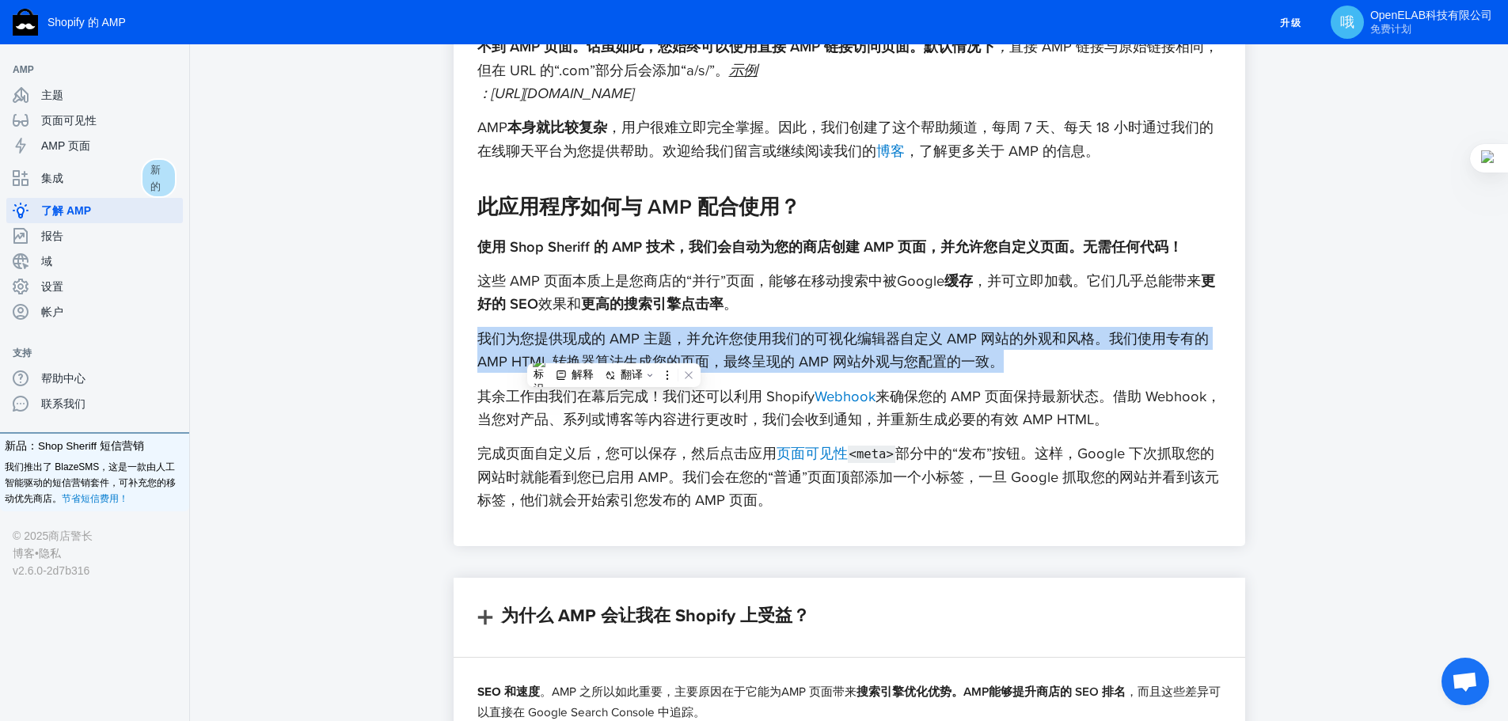
click at [613, 351] on font "我们为您提供现成的 AMP 主题，并允许您使用我们的可视化编辑器自定义 AMP 网站的外观和风格。我们使用专有的 AMP HTML 转换器算法生成您的页面，最…" at bounding box center [842, 350] width 731 height 44
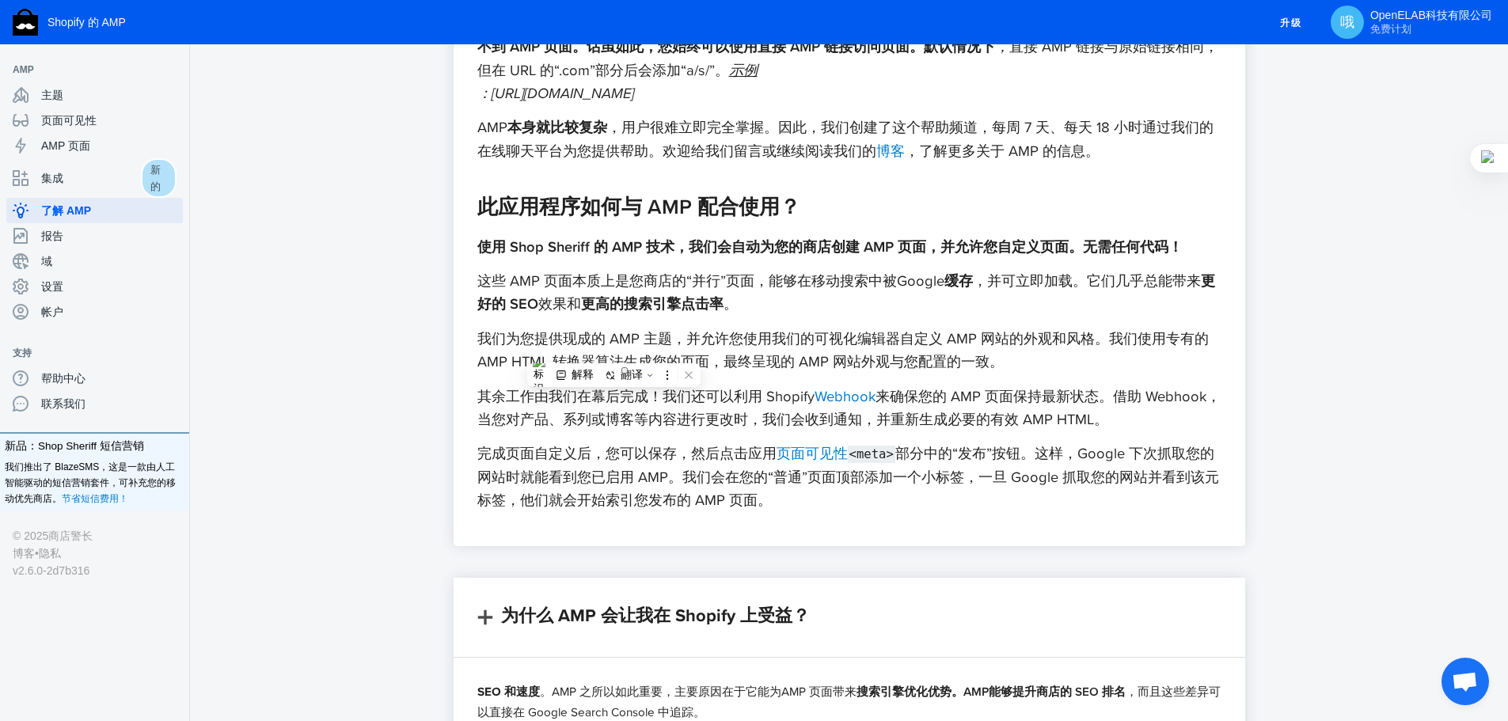
click at [590, 395] on font "其余工作由我们在幕后完成！我们还可以利用 Shopify" at bounding box center [645, 395] width 337 height 21
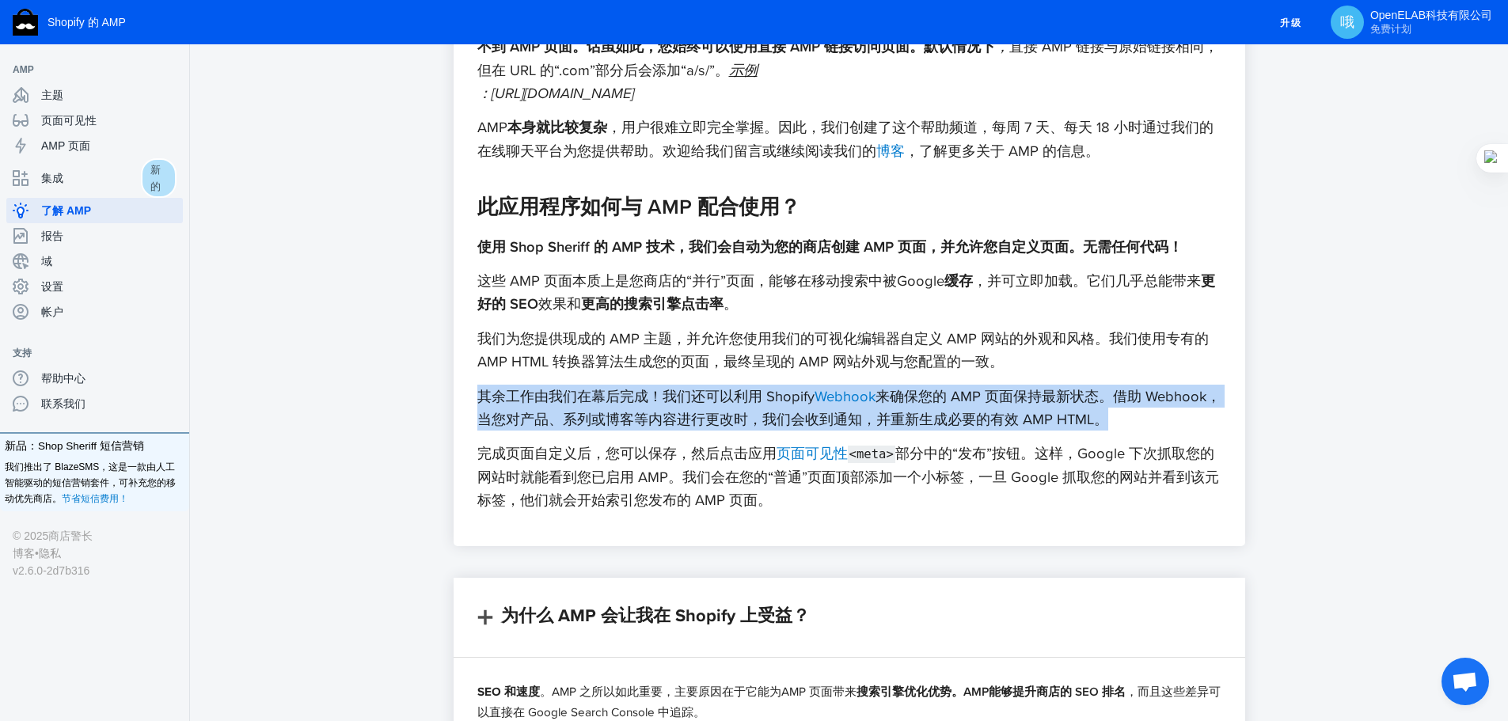
click at [590, 395] on font "其余工作由我们在幕后完成！我们还可以利用 Shopify" at bounding box center [645, 395] width 337 height 21
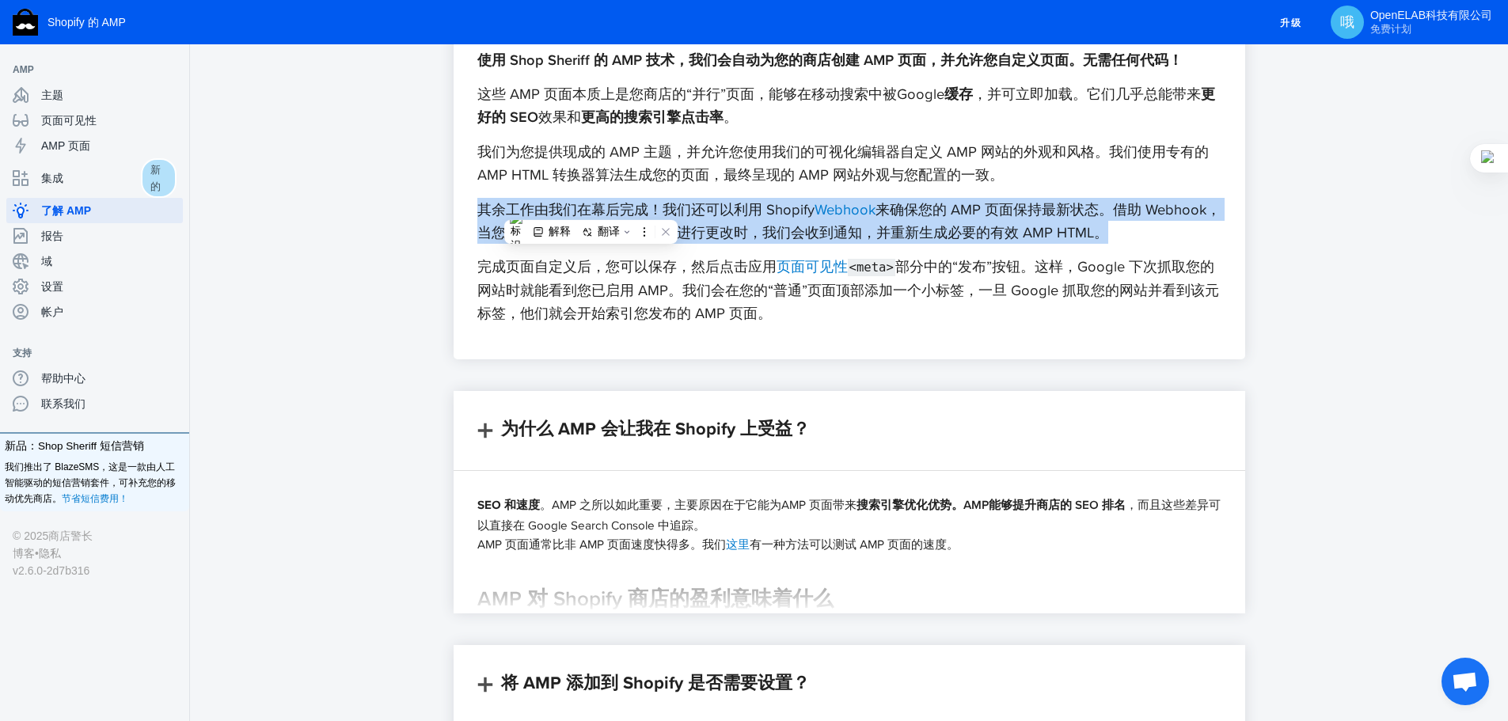
scroll to position [475, 0]
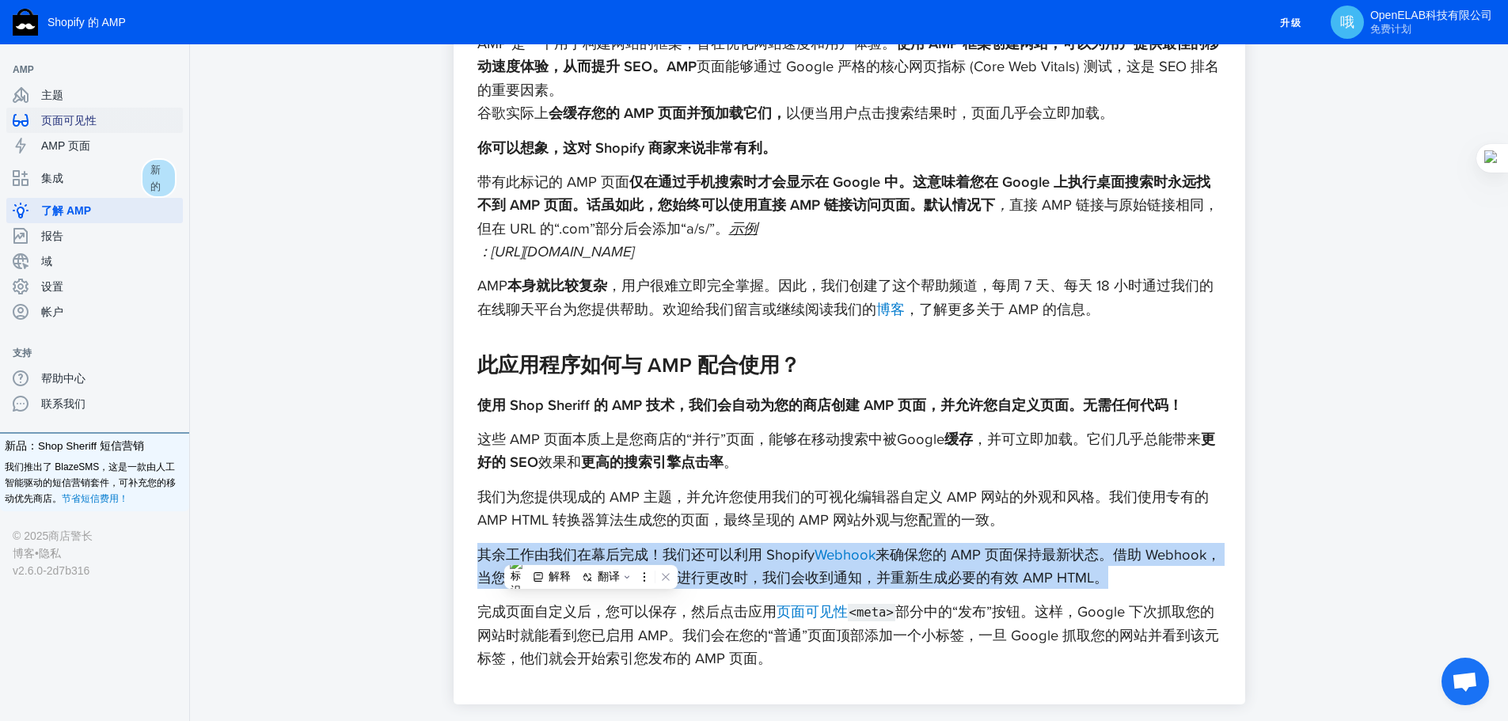
click at [130, 108] on div "页面可见性" at bounding box center [95, 120] width 164 height 25
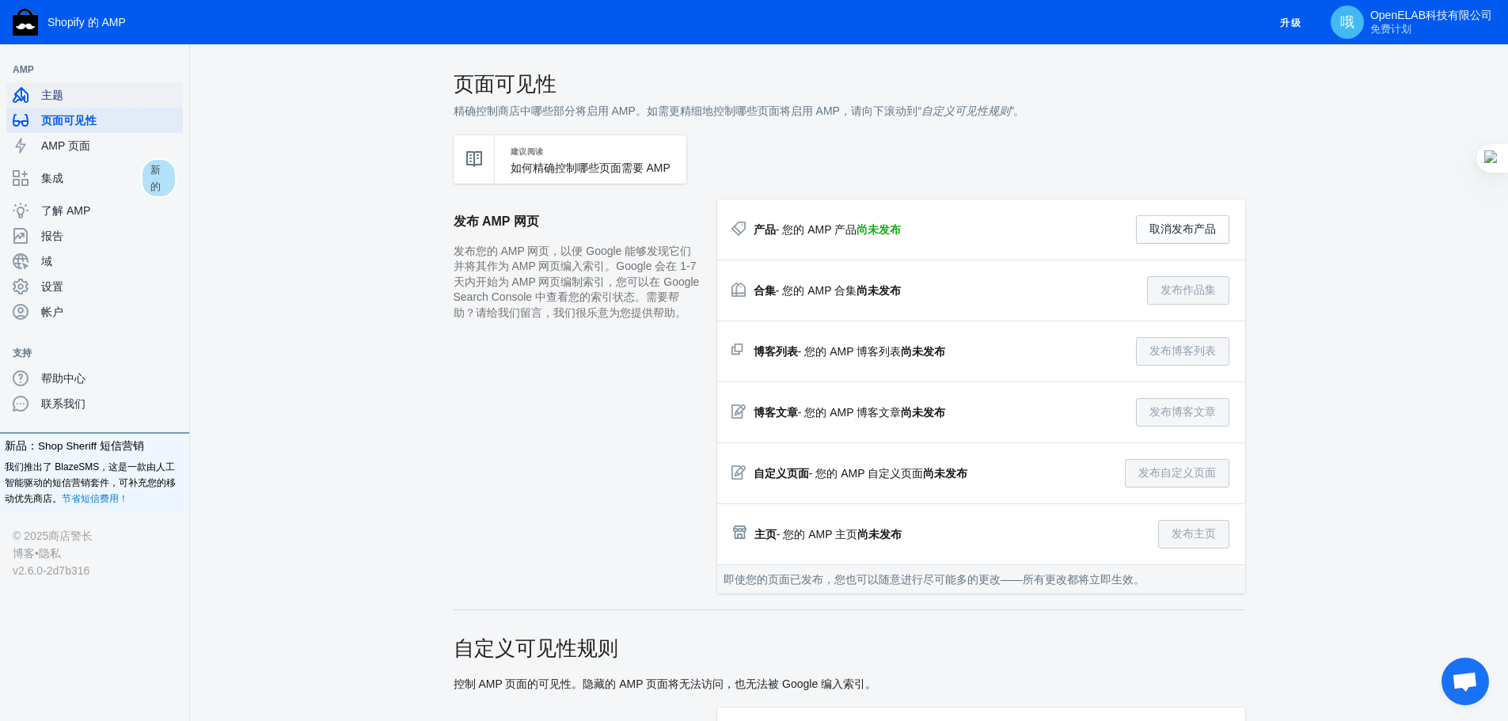
click at [130, 101] on span "主题" at bounding box center [108, 95] width 135 height 16
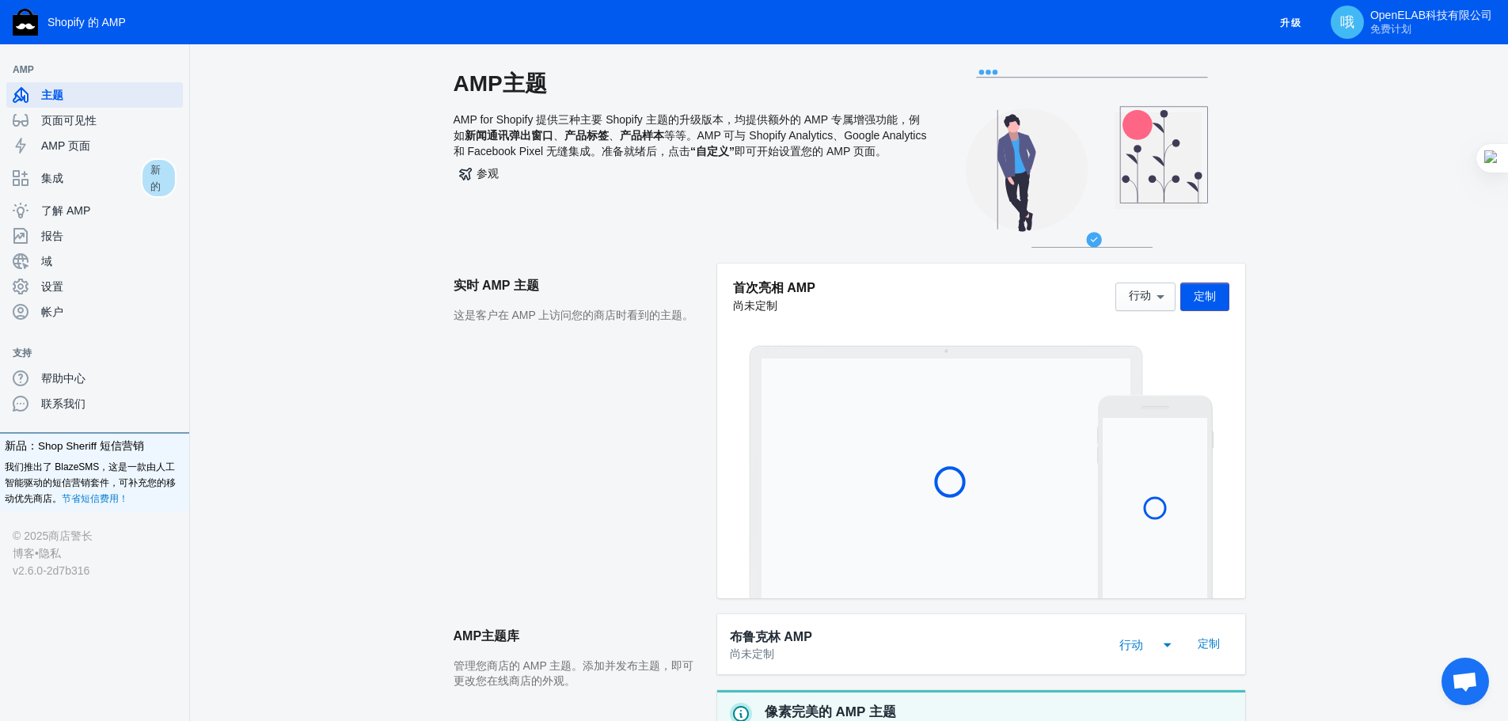
click at [756, 294] on font "首次亮相 AMP" at bounding box center [774, 287] width 82 height 13
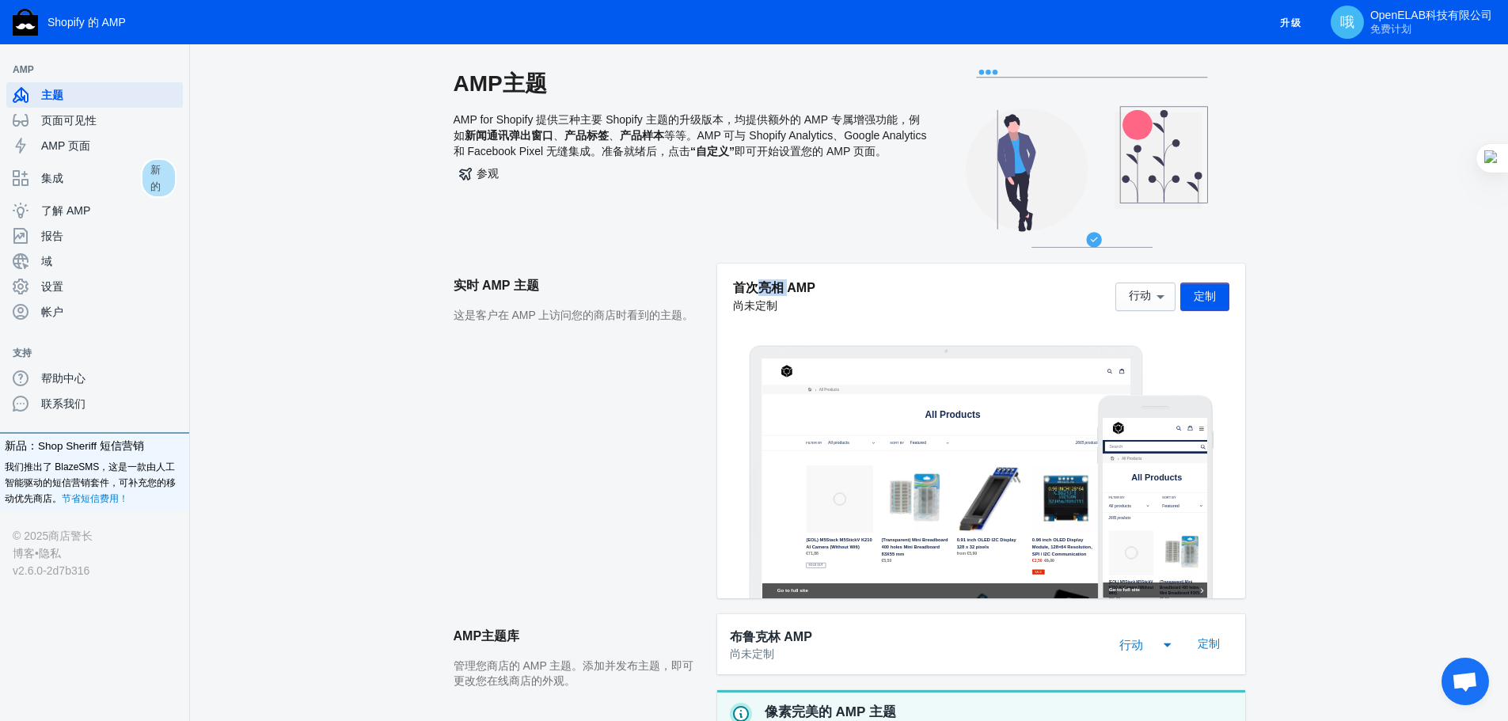
click at [756, 294] on font "首次亮相 AMP" at bounding box center [774, 287] width 82 height 13
click at [785, 289] on font "首次亮相 AMP" at bounding box center [774, 287] width 82 height 13
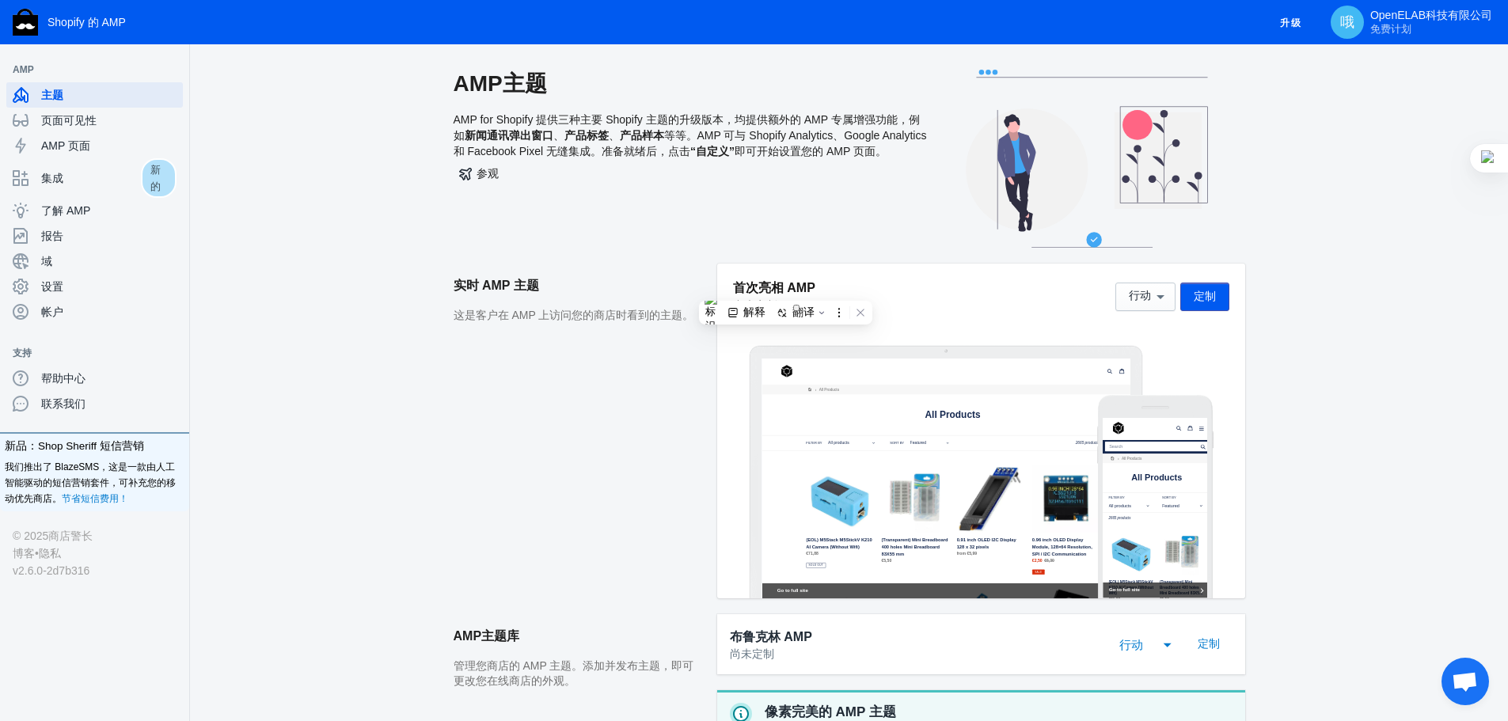
click at [894, 178] on div "参观" at bounding box center [690, 173] width 475 height 28
click at [84, 308] on span "帐户" at bounding box center [108, 312] width 135 height 16
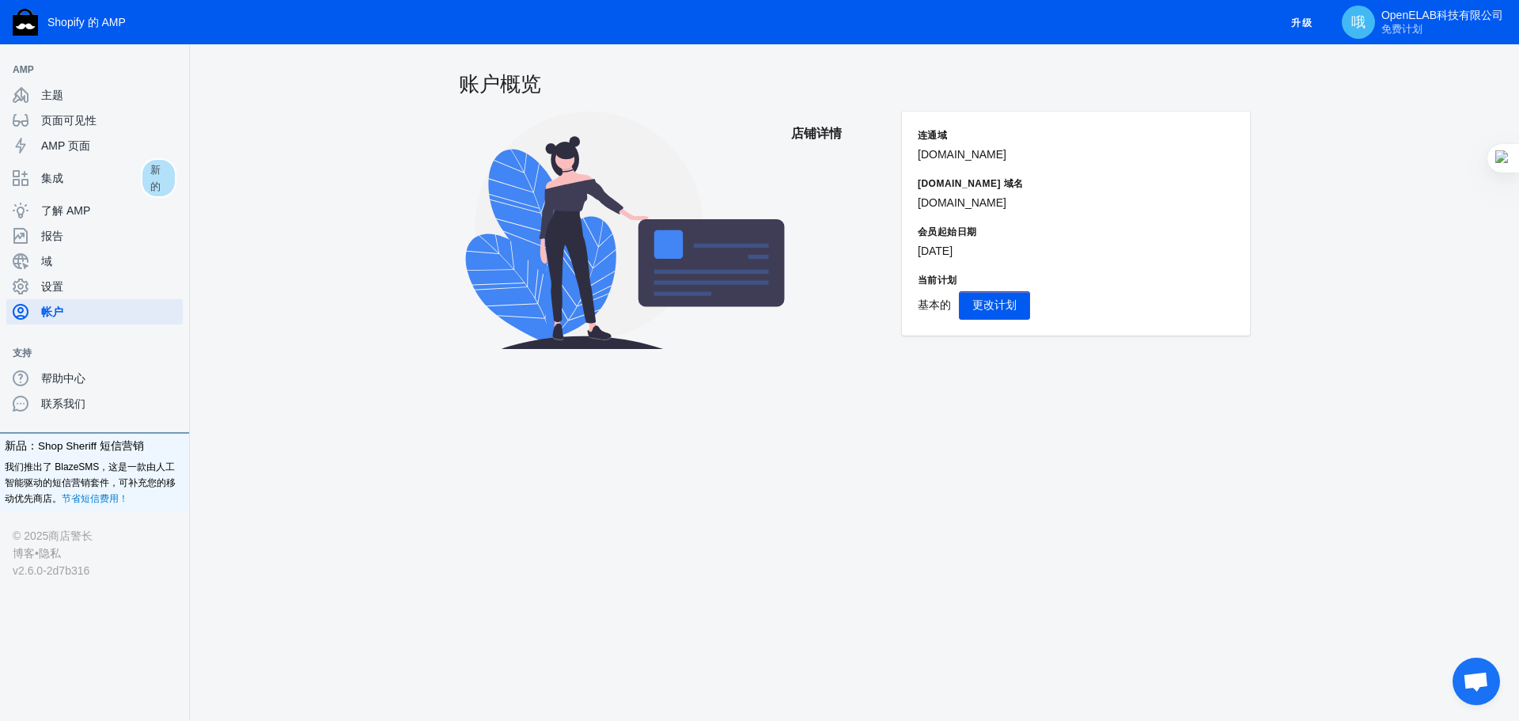
click at [953, 248] on font "[DATE]" at bounding box center [935, 251] width 35 height 13
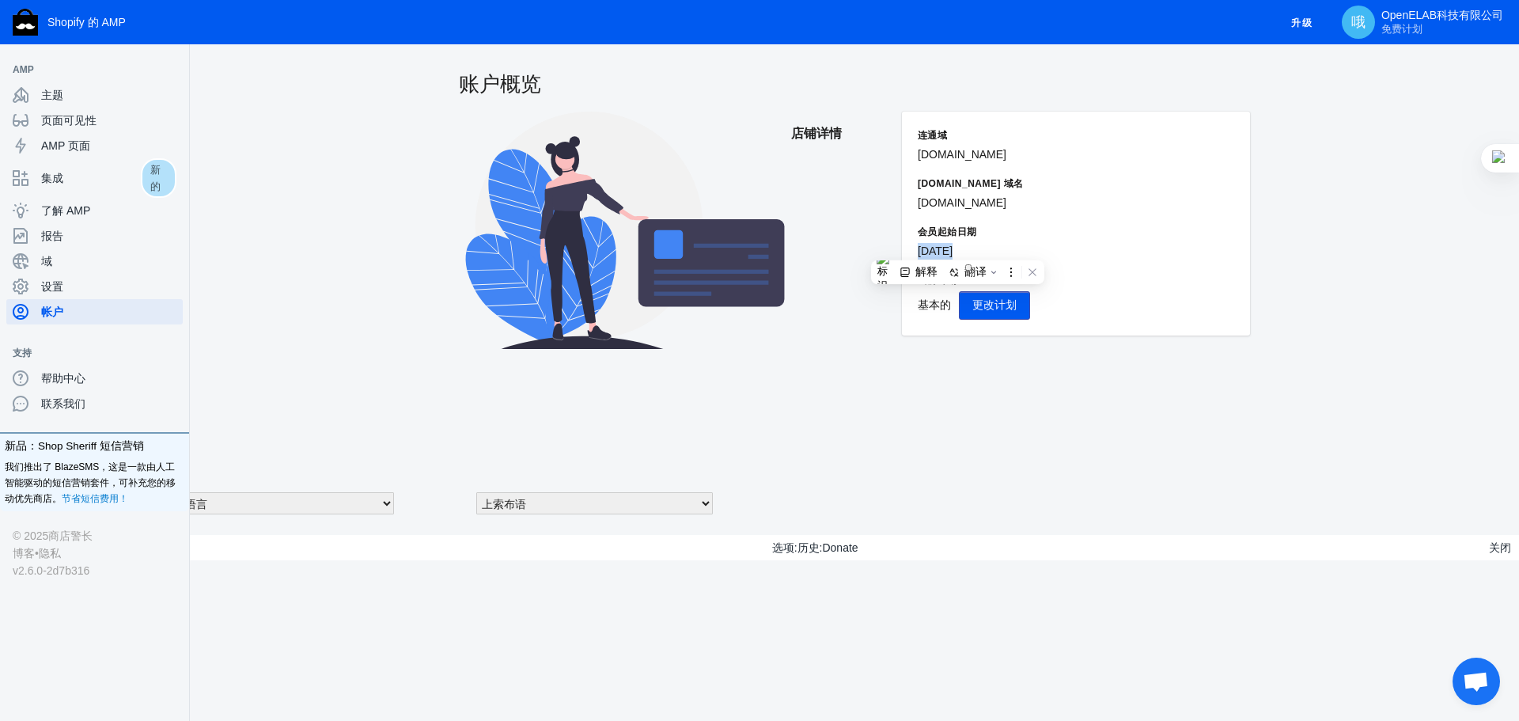
click at [953, 248] on font "[DATE]" at bounding box center [935, 251] width 35 height 13
click at [951, 248] on font "[DATE]" at bounding box center [935, 251] width 35 height 13
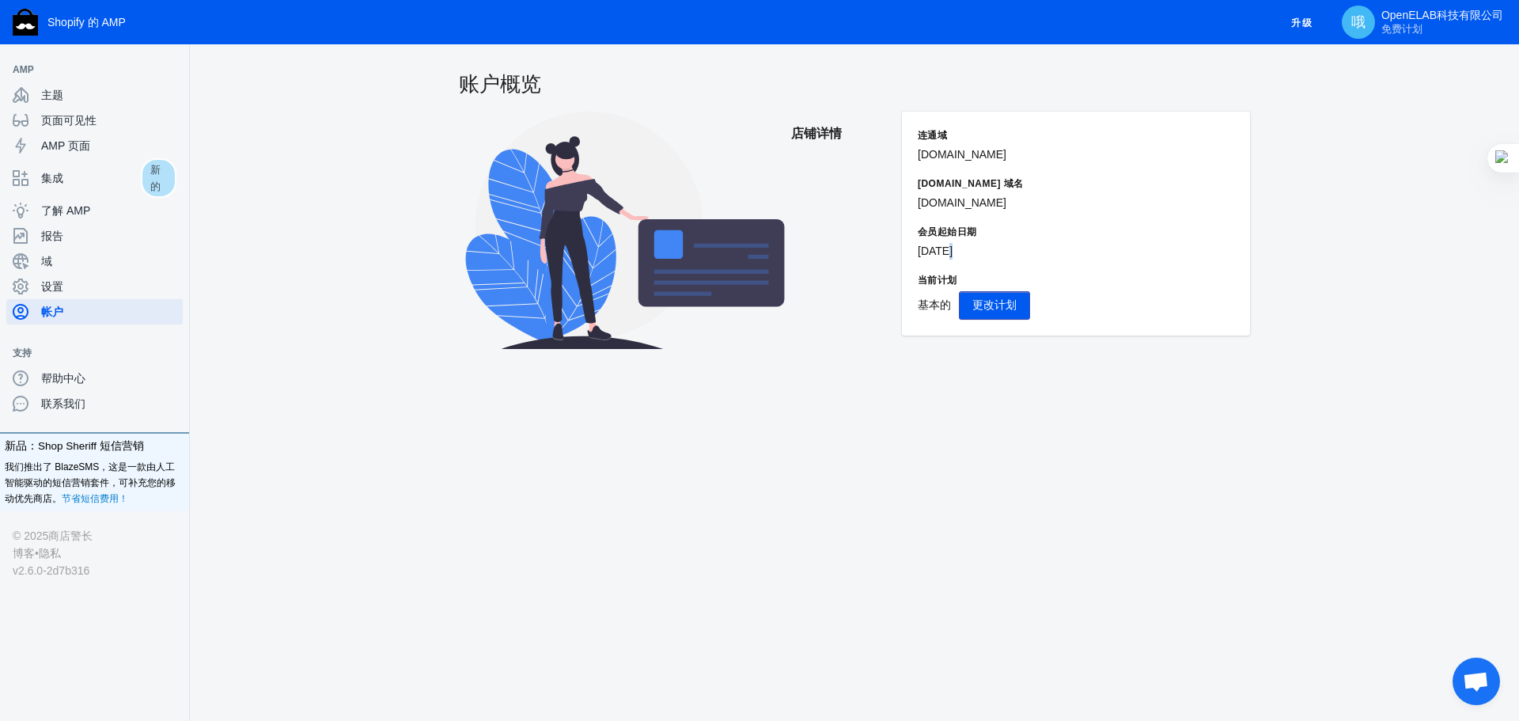
click at [951, 248] on font "[DATE]" at bounding box center [935, 251] width 35 height 13
click at [1119, 203] on p "[DOMAIN_NAME]" at bounding box center [1076, 203] width 317 height 17
click at [66, 89] on span "主题" at bounding box center [108, 95] width 135 height 16
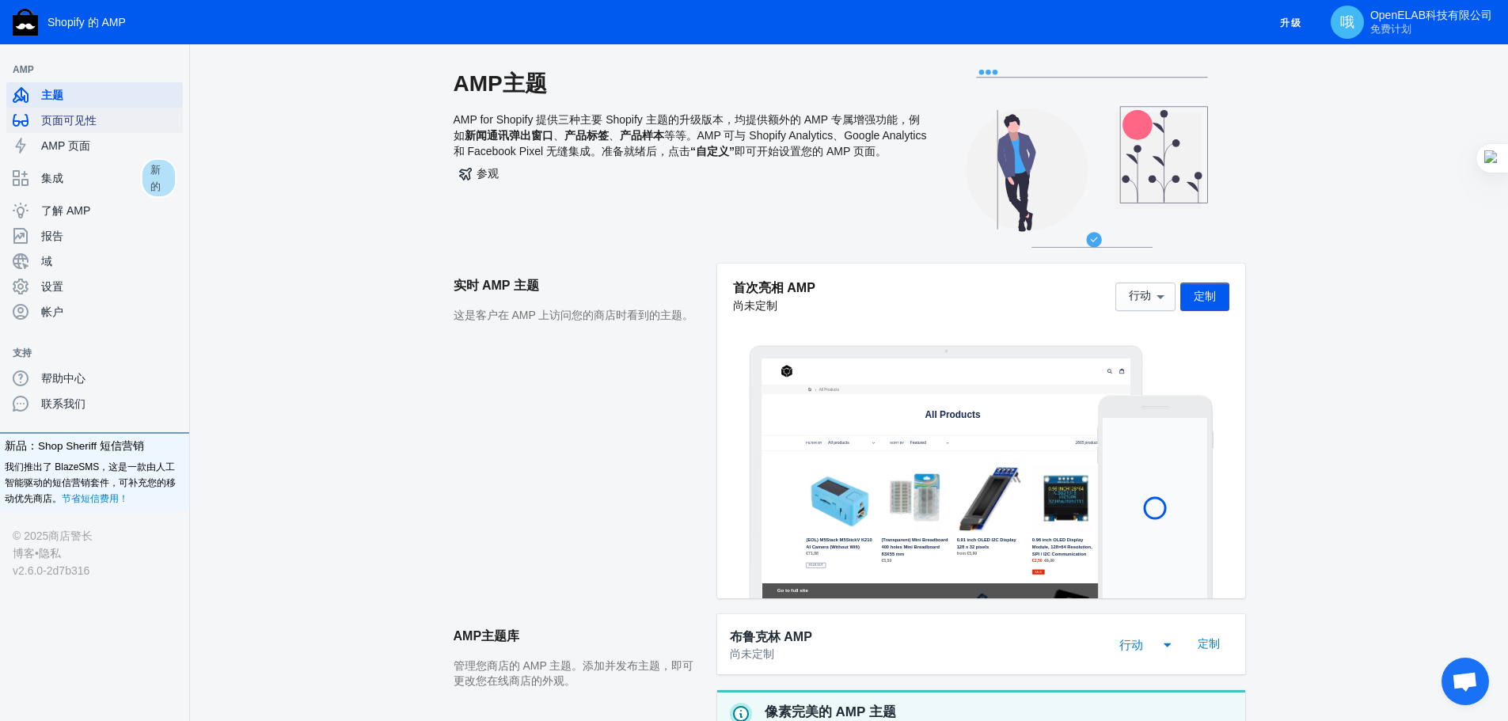
click at [73, 116] on font "页面可见性" at bounding box center [68, 120] width 55 height 13
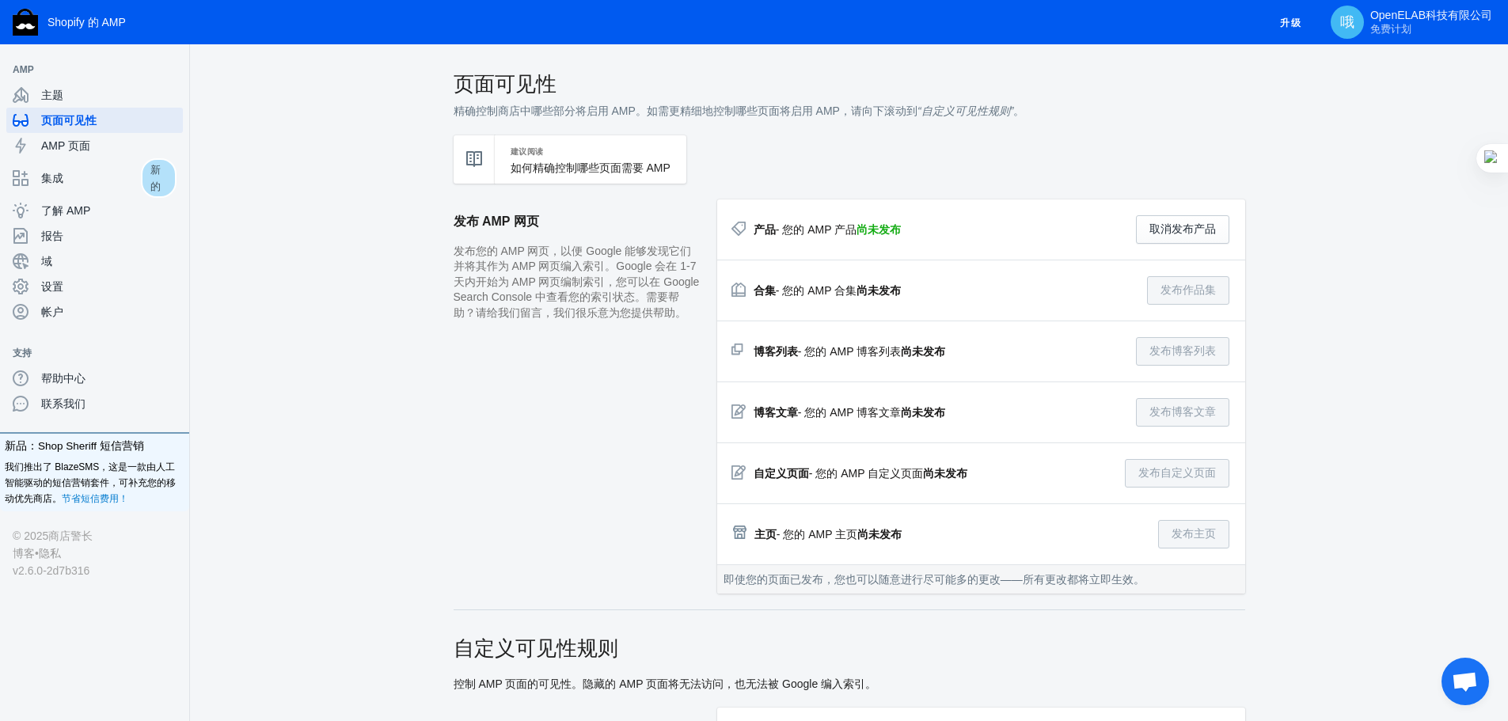
click at [878, 233] on font "尚未发布" at bounding box center [878, 229] width 44 height 13
click at [808, 236] on font "- 您的 AMP 产品" at bounding box center [816, 229] width 81 height 13
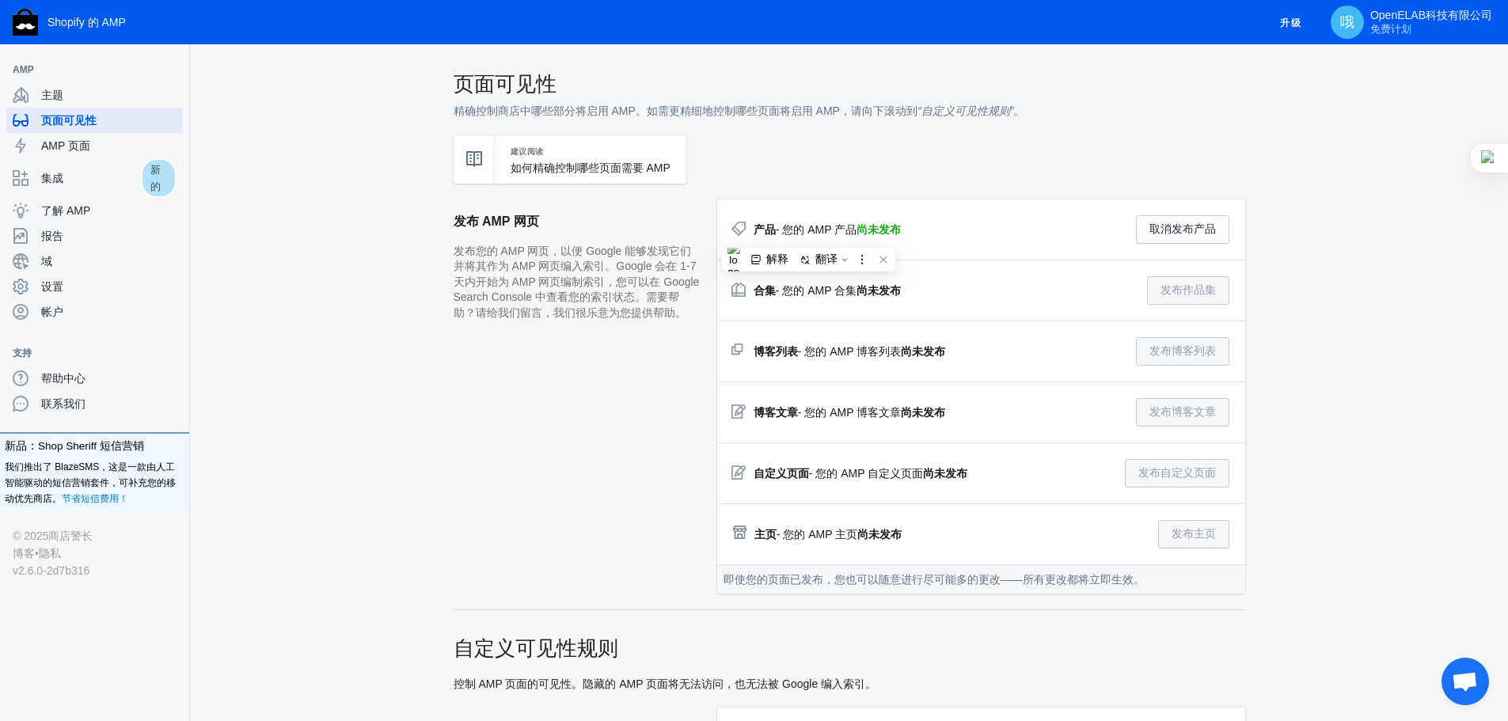
click at [808, 236] on font "- 您的 AMP 产品" at bounding box center [816, 229] width 81 height 13
click at [560, 268] on font "发布您的 AMP 网页，以便 Google 能够发现它们并将其作为 AMP 网页编入索引。Google 会在 1-7 天内开始为 AMP 网页编制索引，您可以…" at bounding box center [576, 282] width 246 height 74
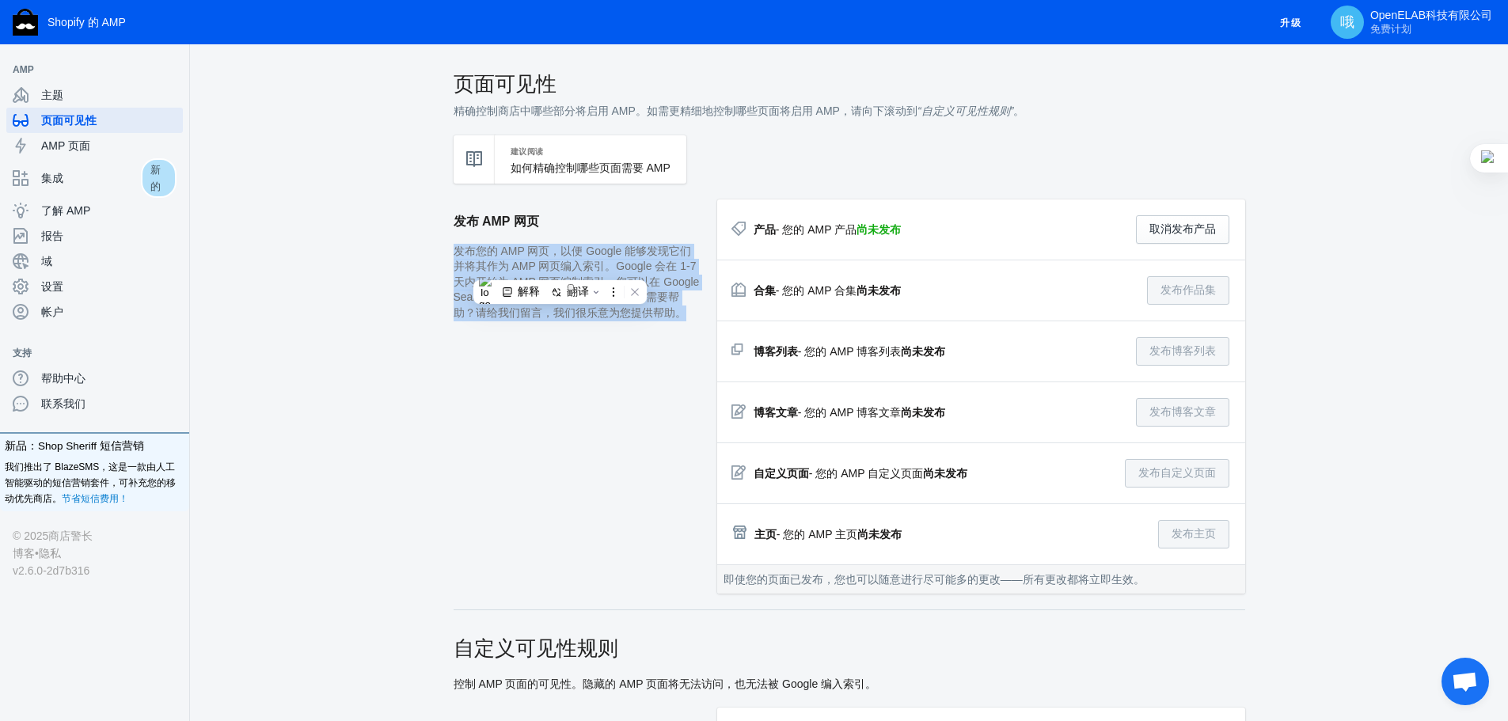
click at [560, 268] on font "发布您的 AMP 网页，以便 Google 能够发现它们并将其作为 AMP 网页编入索引。Google 会在 1-7 天内开始为 AMP 网页编制索引，您可以…" at bounding box center [576, 282] width 246 height 74
click at [618, 248] on font "发布您的 AMP 网页，以便 Google 能够发现它们并将其作为 AMP 网页编入索引。Google 会在 1-7 天内开始为 AMP 网页编制索引，您可以…" at bounding box center [576, 282] width 246 height 74
